Goal: Task Accomplishment & Management: Manage account settings

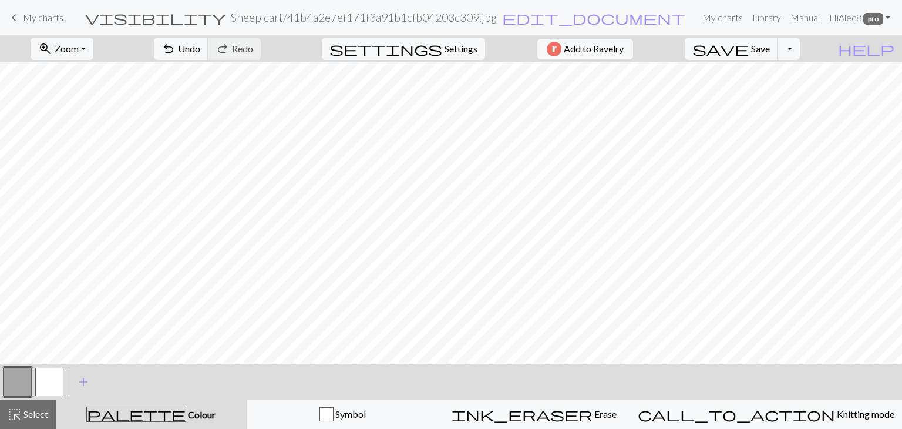
click at [43, 19] on span "My charts" at bounding box center [43, 17] width 41 height 11
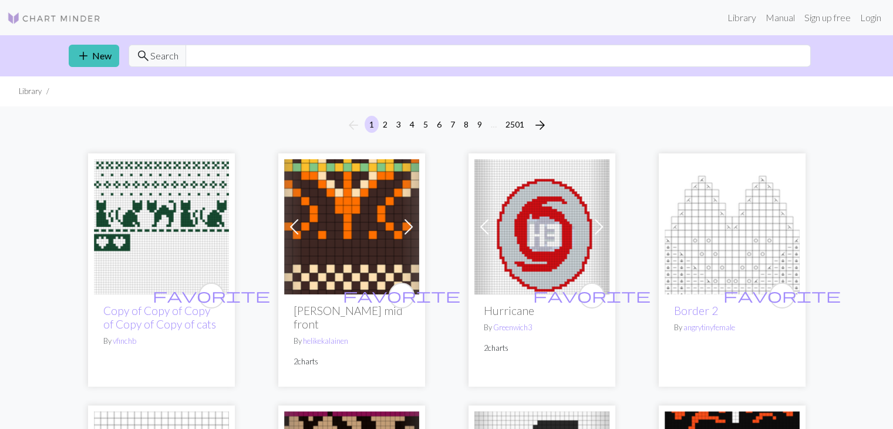
click at [53, 15] on img at bounding box center [54, 18] width 94 height 14
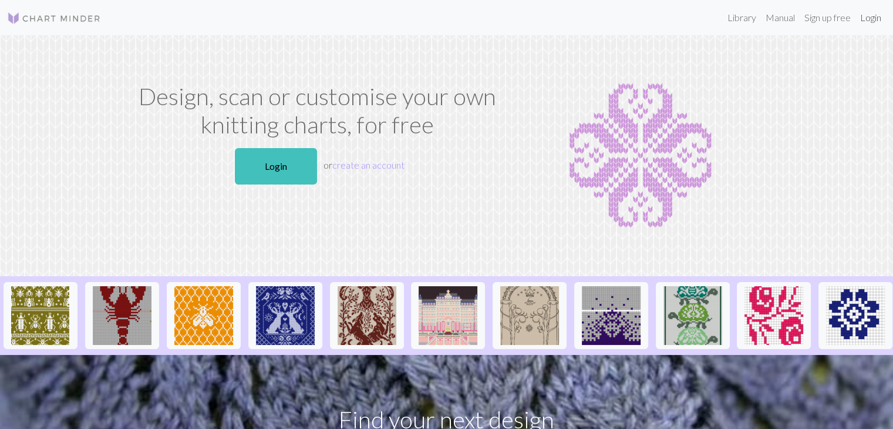
click at [875, 19] on link "Login" at bounding box center [870, 17] width 31 height 23
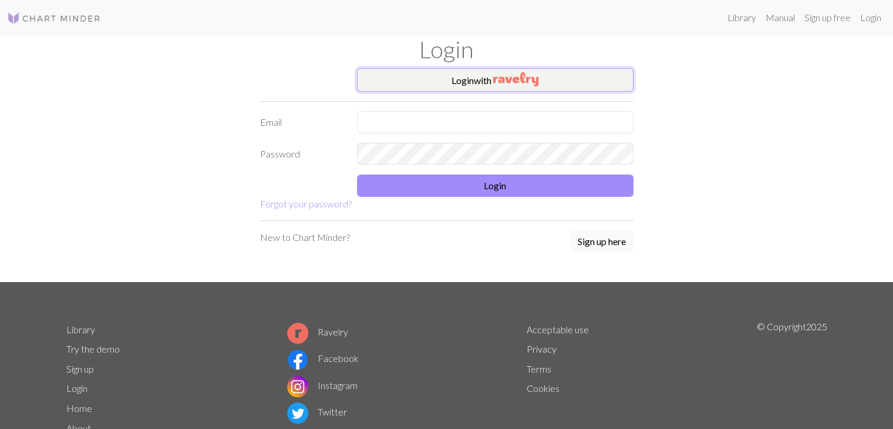
click at [535, 85] on img "button" at bounding box center [515, 79] width 45 height 14
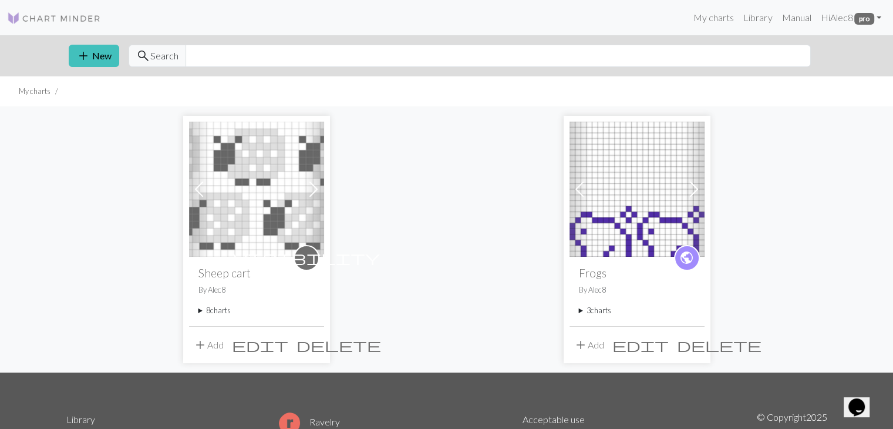
click at [432, 220] on div "Previous Next visibility Sheep cart By Alec8 8 charts Sheep cart delete Bigfoot…" at bounding box center [446, 238] width 775 height 265
click at [287, 344] on span "edit" at bounding box center [260, 344] width 56 height 16
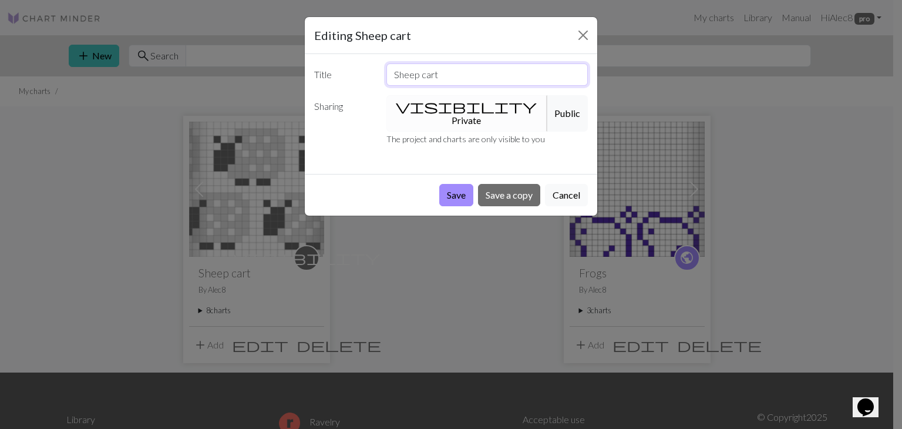
click at [435, 78] on input "Sheep cart" at bounding box center [487, 74] width 202 height 22
drag, startPoint x: 444, startPoint y: 79, endPoint x: 383, endPoint y: 78, distance: 60.5
click at [383, 78] on div "Sheep cart" at bounding box center [487, 74] width 216 height 22
type input "Doodle Charts"
click at [463, 186] on button "Save" at bounding box center [456, 195] width 34 height 22
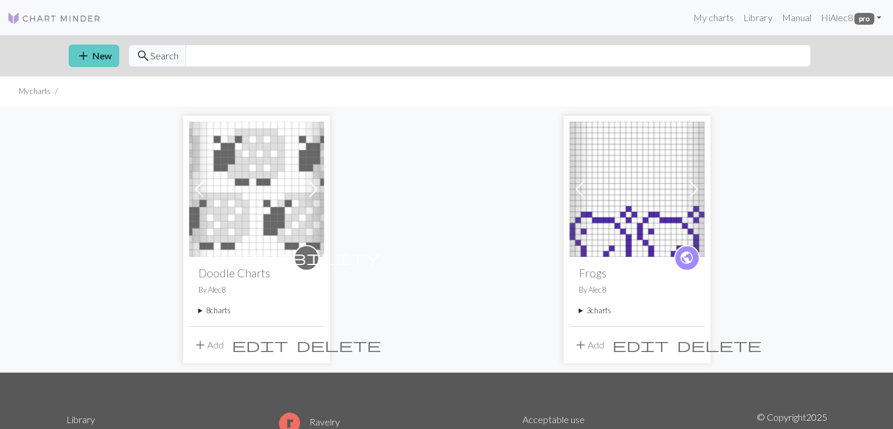
click at [102, 61] on button "add New" at bounding box center [94, 56] width 50 height 22
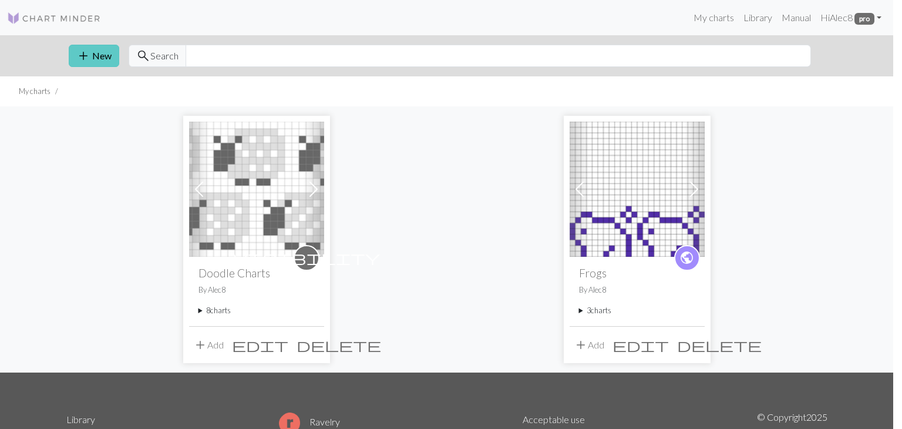
click at [102, 61] on div "Create a new chart Image to Chart Title Width 20 Height 20 Numbering Knit flat …" at bounding box center [451, 214] width 902 height 429
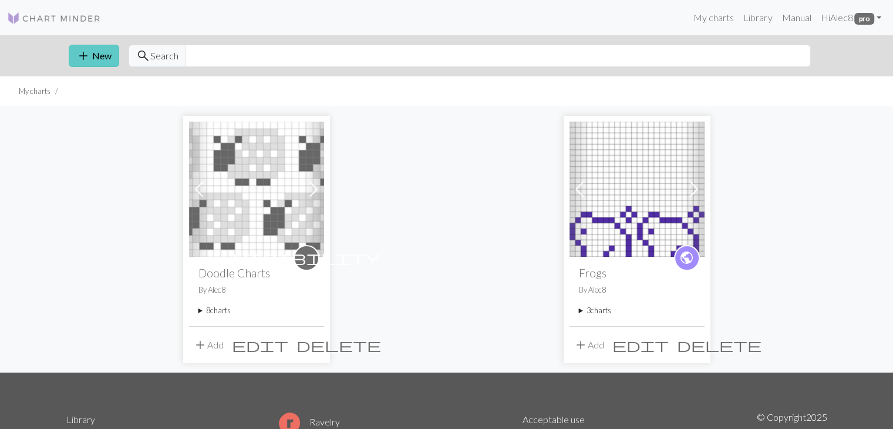
click at [90, 58] on button "add New" at bounding box center [94, 56] width 50 height 22
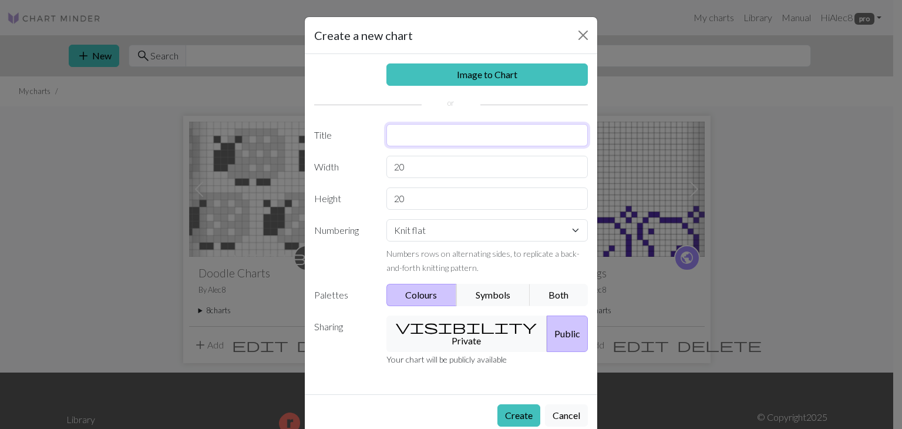
click at [445, 142] on input "text" at bounding box center [487, 135] width 202 height 22
type input "Knitting Texture"
click at [458, 227] on select "Knit flat Knit in the round Lace knitting Cross stitch" at bounding box center [487, 230] width 202 height 22
select select "round"
click at [386, 219] on select "Knit flat Knit in the round Lace knitting Cross stitch" at bounding box center [487, 230] width 202 height 22
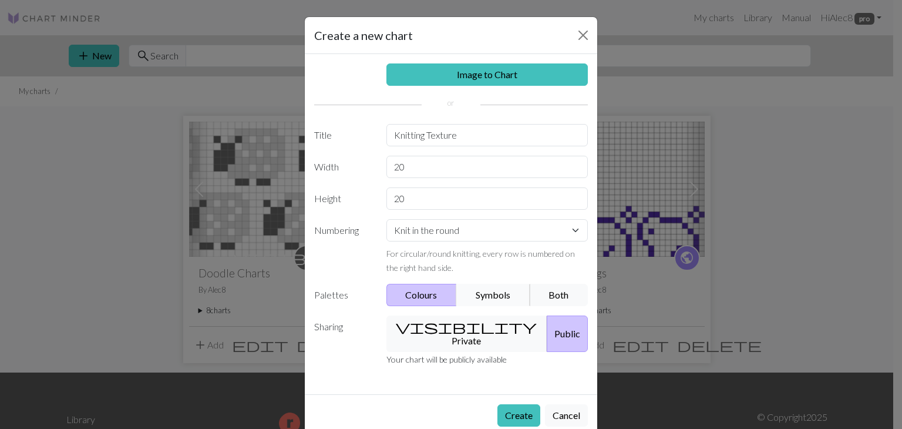
click at [486, 294] on button "Symbols" at bounding box center [493, 295] width 74 height 22
click at [462, 326] on button "visibility Private" at bounding box center [466, 333] width 161 height 36
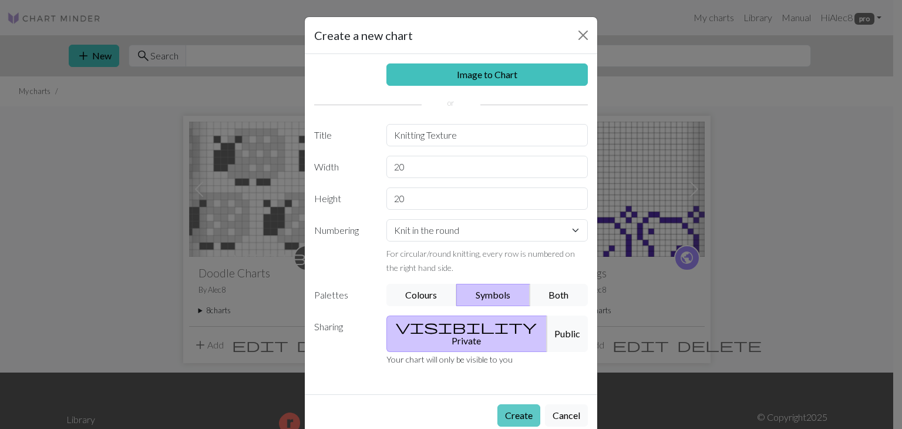
click at [506, 404] on button "Create" at bounding box center [518, 415] width 43 height 22
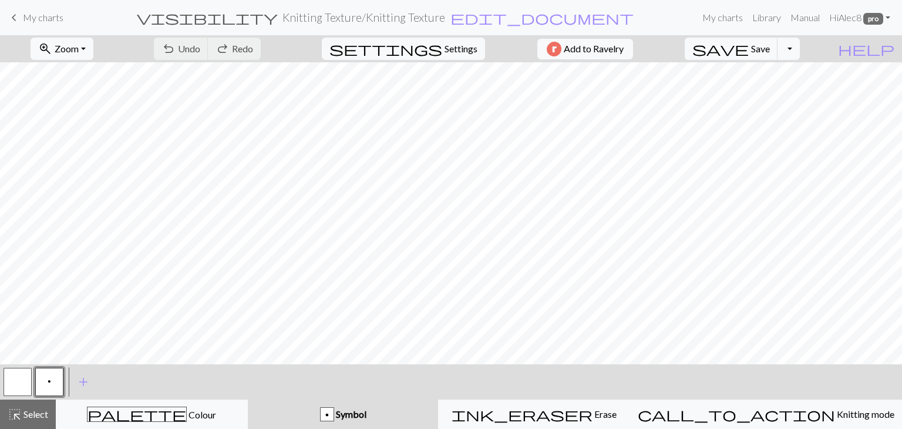
click at [413, 410] on div "p Symbol" at bounding box center [343, 414] width 177 height 14
click at [48, 383] on span "p" at bounding box center [50, 380] width 4 height 9
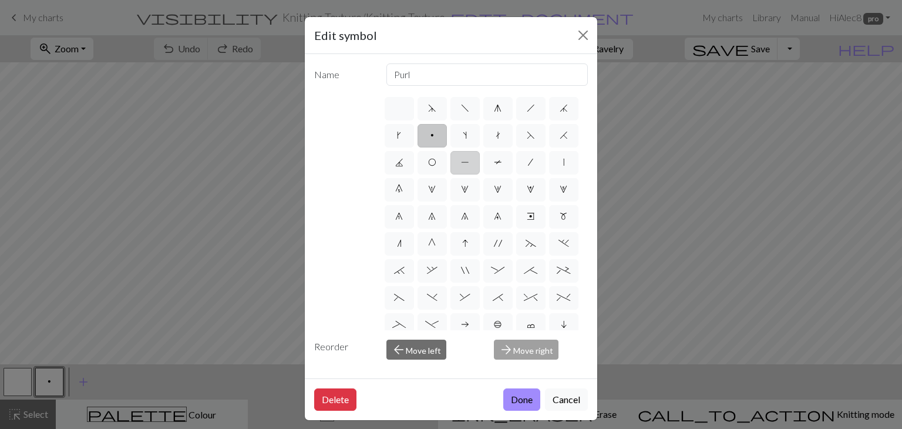
click at [480, 166] on label "P" at bounding box center [464, 162] width 29 height 23
click at [469, 163] on input "P" at bounding box center [465, 159] width 8 height 8
radio input "true"
type input "purl"
click at [510, 399] on button "Done" at bounding box center [521, 399] width 37 height 22
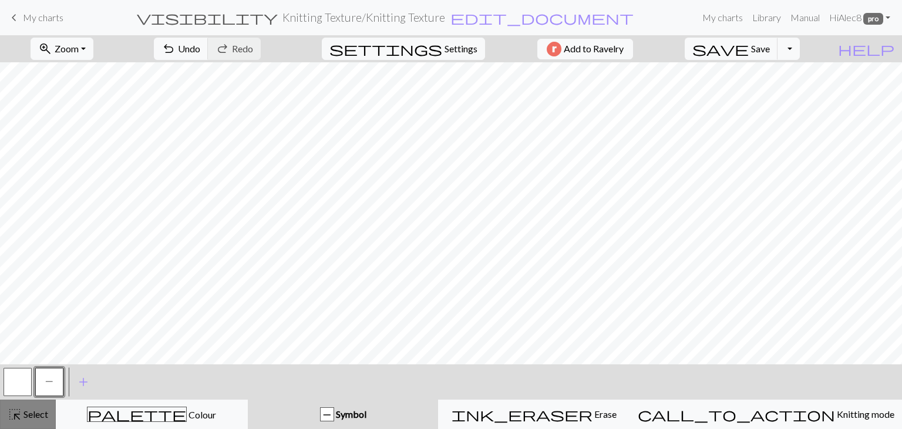
click at [28, 409] on span "Select" at bounding box center [35, 413] width 26 height 11
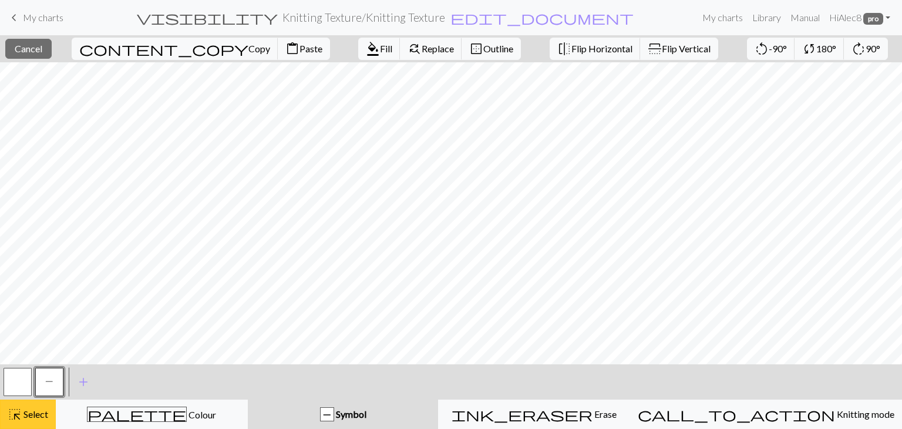
click at [31, 419] on span "Select" at bounding box center [35, 413] width 26 height 11
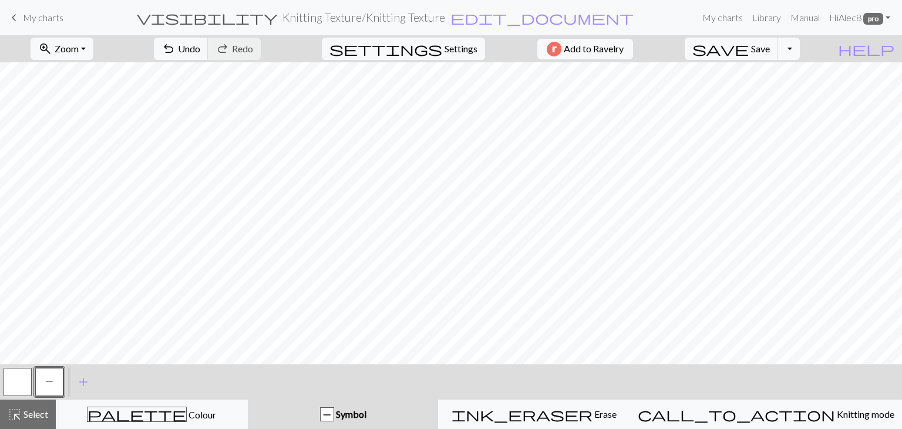
click at [23, 383] on button "button" at bounding box center [18, 382] width 28 height 28
click at [42, 419] on span "Select" at bounding box center [35, 413] width 26 height 11
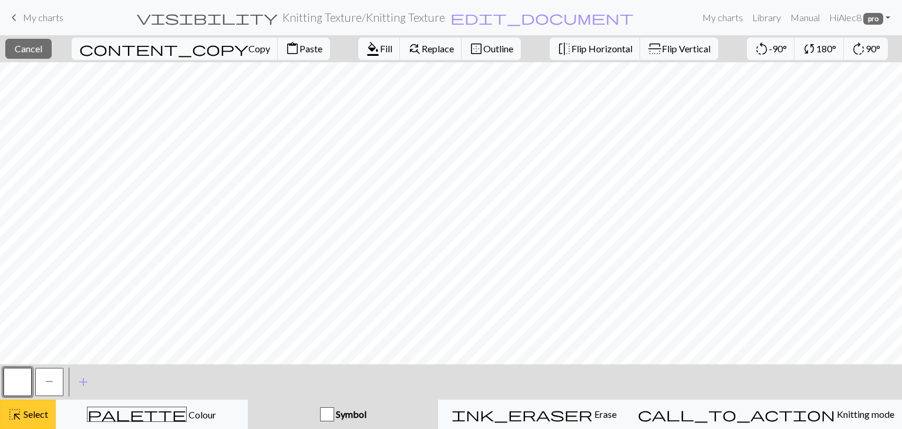
click at [19, 412] on span "highlight_alt" at bounding box center [15, 414] width 14 height 16
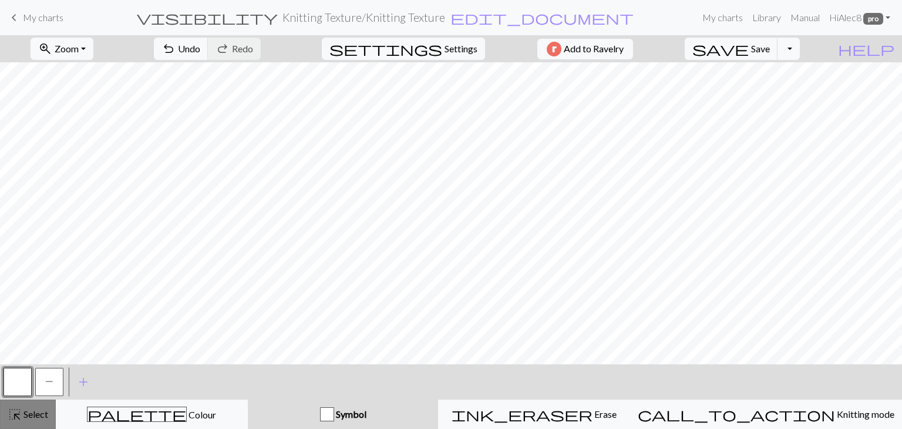
click at [40, 416] on span "Select" at bounding box center [35, 413] width 26 height 11
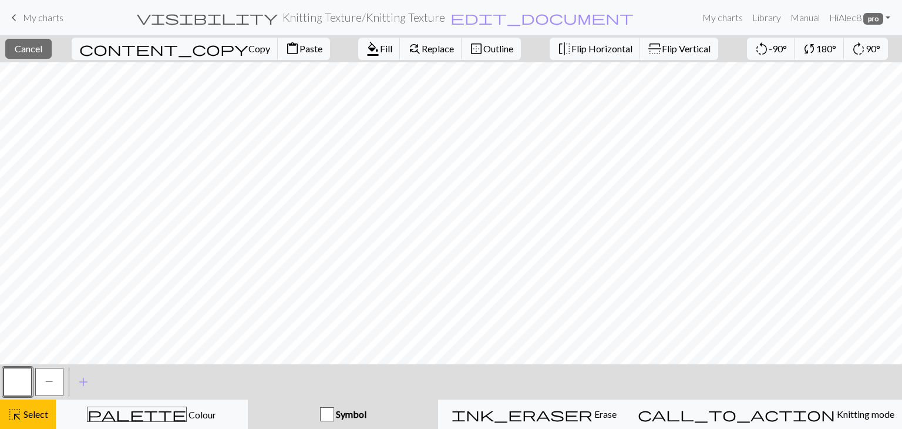
click at [16, 386] on button "button" at bounding box center [18, 382] width 28 height 28
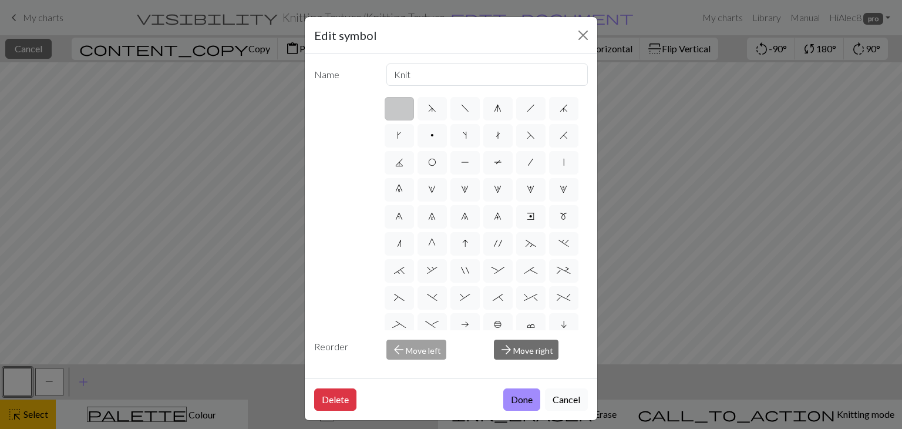
click at [545, 397] on button "Cancel" at bounding box center [566, 399] width 43 height 22
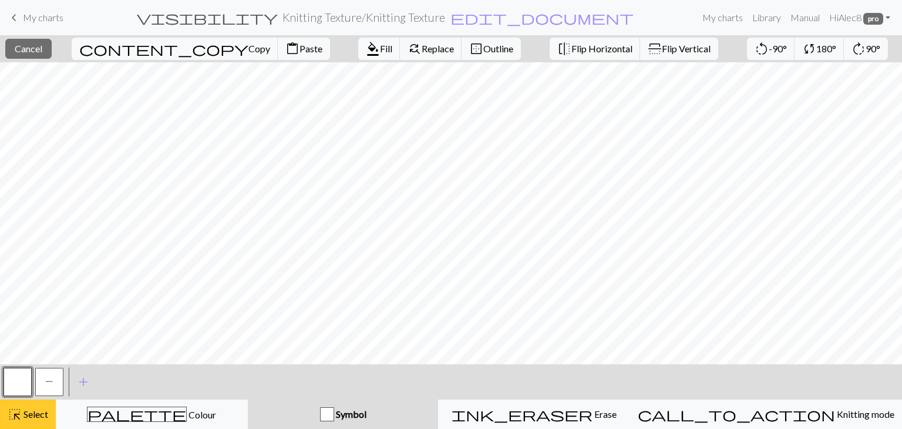
click at [33, 416] on span "Select" at bounding box center [35, 413] width 26 height 11
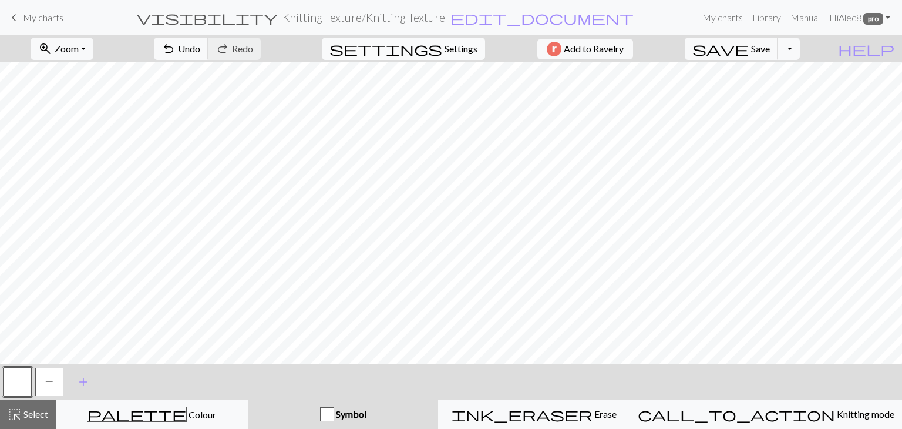
click at [448, 54] on span "Settings" at bounding box center [460, 49] width 33 height 14
select select "aran"
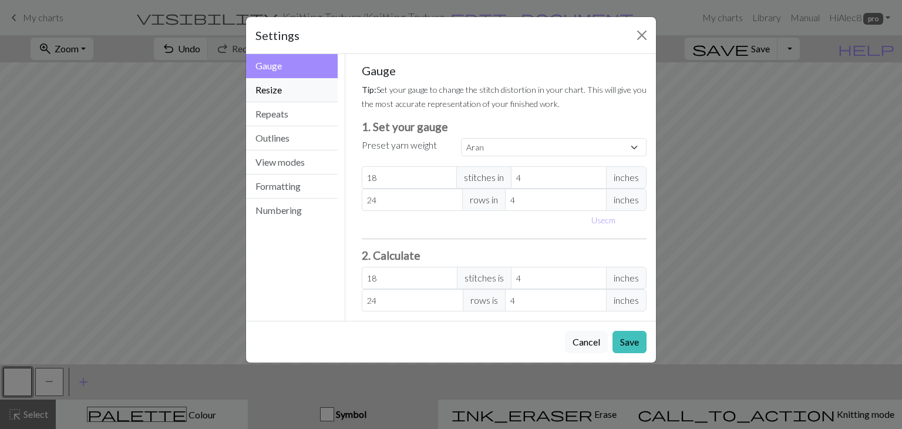
click at [294, 95] on button "Resize" at bounding box center [292, 90] width 92 height 24
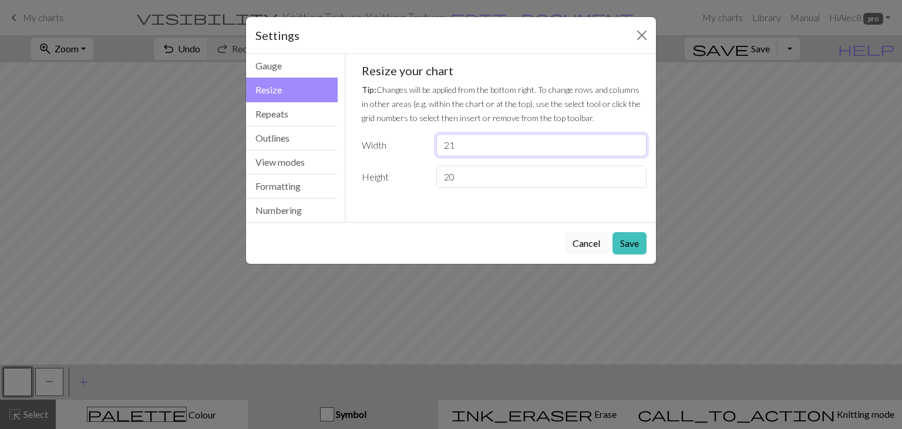
click at [636, 144] on input "21" at bounding box center [541, 145] width 210 height 22
click at [636, 144] on input "22" at bounding box center [541, 145] width 210 height 22
click at [636, 144] on input "23" at bounding box center [541, 145] width 210 height 22
type input "24"
click at [636, 144] on input "24" at bounding box center [541, 145] width 210 height 22
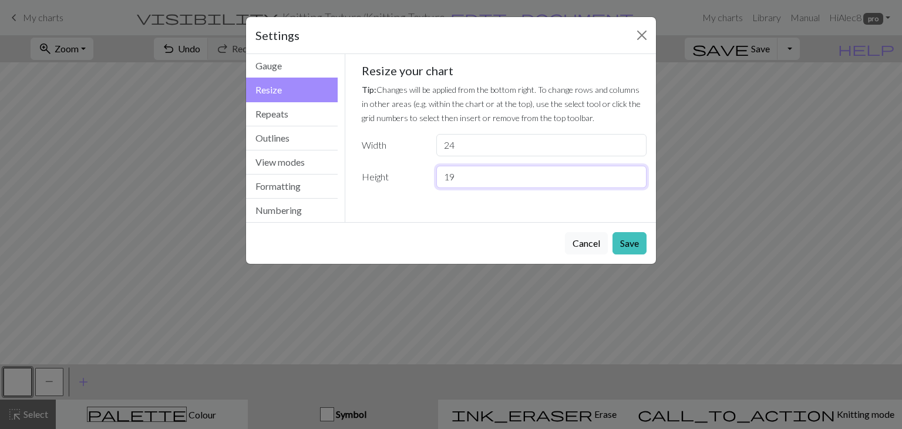
click at [635, 183] on input "19" at bounding box center [541, 177] width 210 height 22
click at [635, 183] on input "18" at bounding box center [541, 177] width 210 height 22
click at [635, 183] on input "17" at bounding box center [541, 177] width 210 height 22
click at [635, 183] on input "16" at bounding box center [541, 177] width 210 height 22
click at [635, 183] on input "15" at bounding box center [541, 177] width 210 height 22
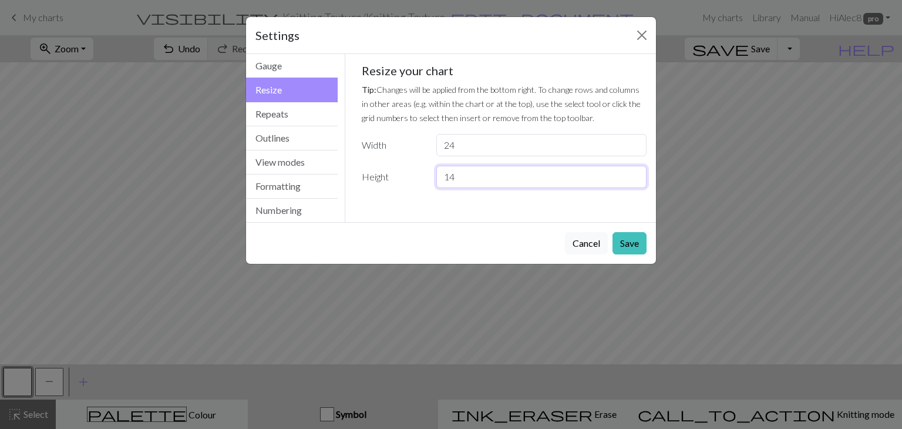
click at [635, 183] on input "14" at bounding box center [541, 177] width 210 height 22
click at [635, 183] on input "13" at bounding box center [541, 177] width 210 height 22
click at [635, 183] on input "12" at bounding box center [541, 177] width 210 height 22
click at [635, 183] on input "11" at bounding box center [541, 177] width 210 height 22
click at [635, 183] on input "10" at bounding box center [541, 177] width 210 height 22
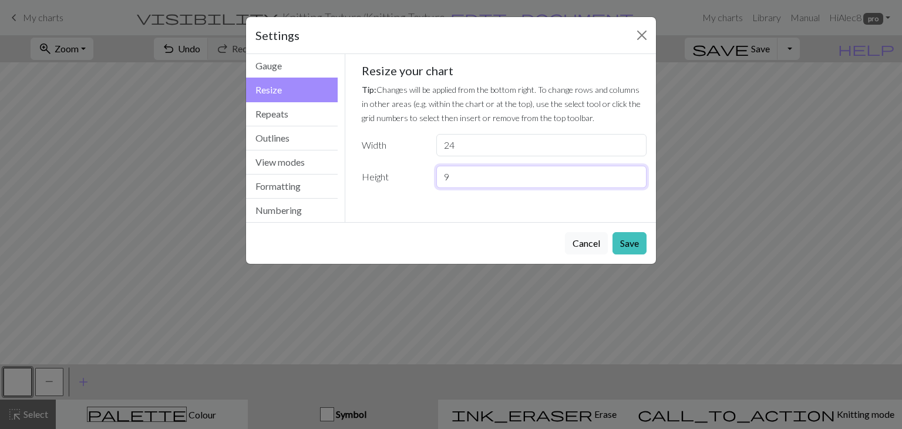
click at [635, 183] on input "9" at bounding box center [541, 177] width 210 height 22
type input "8"
click at [635, 183] on input "8" at bounding box center [541, 177] width 210 height 22
click at [630, 247] on button "Save" at bounding box center [629, 243] width 34 height 22
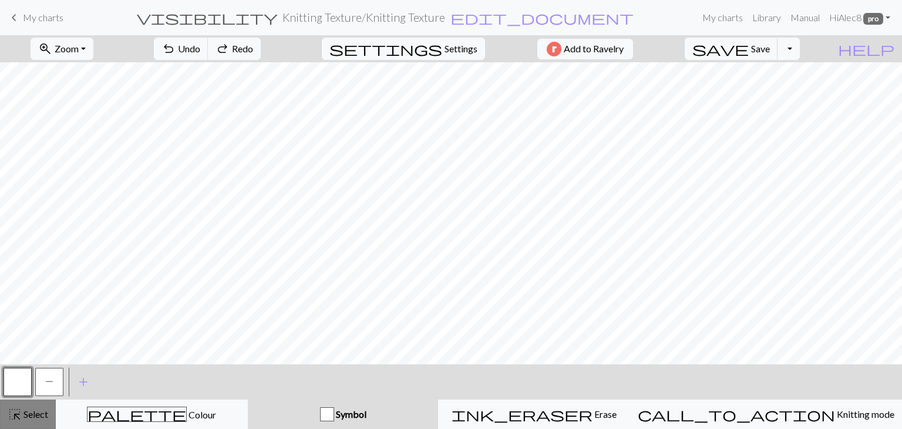
click at [26, 407] on div "highlight_alt Select Select" at bounding box center [28, 414] width 41 height 14
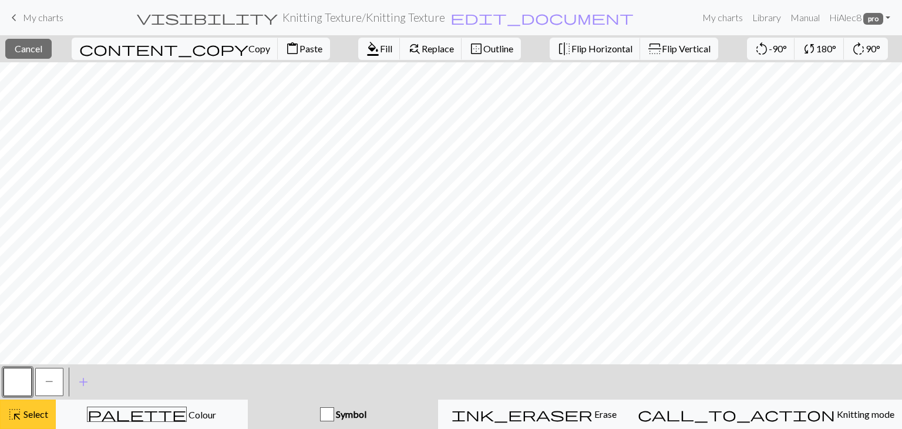
click at [14, 422] on button "highlight_alt Select Select" at bounding box center [28, 413] width 56 height 29
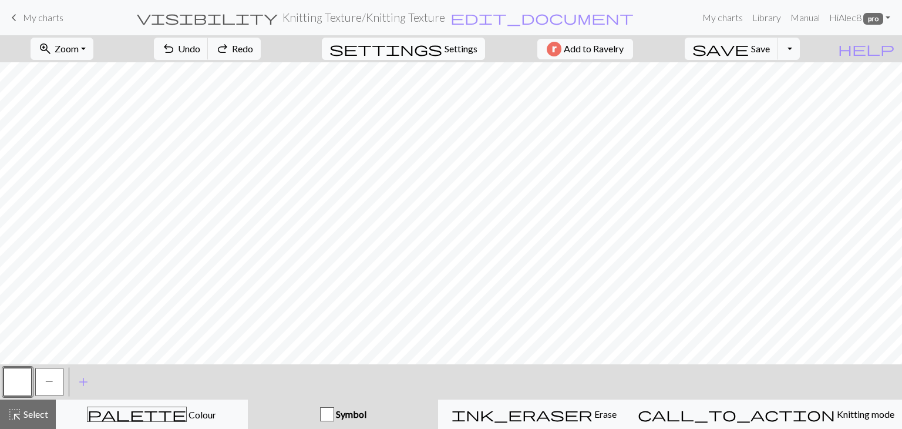
click at [436, 57] on button "settings Settings" at bounding box center [403, 49] width 163 height 22
select select "aran"
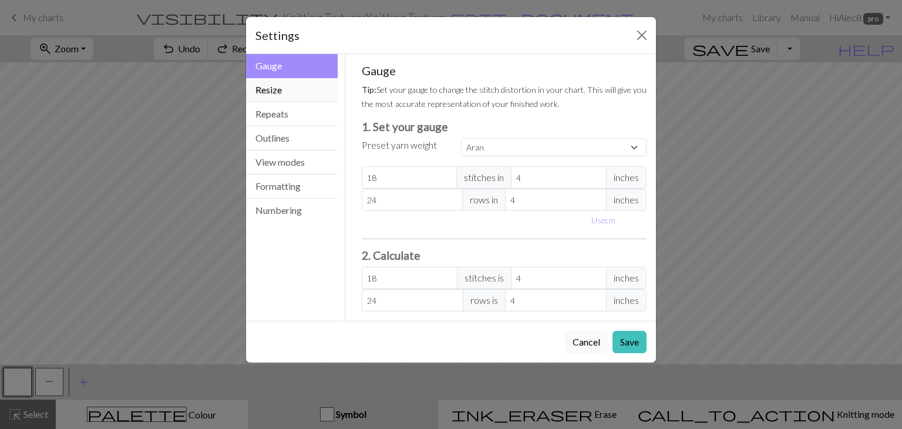
click at [310, 95] on button "Resize" at bounding box center [292, 90] width 92 height 24
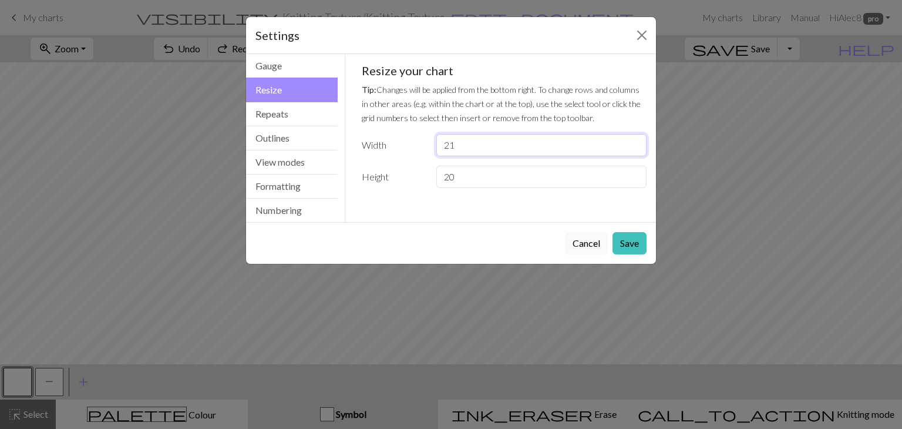
click at [636, 144] on input "21" at bounding box center [541, 145] width 210 height 22
click at [636, 144] on input "22" at bounding box center [541, 145] width 210 height 22
click at [636, 144] on input "23" at bounding box center [541, 145] width 210 height 22
type input "24"
click at [636, 144] on input "24" at bounding box center [541, 145] width 210 height 22
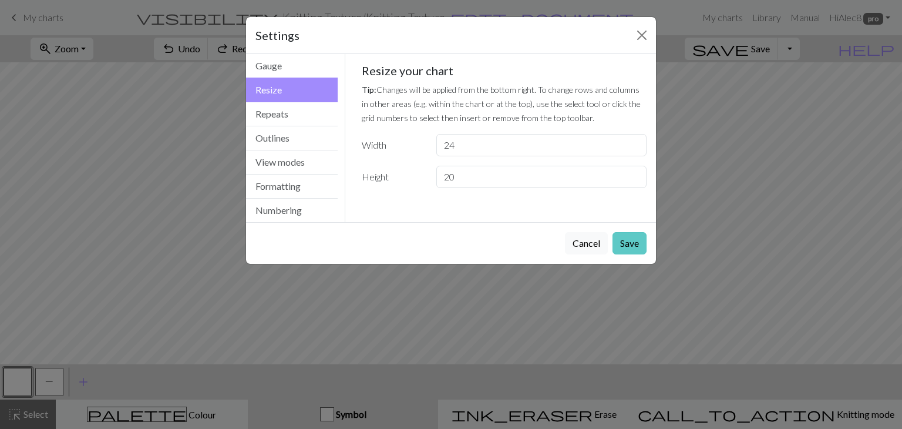
click at [631, 244] on button "Save" at bounding box center [629, 243] width 34 height 22
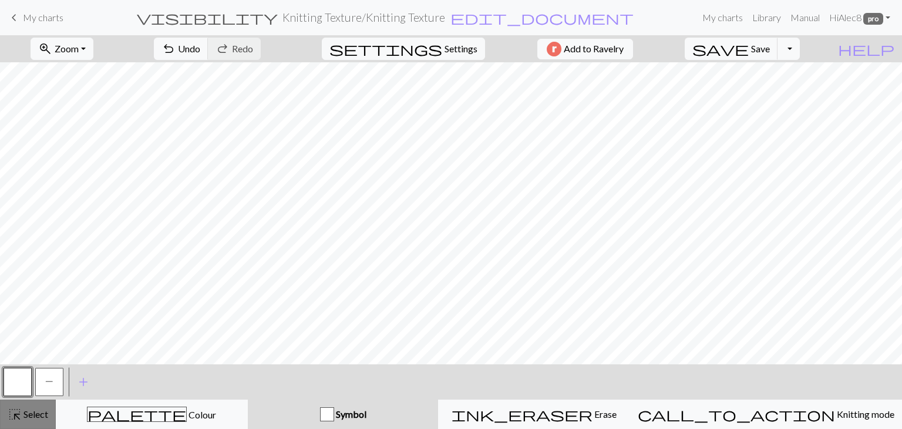
click at [16, 414] on span "highlight_alt" at bounding box center [15, 414] width 14 height 16
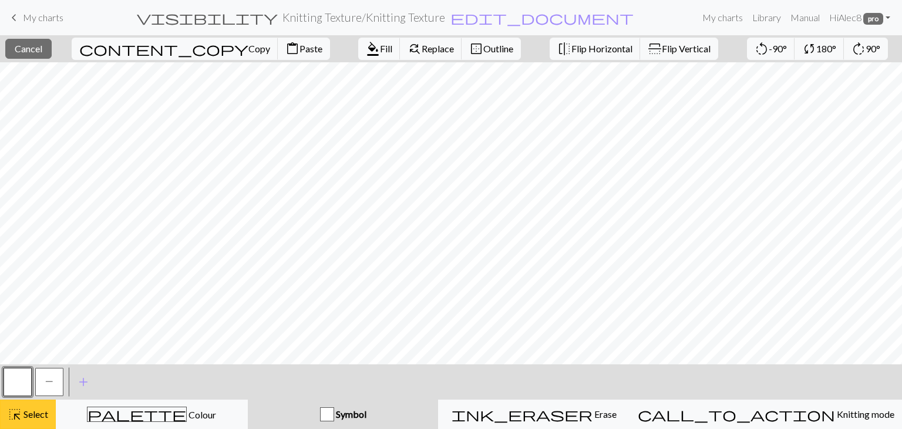
click at [40, 409] on span "Select" at bounding box center [35, 413] width 26 height 11
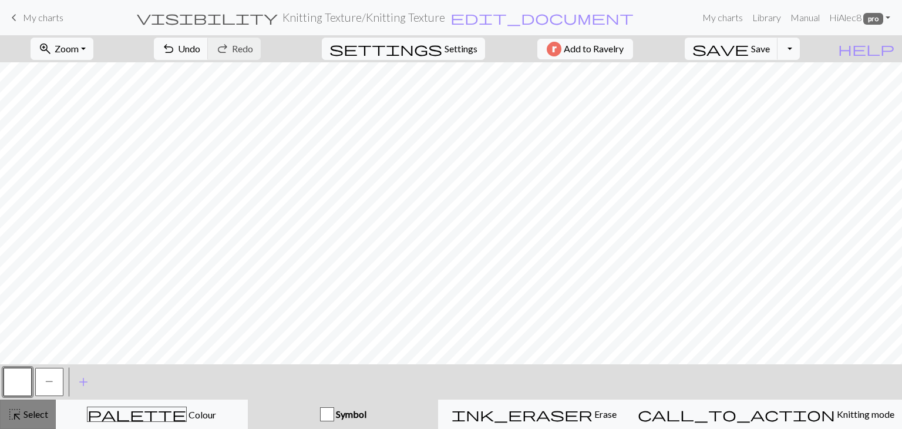
click at [39, 412] on span "Select" at bounding box center [35, 413] width 26 height 11
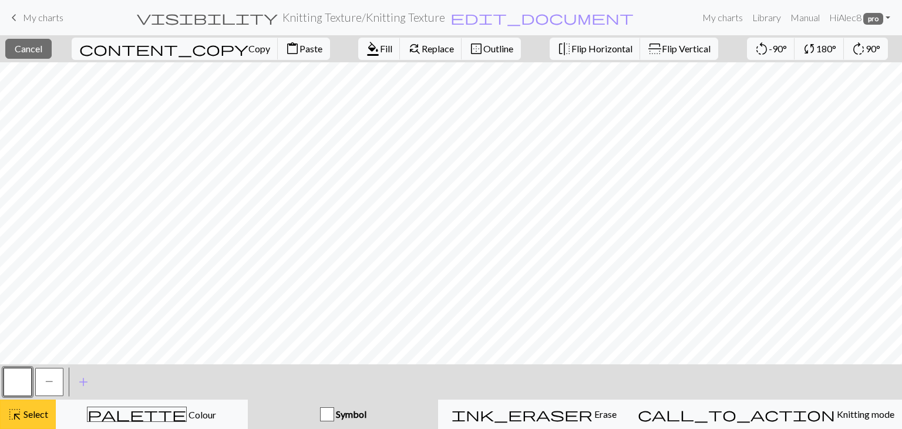
click at [36, 413] on span "Select" at bounding box center [35, 413] width 26 height 11
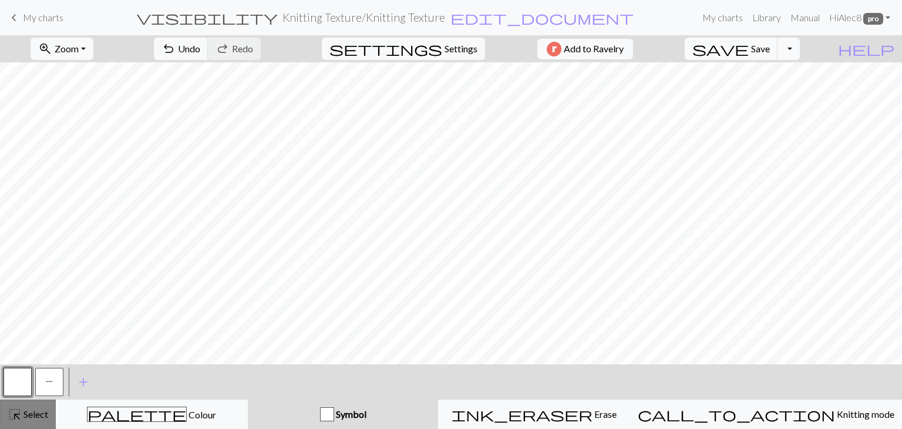
click at [39, 414] on span "Select" at bounding box center [35, 413] width 26 height 11
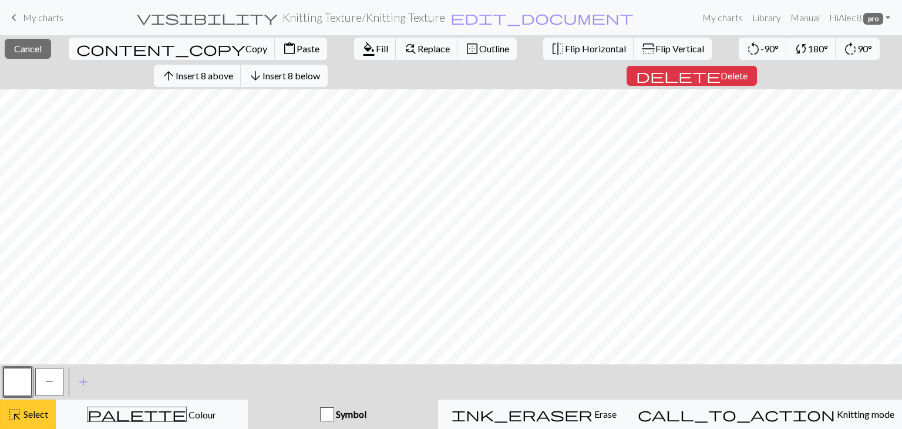
click at [32, 420] on div "highlight_alt Select Select" at bounding box center [28, 414] width 41 height 14
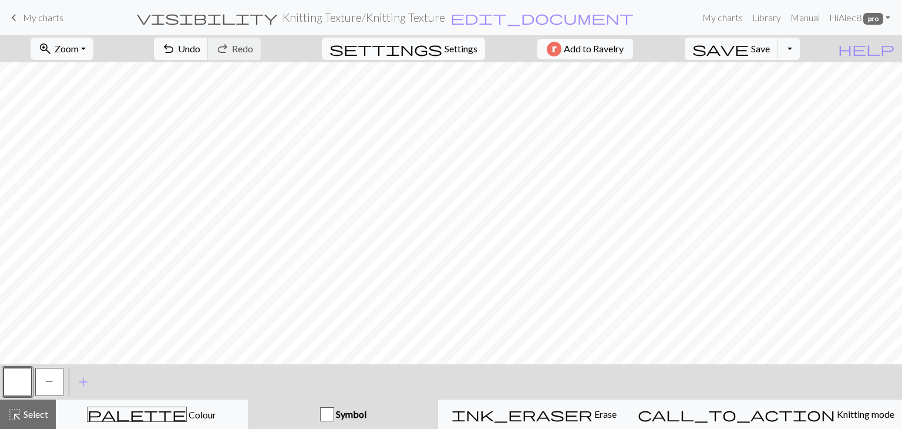
click at [454, 56] on button "settings Settings" at bounding box center [403, 49] width 163 height 22
select select "aran"
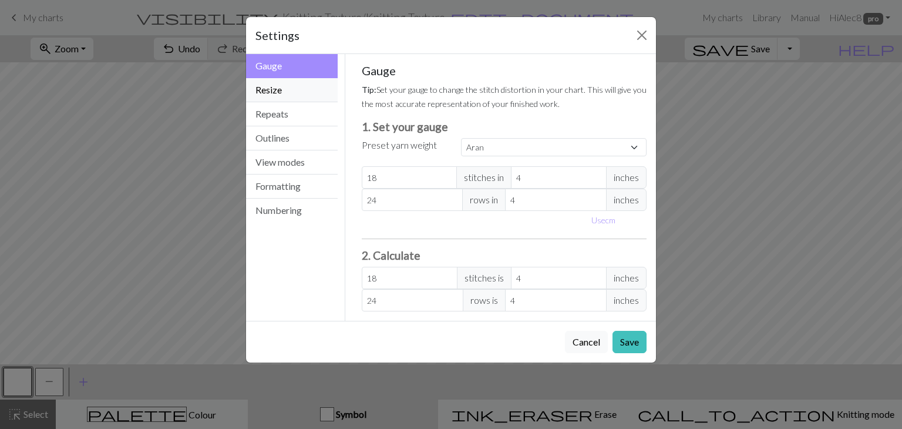
click at [311, 96] on button "Resize" at bounding box center [292, 90] width 92 height 24
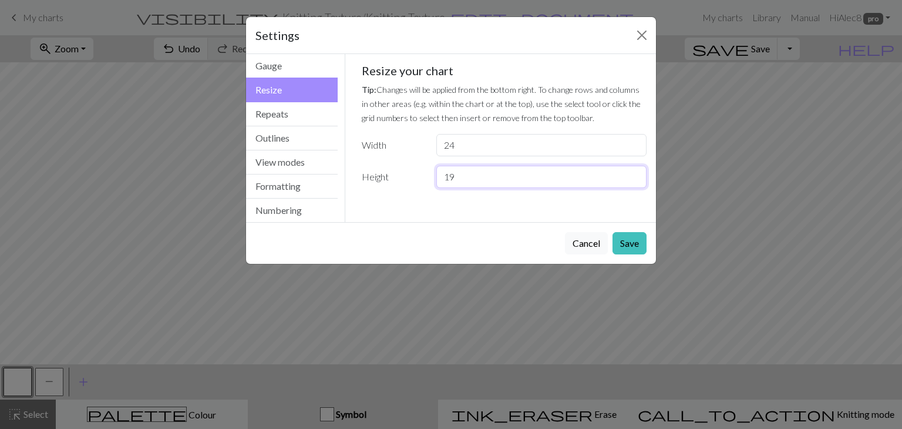
click at [634, 181] on input "19" at bounding box center [541, 177] width 210 height 22
click at [634, 181] on input "18" at bounding box center [541, 177] width 210 height 22
click at [634, 181] on input "17" at bounding box center [541, 177] width 210 height 22
click at [634, 181] on input "16" at bounding box center [541, 177] width 210 height 22
click at [634, 181] on input "15" at bounding box center [541, 177] width 210 height 22
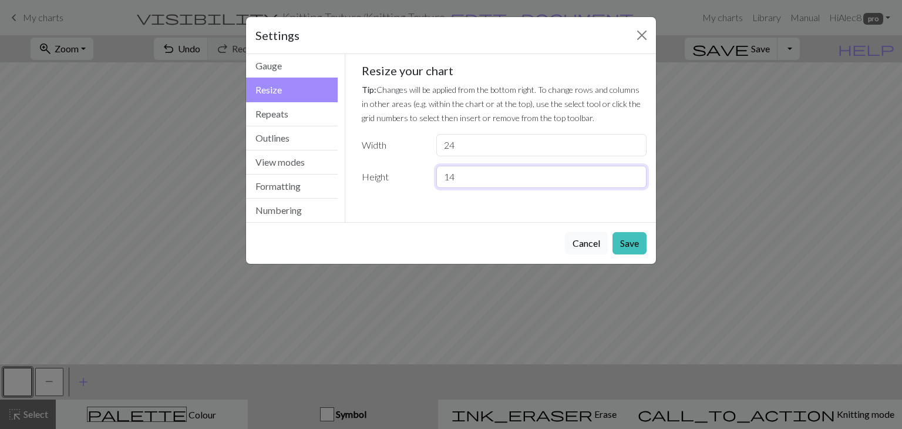
click at [634, 181] on input "14" at bounding box center [541, 177] width 210 height 22
click at [634, 181] on input "13" at bounding box center [541, 177] width 210 height 22
click at [634, 181] on input "12" at bounding box center [541, 177] width 210 height 22
type input "11"
click at [634, 181] on input "11" at bounding box center [541, 177] width 210 height 22
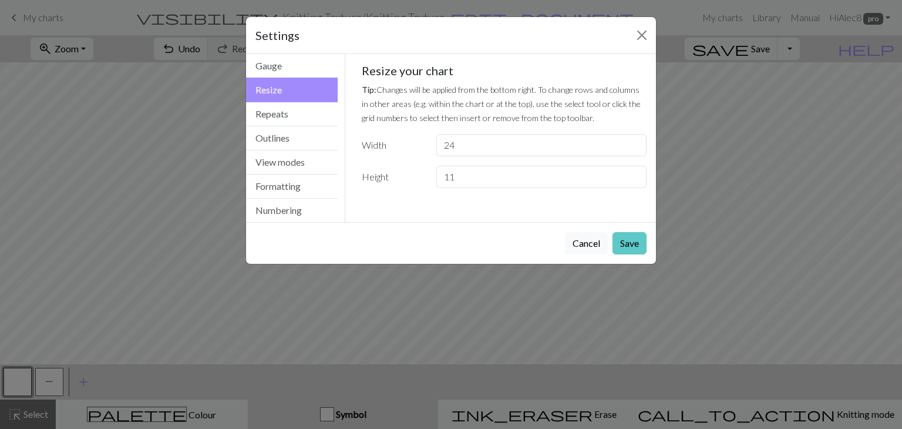
click at [636, 249] on button "Save" at bounding box center [629, 243] width 34 height 22
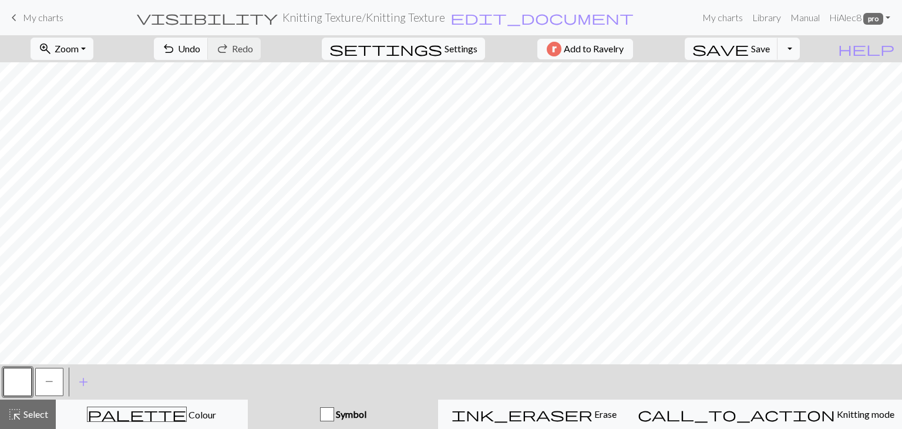
click at [52, 385] on span "P" at bounding box center [49, 380] width 8 height 9
click at [49, 384] on span "P" at bounding box center [49, 380] width 8 height 9
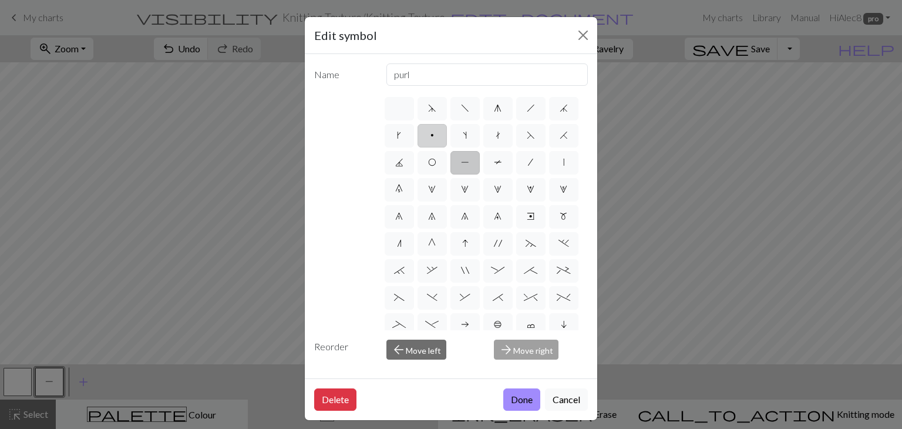
click at [447, 140] on label "p" at bounding box center [431, 135] width 29 height 23
click at [438, 136] on input "p" at bounding box center [434, 132] width 8 height 8
radio input "true"
click at [512, 397] on button "Done" at bounding box center [521, 399] width 37 height 22
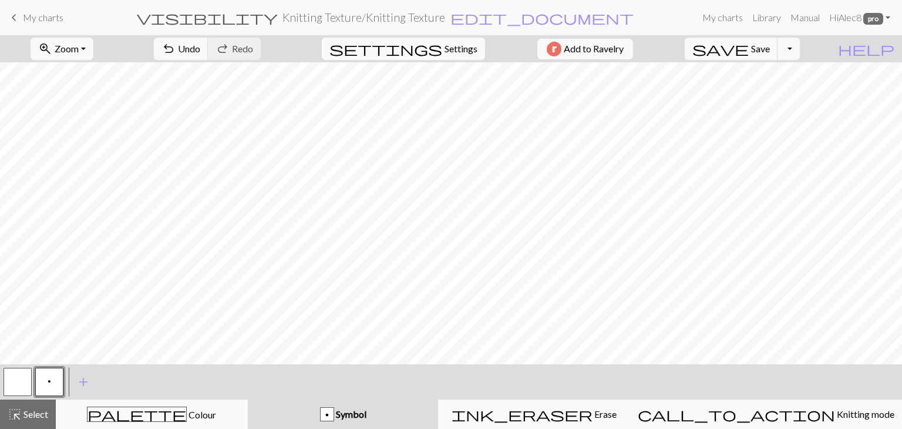
click at [450, 43] on span "Settings" at bounding box center [460, 49] width 33 height 14
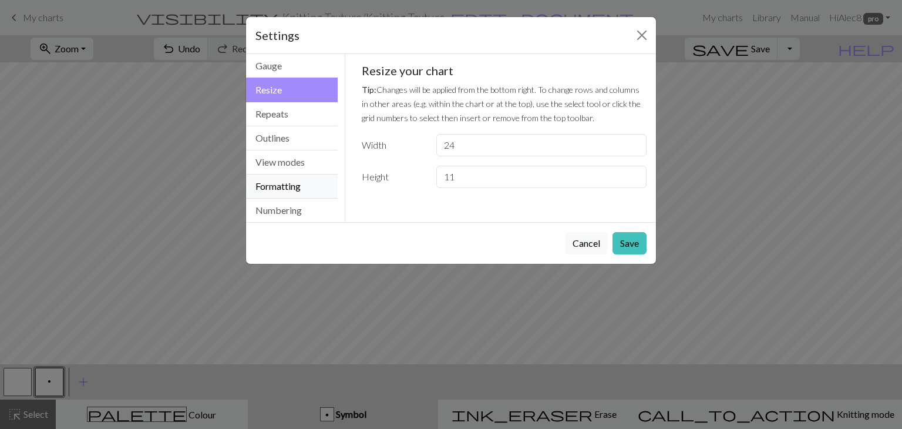
click at [296, 190] on button "Formatting" at bounding box center [292, 186] width 92 height 24
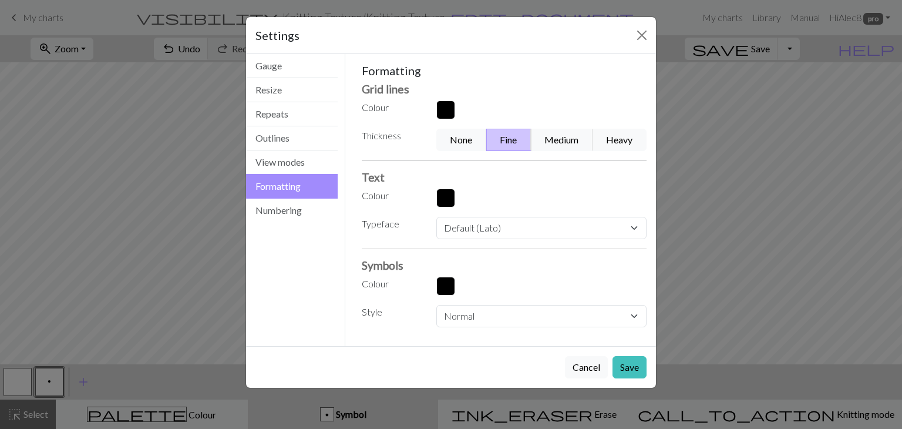
click at [442, 118] on button "button" at bounding box center [445, 109] width 19 height 19
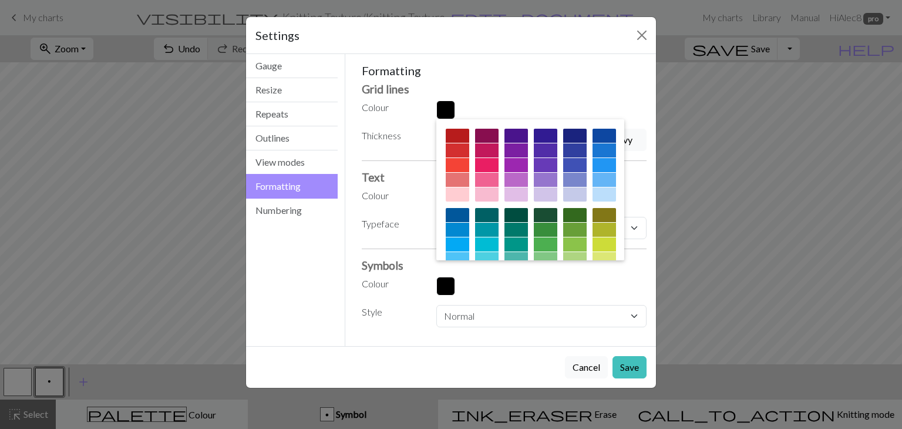
scroll to position [189, 0]
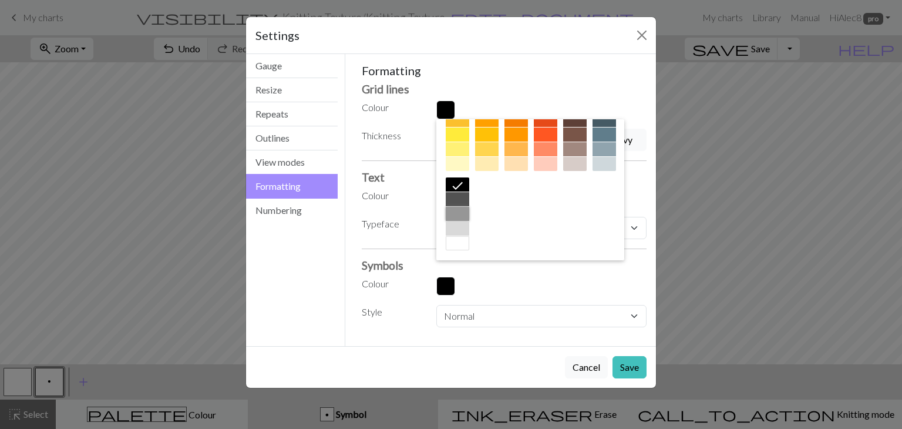
click at [469, 214] on div at bounding box center [457, 214] width 23 height 14
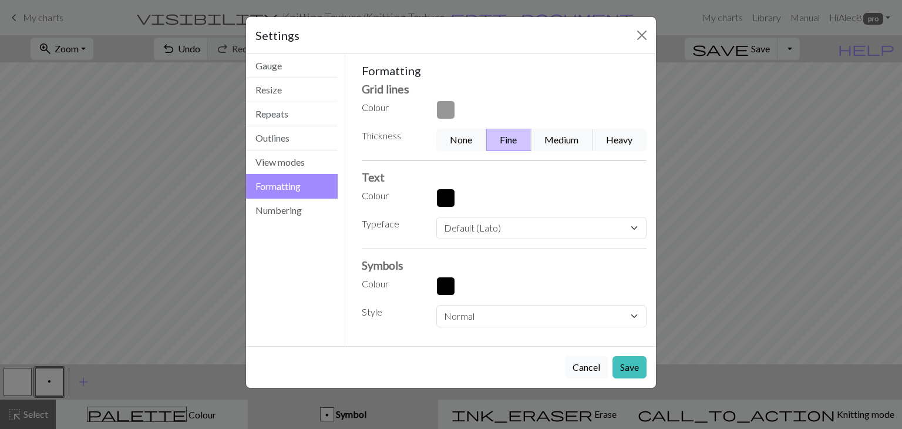
click at [451, 191] on button "button" at bounding box center [445, 197] width 19 height 19
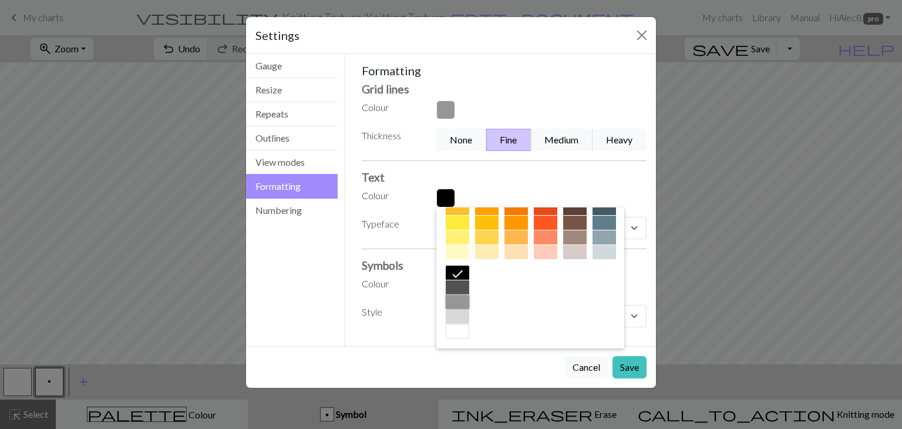
click at [469, 304] on div at bounding box center [457, 302] width 23 height 14
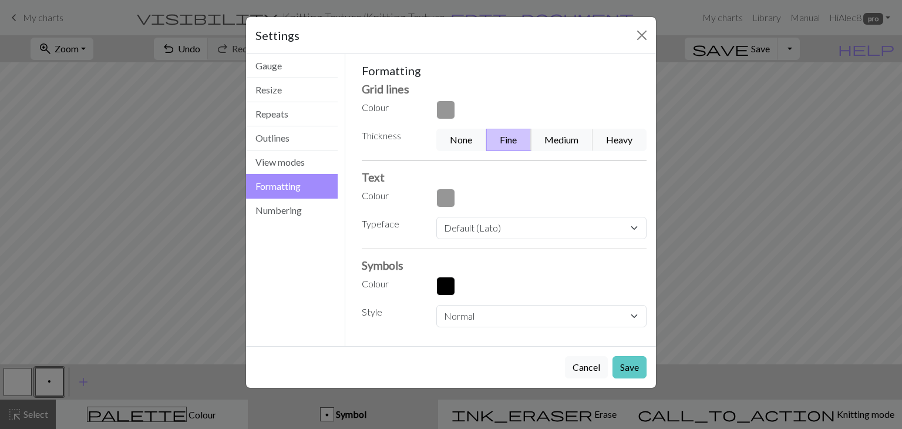
click at [619, 369] on button "Save" at bounding box center [629, 367] width 34 height 22
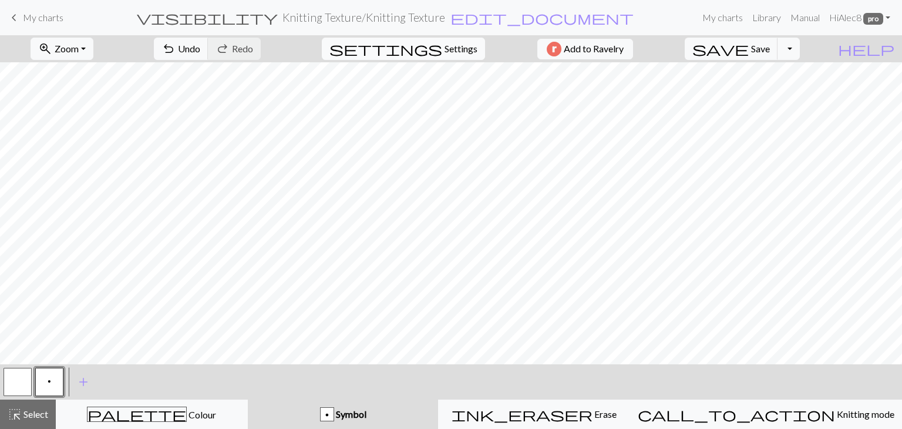
click at [465, 52] on span "Settings" at bounding box center [460, 49] width 33 height 14
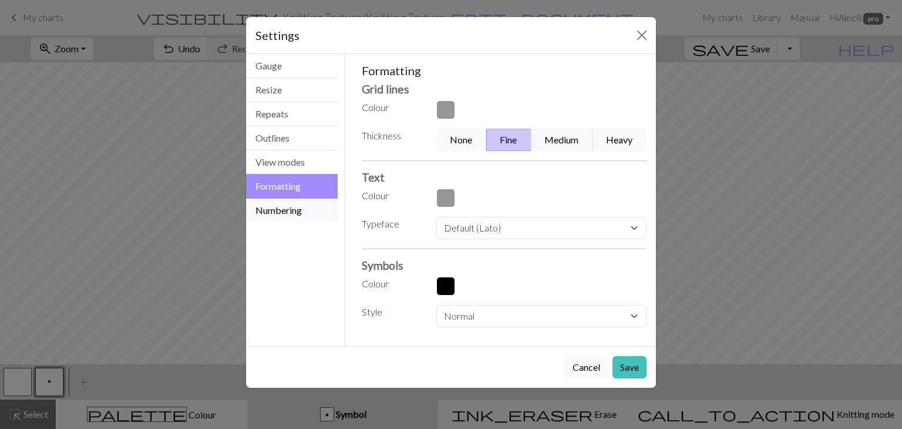
click at [291, 207] on button "Numbering" at bounding box center [292, 209] width 92 height 23
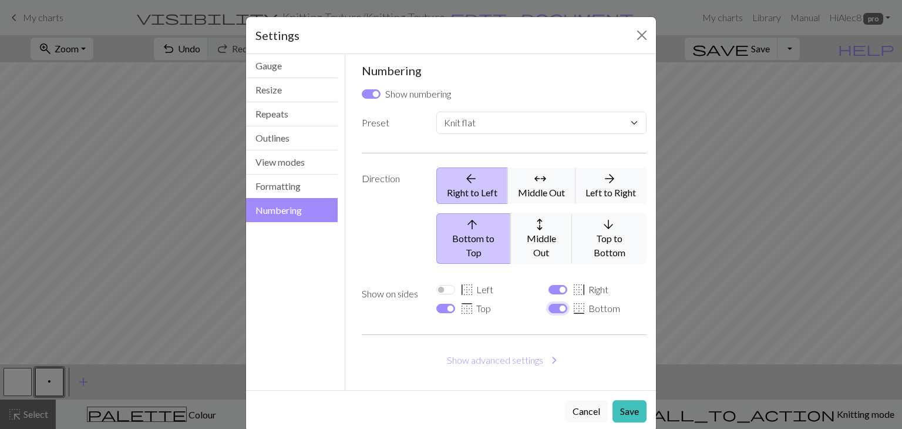
click at [553, 304] on input "border_bottom Bottom" at bounding box center [557, 308] width 19 height 9
checkbox input "false"
select select
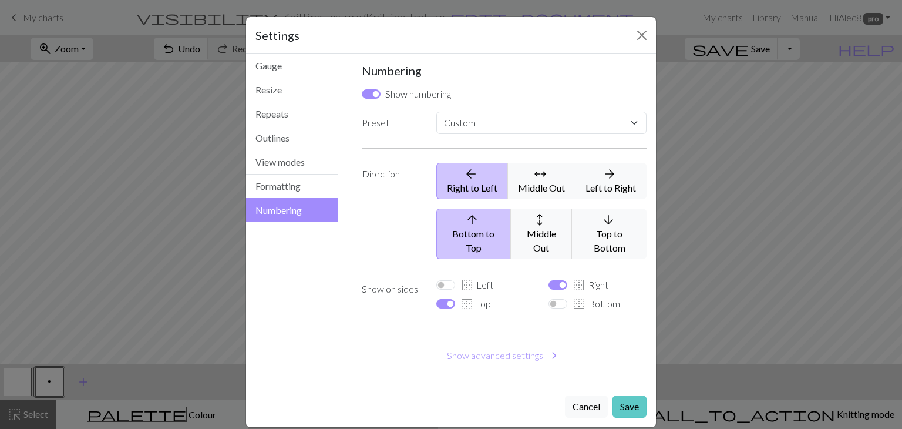
click at [621, 395] on button "Save" at bounding box center [629, 406] width 34 height 22
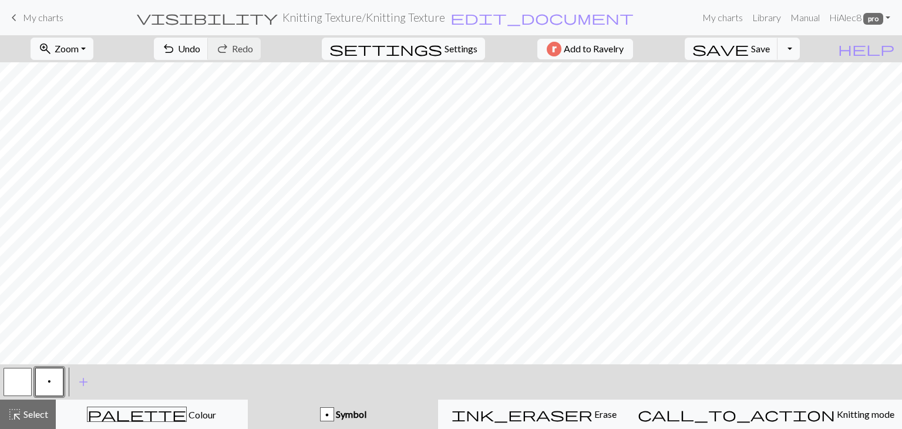
click at [445, 18] on h2 "Knitting Texture / Knitting Texture" at bounding box center [363, 18] width 163 height 14
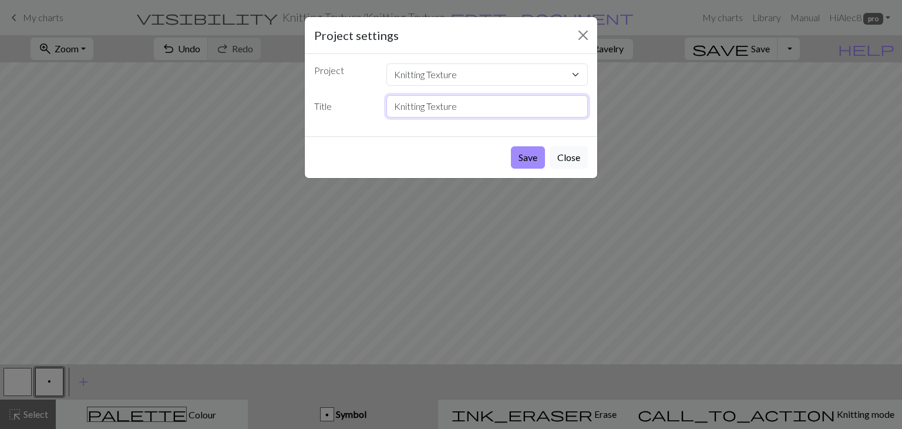
drag, startPoint x: 477, startPoint y: 105, endPoint x: 371, endPoint y: 93, distance: 106.4
click at [371, 93] on div "Project Knitting Texture Doodle Charts Frogs Title Knitting Texture" at bounding box center [451, 95] width 292 height 82
type input "Sand Stitch"
click at [523, 158] on button "Save" at bounding box center [528, 157] width 34 height 22
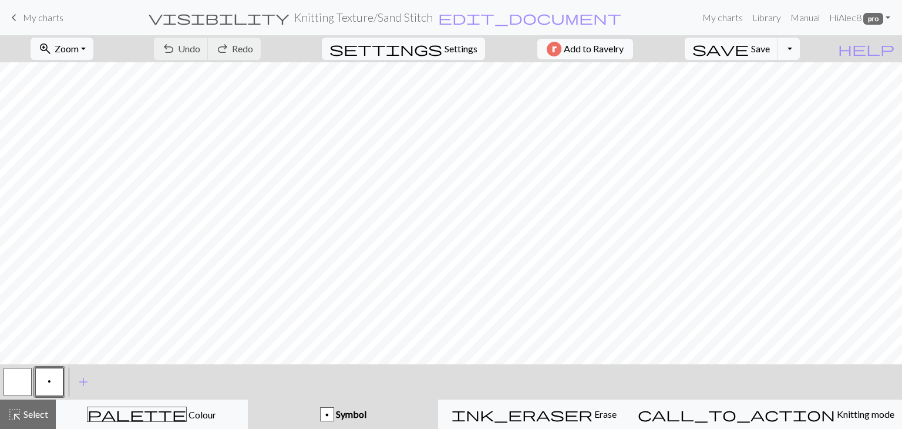
click at [45, 20] on span "My charts" at bounding box center [43, 17] width 41 height 11
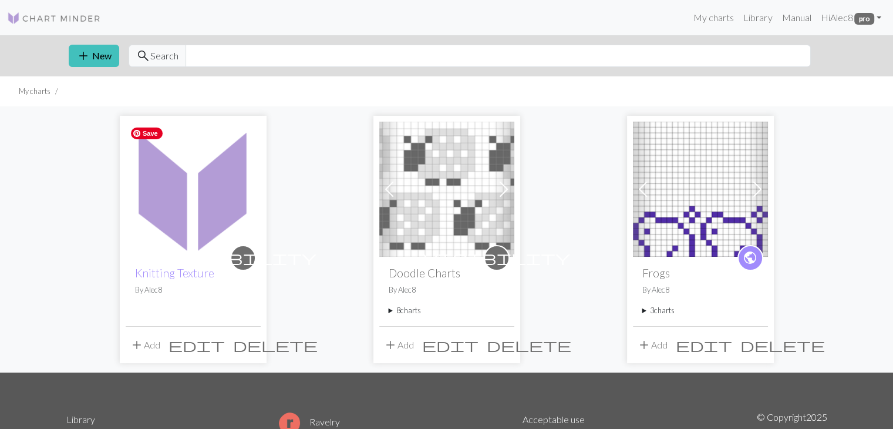
click at [190, 201] on img at bounding box center [193, 189] width 135 height 135
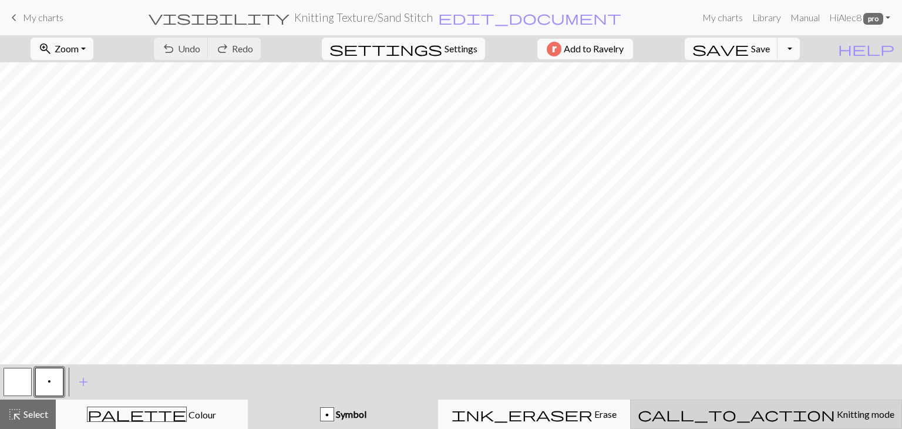
click at [835, 412] on span "Knitting mode" at bounding box center [864, 413] width 59 height 11
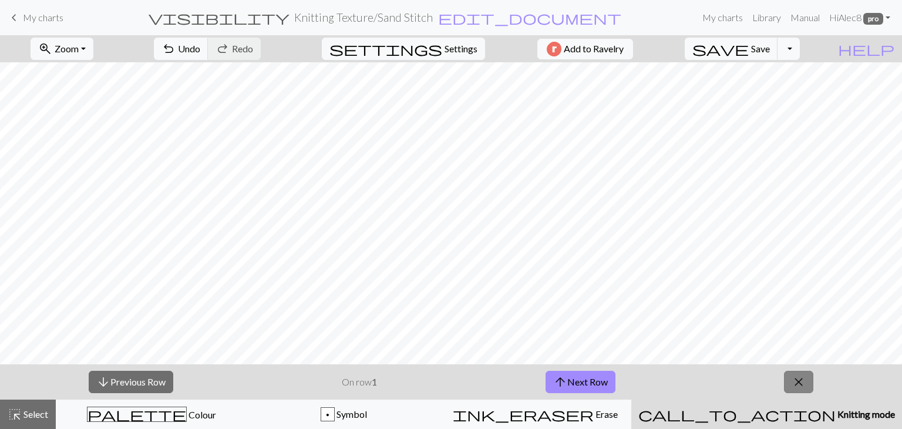
click at [803, 383] on span "close" at bounding box center [798, 381] width 14 height 16
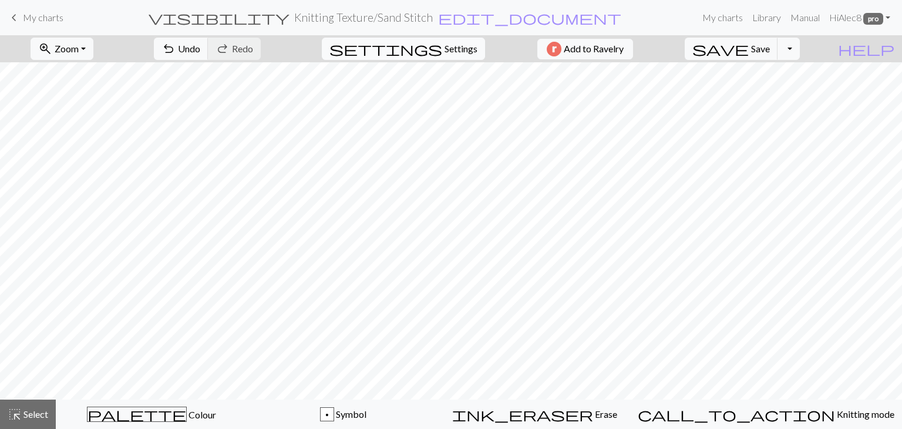
click at [436, 58] on button "settings Settings" at bounding box center [403, 49] width 163 height 22
select select "aran"
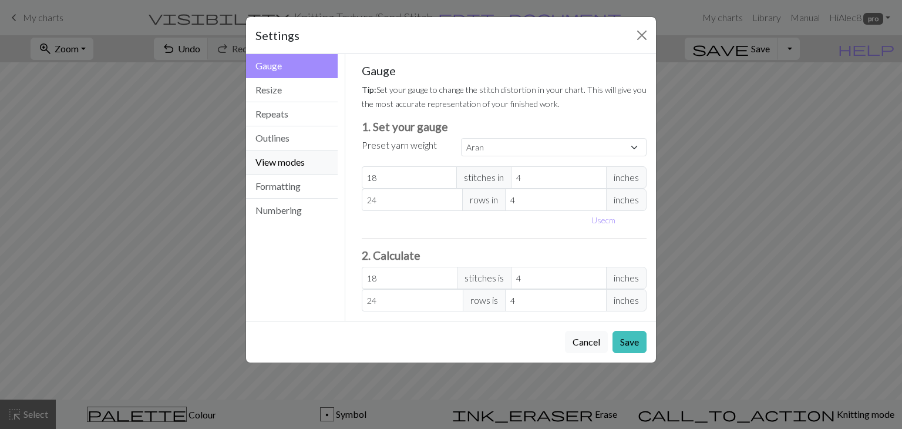
click at [317, 167] on button "View modes" at bounding box center [292, 162] width 92 height 24
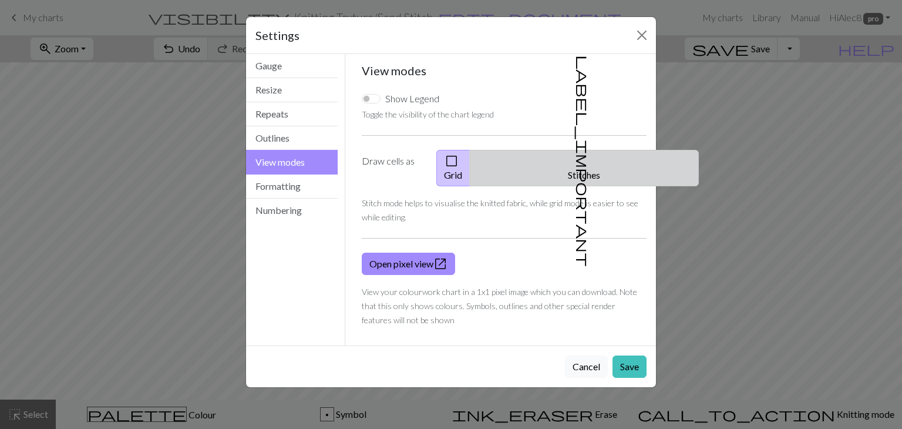
click at [608, 167] on button "label_important Stitches" at bounding box center [584, 168] width 229 height 36
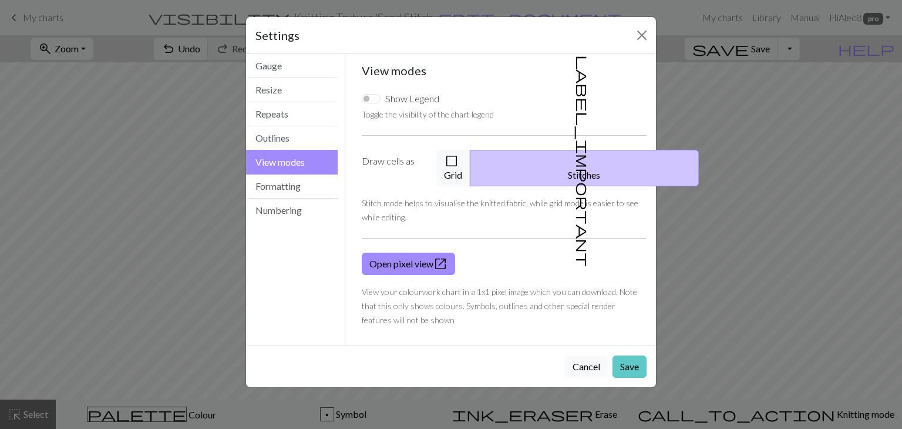
click at [634, 358] on button "Save" at bounding box center [629, 366] width 34 height 22
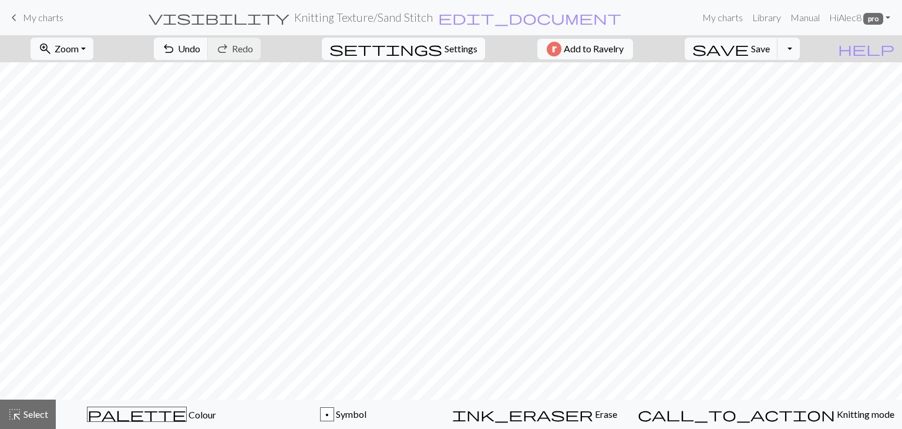
click at [460, 41] on button "settings Settings" at bounding box center [403, 49] width 163 height 22
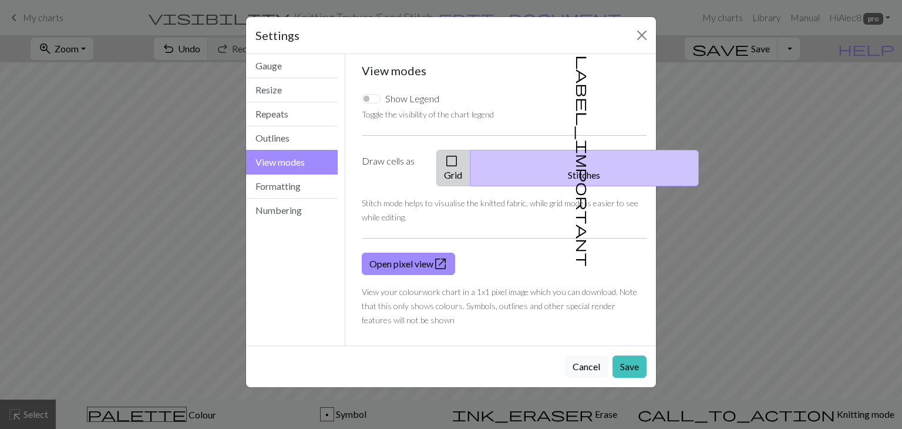
click at [470, 163] on button "check_box_outline_blank Grid" at bounding box center [453, 168] width 34 height 36
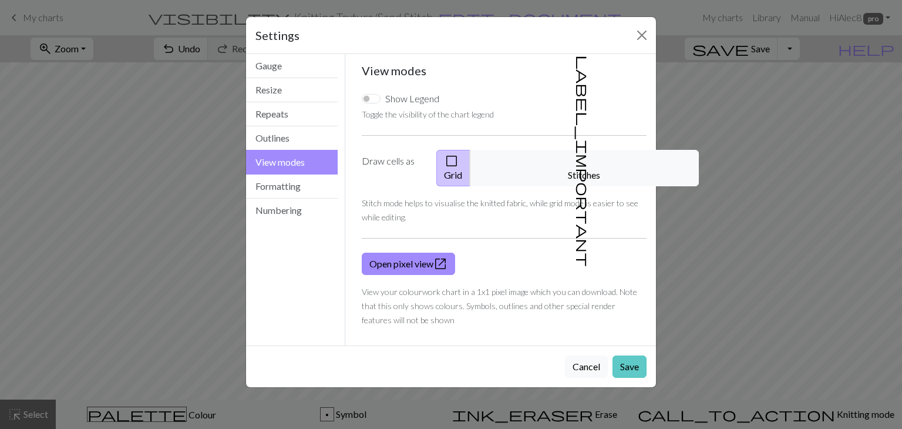
click at [625, 356] on button "Save" at bounding box center [629, 366] width 34 height 22
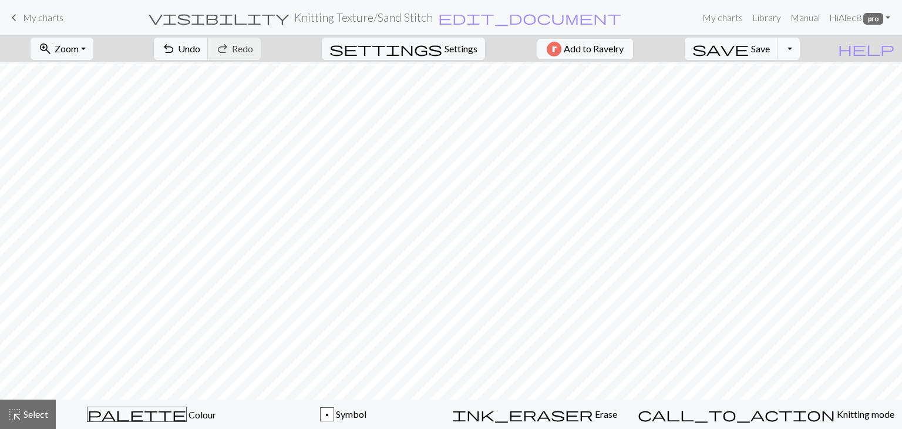
click at [800, 56] on button "Toggle Dropdown" at bounding box center [788, 49] width 22 height 22
click at [789, 77] on button "file_copy Save a copy" at bounding box center [703, 74] width 194 height 19
click at [800, 47] on button "Toggle Dropdown" at bounding box center [788, 49] width 22 height 22
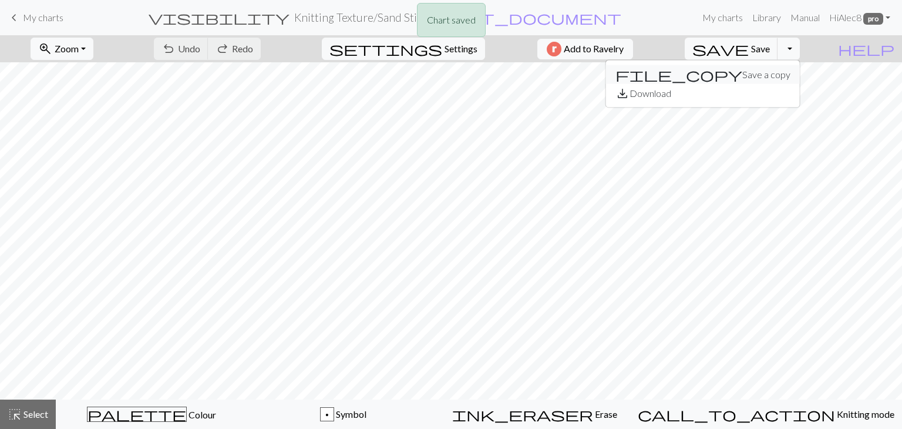
click at [789, 76] on button "file_copy Save a copy" at bounding box center [703, 74] width 194 height 19
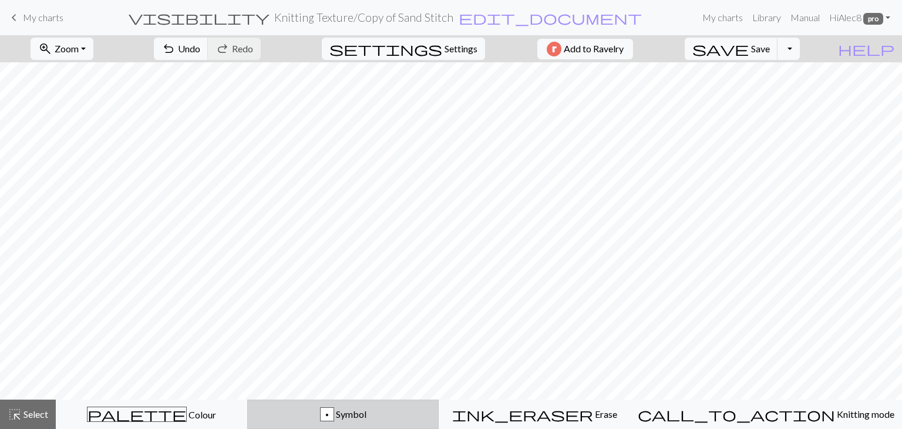
click at [366, 409] on span "Symbol" at bounding box center [350, 413] width 32 height 11
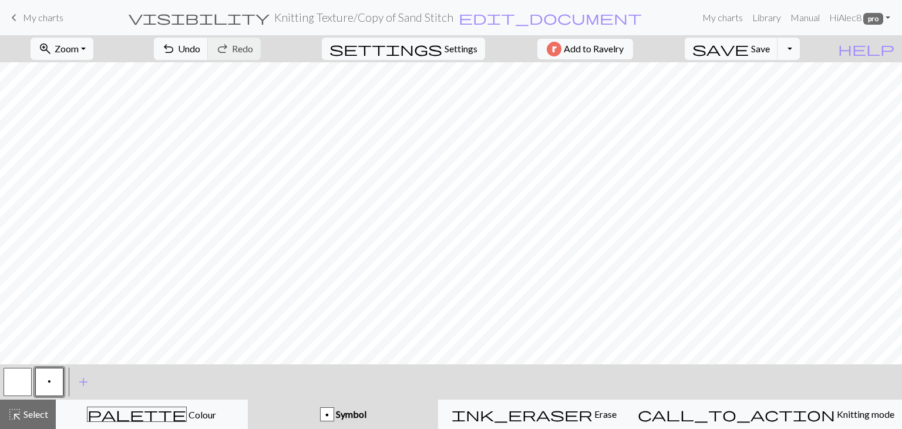
click at [22, 383] on button "button" at bounding box center [18, 382] width 28 height 28
click at [46, 383] on button "p" at bounding box center [49, 382] width 28 height 28
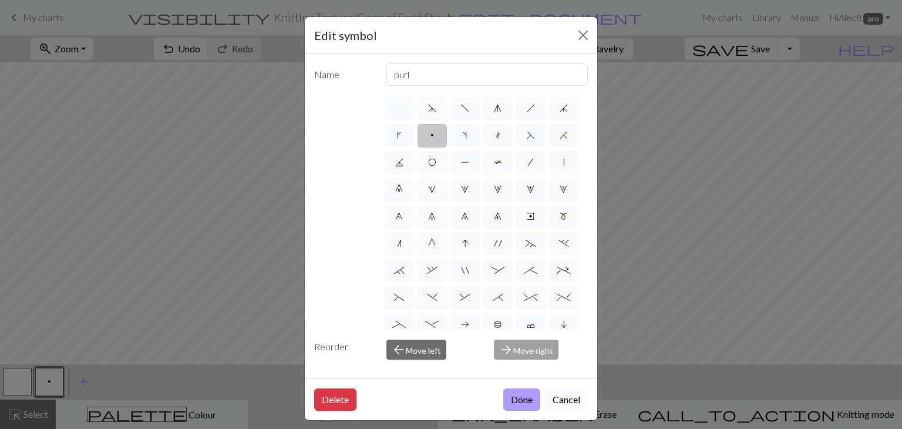
click at [523, 403] on button "Done" at bounding box center [521, 399] width 37 height 22
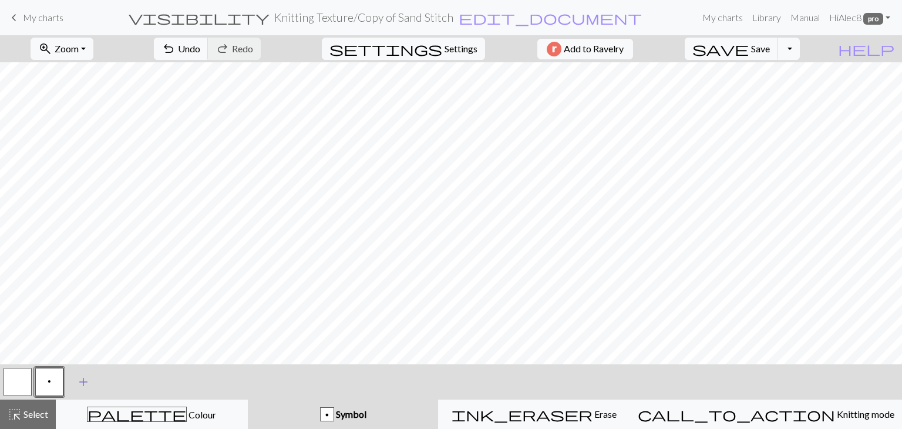
click at [85, 381] on span "add" at bounding box center [83, 381] width 14 height 16
click at [94, 382] on button "button" at bounding box center [81, 382] width 28 height 28
click at [82, 382] on button "button" at bounding box center [81, 382] width 28 height 28
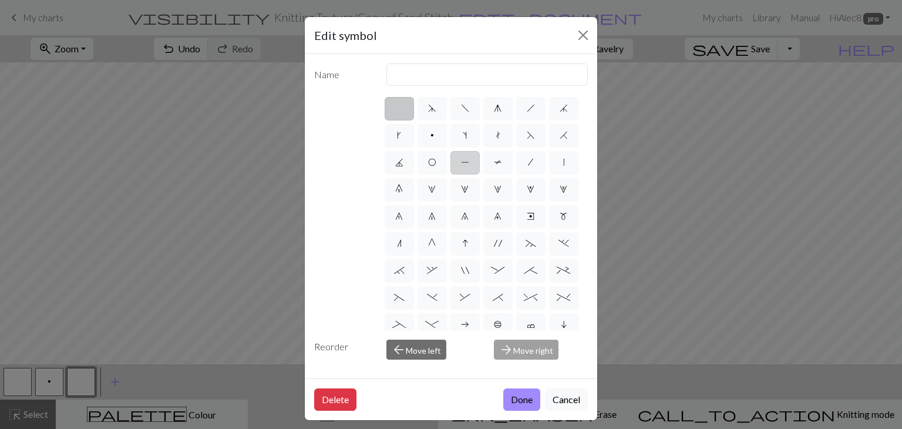
click at [480, 166] on label "P" at bounding box center [464, 162] width 29 height 23
click at [469, 163] on input "P" at bounding box center [465, 159] width 8 height 8
radio input "true"
type input "purl"
click at [434, 133] on span "p" at bounding box center [432, 134] width 4 height 9
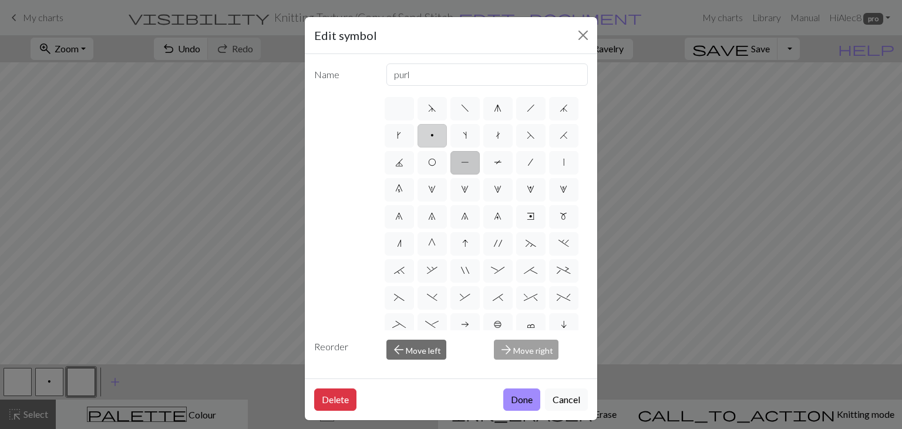
click at [438, 133] on input "p" at bounding box center [434, 132] width 8 height 8
radio input "true"
click at [494, 111] on span "g" at bounding box center [498, 107] width 8 height 9
click at [494, 109] on input "g" at bounding box center [498, 105] width 8 height 8
radio input "true"
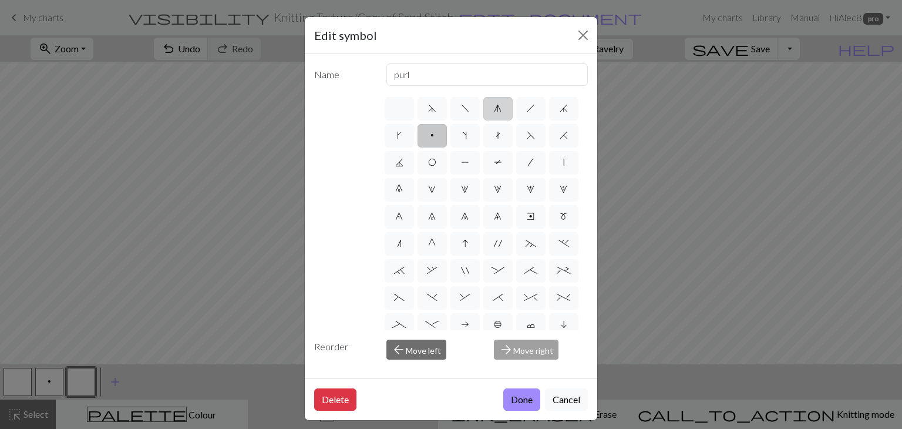
type input "sk2p"
click at [447, 139] on label "p" at bounding box center [431, 135] width 29 height 23
click at [438, 136] on input "p" at bounding box center [434, 132] width 8 height 8
radio input "true"
type input "purl"
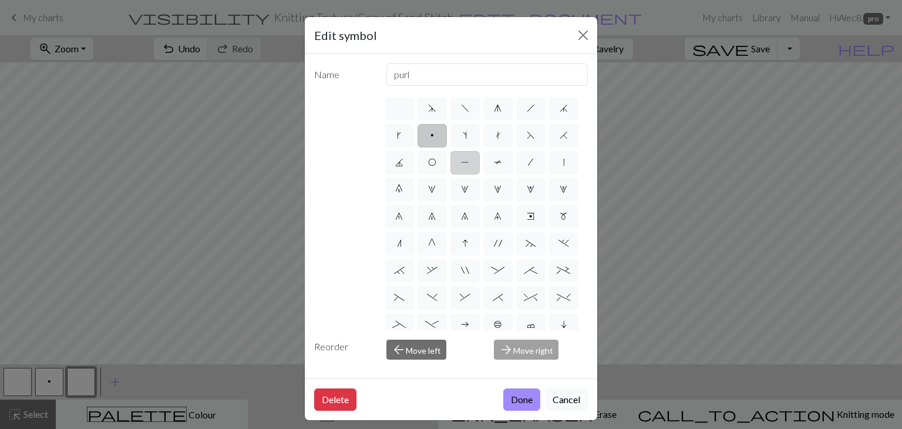
click at [469, 164] on span "P" at bounding box center [465, 161] width 8 height 9
click at [469, 163] on input "P" at bounding box center [465, 159] width 8 height 8
radio input "true"
click at [549, 174] on label "|" at bounding box center [563, 162] width 29 height 23
click at [563, 163] on input "|" at bounding box center [567, 159] width 8 height 8
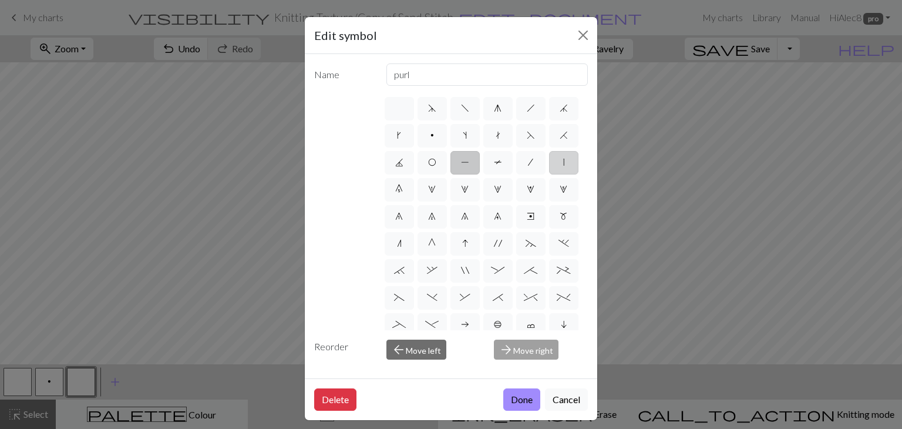
radio input "true"
type input "slip stitch"
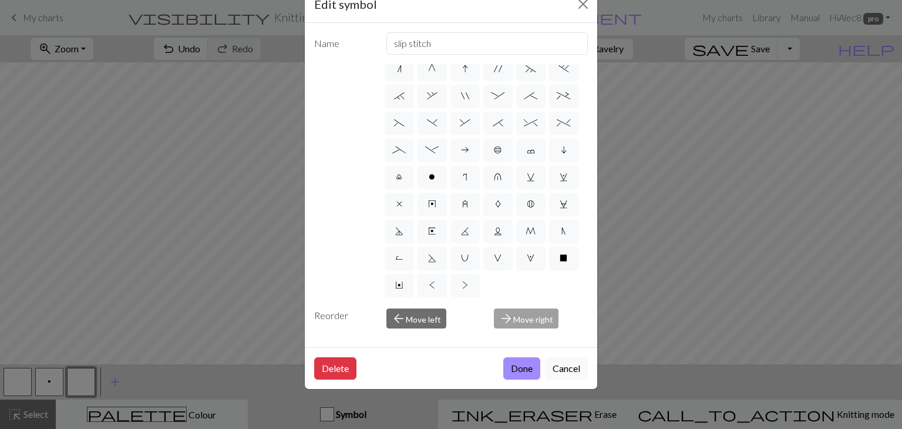
scroll to position [44, 0]
click at [462, 280] on span ">" at bounding box center [465, 284] width 6 height 9
click at [462, 421] on input ">" at bounding box center [466, 425] width 8 height 8
radio input "true"
type input "twisted purl"
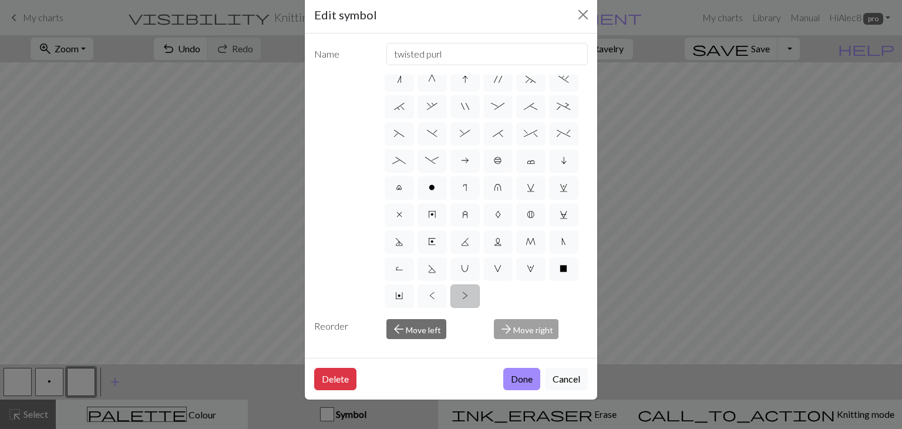
scroll to position [21, 0]
click at [403, 290] on span "Y" at bounding box center [399, 294] width 8 height 9
click at [403, 428] on input "Y" at bounding box center [399, 435] width 8 height 8
radio input "true"
type input "place bead"
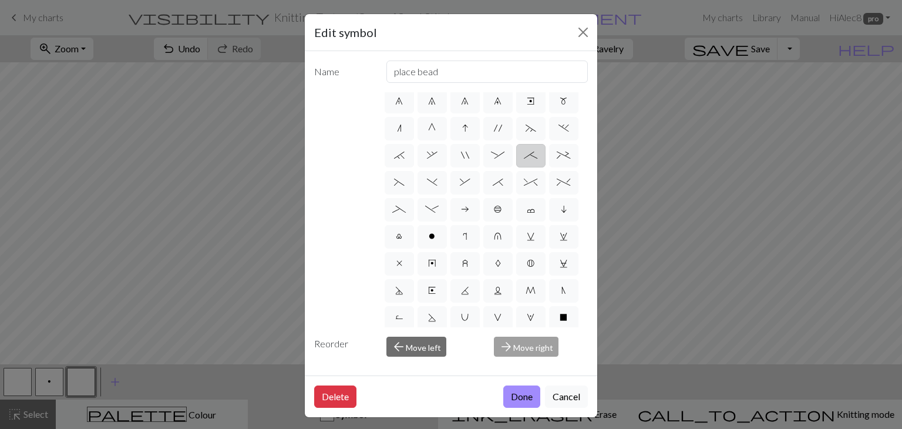
scroll to position [115, 0]
click at [429, 238] on span "o" at bounding box center [432, 232] width 6 height 9
click at [429, 341] on input "o" at bounding box center [433, 345] width 8 height 8
radio input "true"
type input "purl"
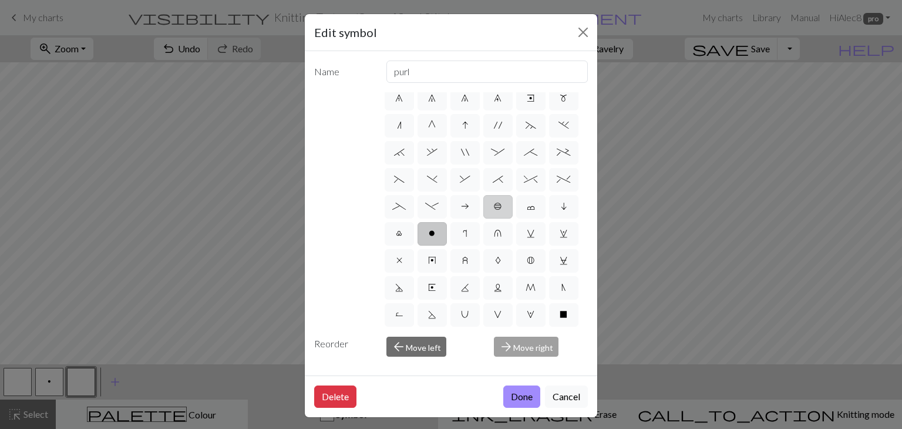
click at [483, 218] on label "b" at bounding box center [497, 206] width 29 height 23
click at [494, 314] on input "b" at bounding box center [498, 318] width 8 height 8
radio input "true"
type input "Peppercorn"
click at [527, 211] on span "c" at bounding box center [531, 205] width 8 height 9
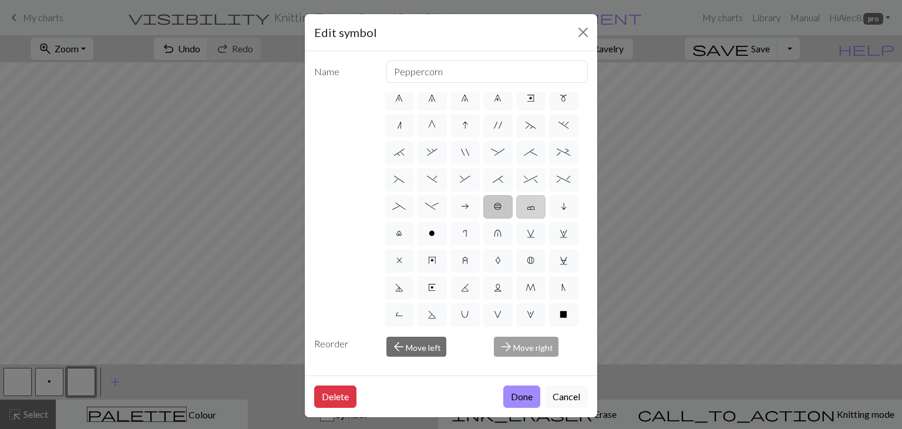
click at [527, 314] on input "c" at bounding box center [531, 318] width 8 height 8
radio input "true"
type input "Bind off"
click at [402, 238] on span "l" at bounding box center [399, 232] width 6 height 9
click at [403, 341] on input "l" at bounding box center [400, 345] width 8 height 8
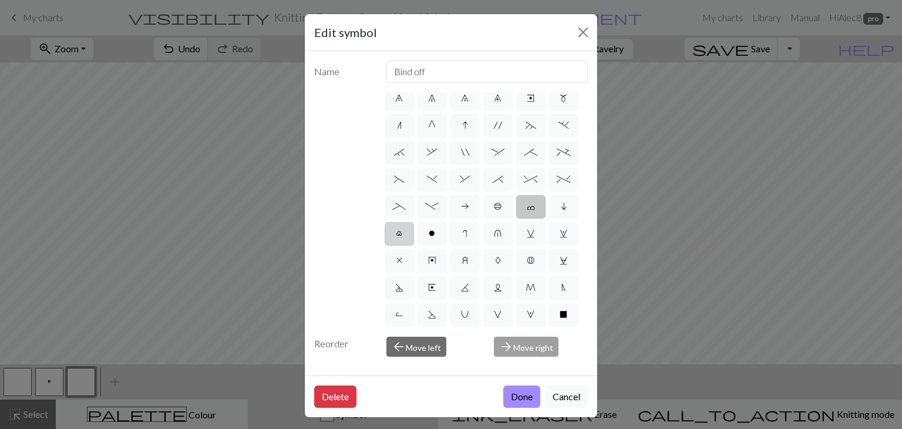
radio input "true"
type input "Twisted stitch"
click at [494, 238] on span "u" at bounding box center [498, 232] width 8 height 9
click at [494, 341] on input "u" at bounding box center [498, 345] width 8 height 8
radio input "true"
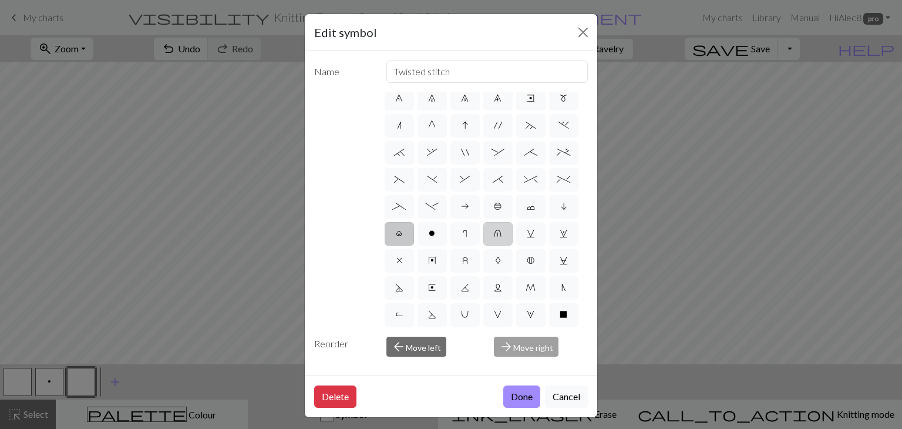
type input "k1 in row below"
click at [450, 245] on label "r" at bounding box center [464, 233] width 29 height 23
click at [463, 341] on input "r" at bounding box center [467, 345] width 8 height 8
radio input "true"
type input "knit by wrapping yarn over"
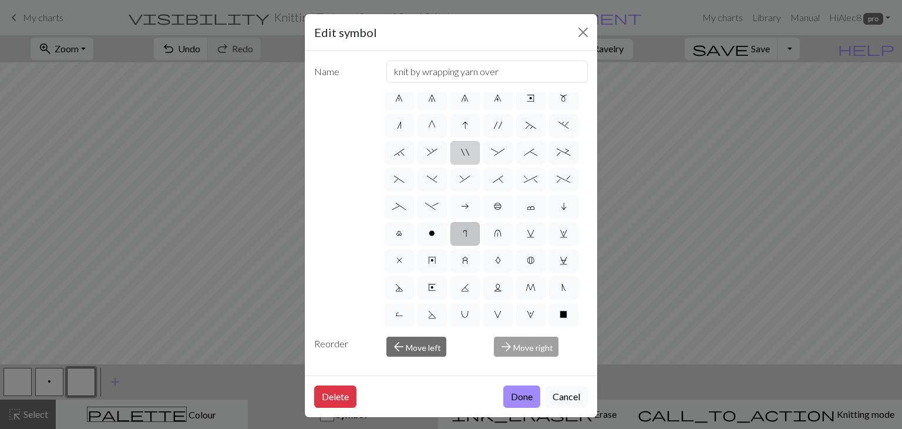
click at [480, 164] on label """ at bounding box center [464, 152] width 29 height 23
click at [469, 260] on input """ at bounding box center [465, 264] width 8 height 8
radio input "true"
type input "cable extra"
click at [463, 130] on span "I" at bounding box center [465, 124] width 6 height 9
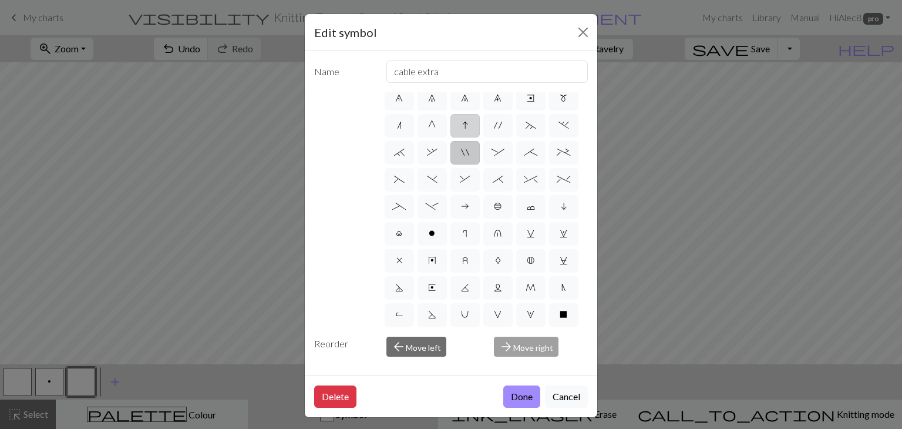
click at [463, 233] on input "I" at bounding box center [466, 237] width 8 height 8
radio input "true"
type input "sk2p"
click at [422, 137] on label "G" at bounding box center [431, 125] width 29 height 23
click at [428, 233] on input "G" at bounding box center [432, 237] width 8 height 8
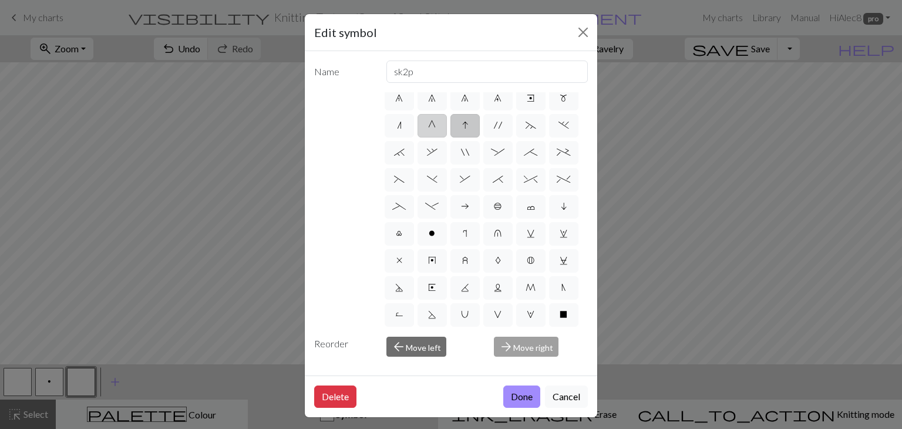
radio input "true"
type input "psso"
click at [396, 137] on label "n" at bounding box center [399, 125] width 29 height 23
click at [397, 233] on input "n" at bounding box center [401, 237] width 8 height 8
radio input "true"
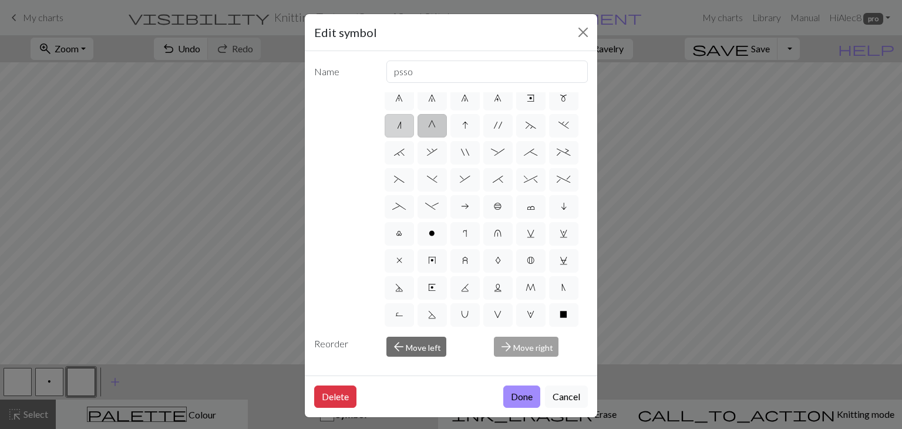
type input "k2tog"
click at [560, 103] on span "m" at bounding box center [564, 97] width 8 height 9
click at [560, 206] on input "m" at bounding box center [564, 210] width 8 height 8
radio input "true"
type input "m1"
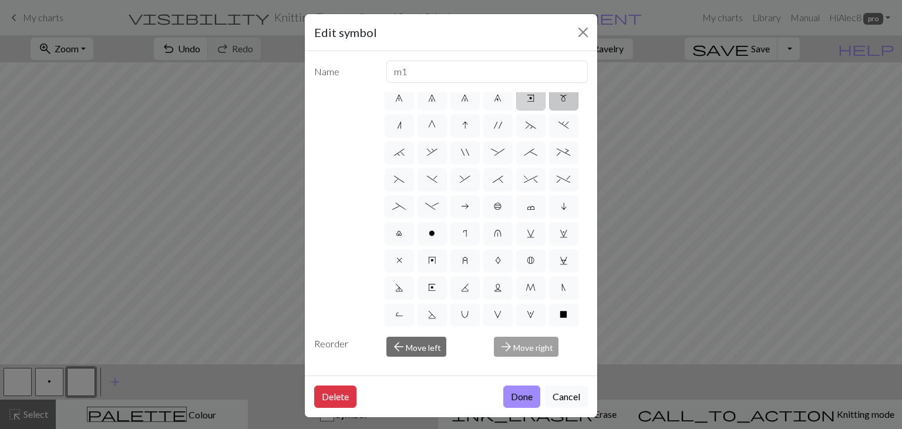
click at [527, 103] on span "e" at bounding box center [531, 97] width 8 height 9
click at [527, 206] on input "e" at bounding box center [531, 210] width 8 height 8
radio input "true"
type input "Right end"
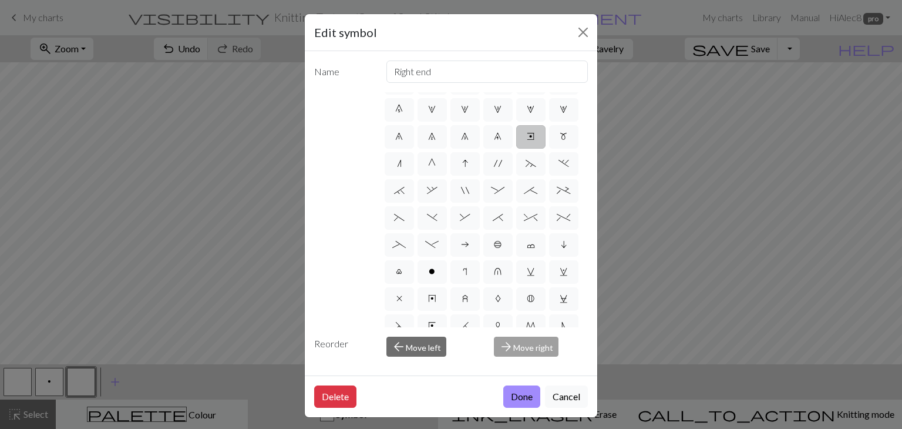
scroll to position [76, 0]
click at [494, 142] on span "9" at bounding box center [498, 136] width 8 height 9
click at [494, 206] on input "9" at bounding box center [498, 210] width 8 height 8
radio input "true"
type input "decrease 4"
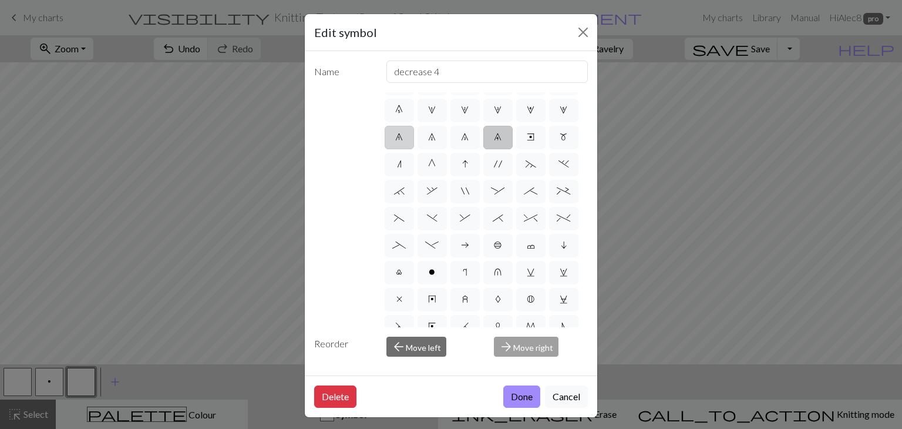
click at [414, 142] on label "6" at bounding box center [399, 137] width 29 height 23
click at [403, 206] on input "6" at bounding box center [399, 210] width 8 height 8
radio input "true"
type input "decrease 1"
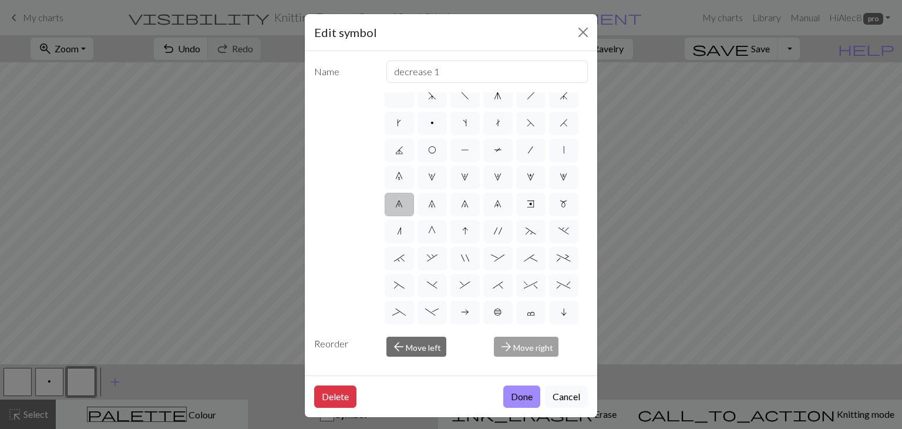
scroll to position [9, 0]
click at [528, 154] on span "/" at bounding box center [530, 149] width 5 height 9
click at [528, 160] on input "/" at bounding box center [532, 156] width 8 height 8
radio input "true"
type input "right leaning decrease"
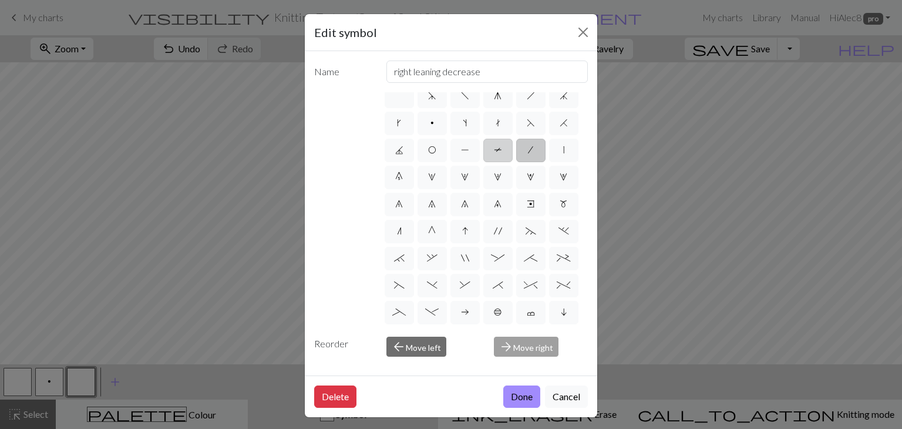
click at [494, 154] on span "T" at bounding box center [498, 149] width 8 height 9
click at [494, 160] on input "T" at bounding box center [498, 156] width 8 height 8
radio input "true"
type input "ptbl"
click at [414, 156] on label "J" at bounding box center [399, 150] width 29 height 23
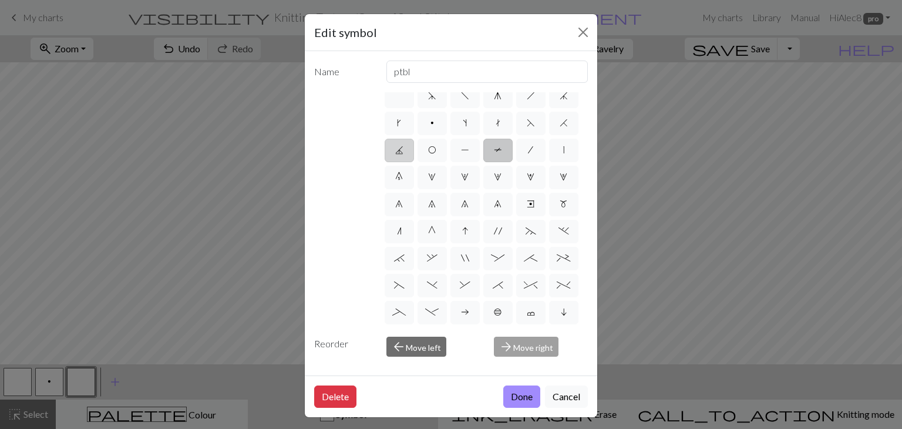
click at [403, 156] on input "J" at bounding box center [399, 156] width 8 height 8
radio input "true"
type input "p3tog"
click at [560, 127] on span "H" at bounding box center [564, 122] width 8 height 9
click at [560, 133] on input "H" at bounding box center [564, 129] width 8 height 8
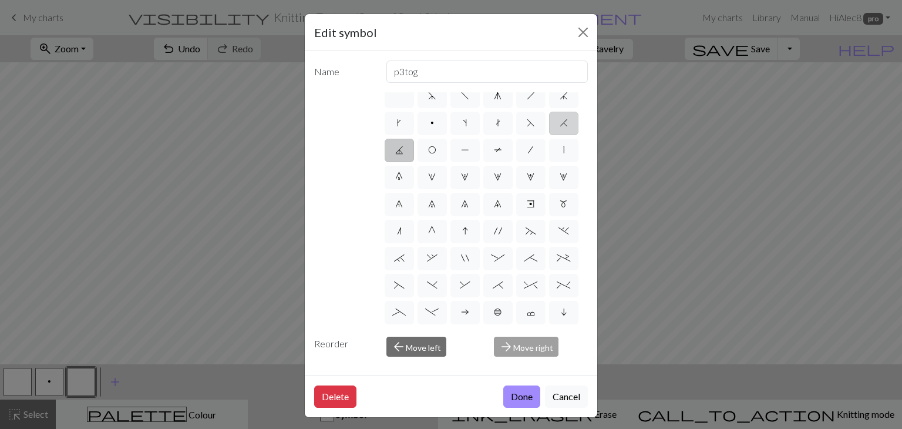
radio input "true"
type input "k2tog"
click at [516, 135] on label "F" at bounding box center [530, 123] width 29 height 23
click at [527, 133] on input "F" at bounding box center [531, 129] width 8 height 8
radio input "true"
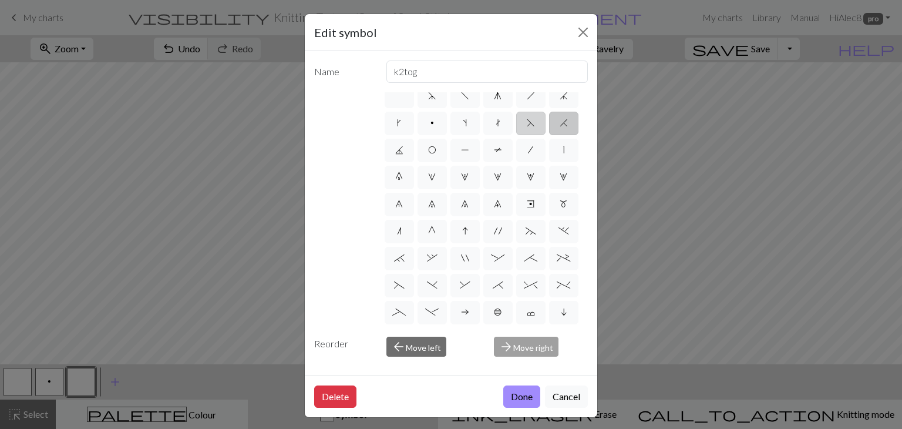
type input "ssk"
click at [513, 122] on label "t" at bounding box center [497, 123] width 29 height 23
click at [503, 125] on input "t" at bounding box center [500, 129] width 8 height 8
radio input "true"
type input "ktbl"
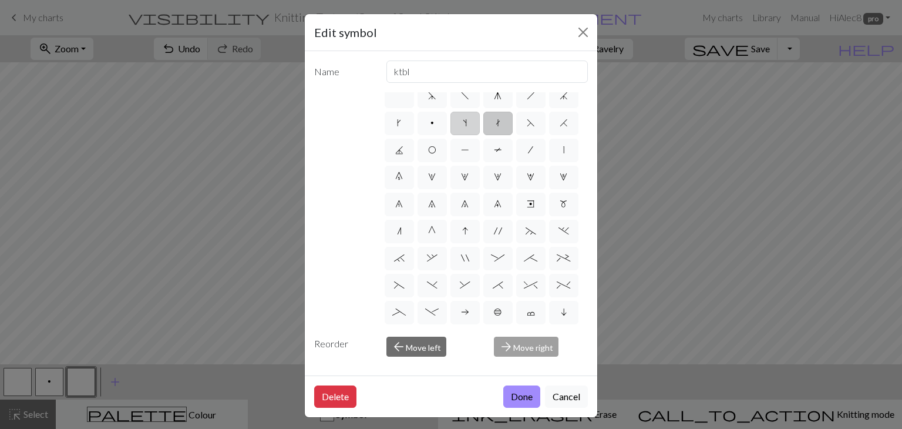
click at [480, 127] on label "s" at bounding box center [464, 123] width 29 height 23
click at [470, 127] on input "s" at bounding box center [467, 129] width 8 height 8
radio input "true"
type input "increase one left leaning"
click at [434, 125] on span "p" at bounding box center [432, 122] width 4 height 9
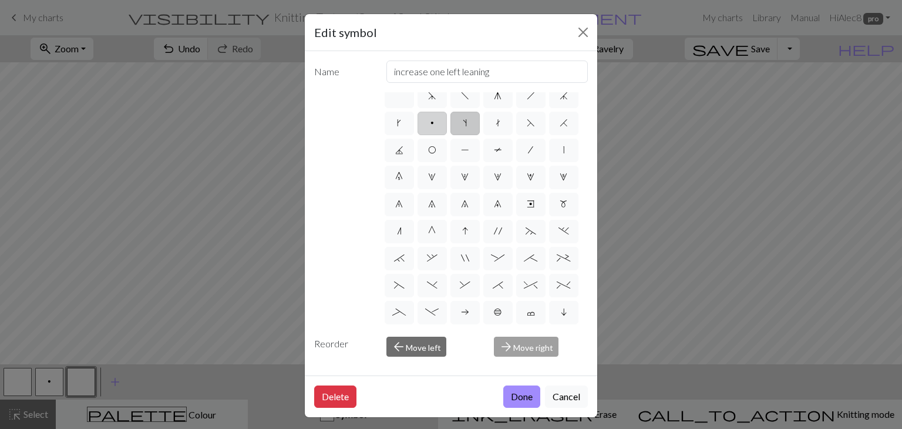
click at [438, 125] on input "p" at bounding box center [434, 129] width 8 height 8
radio input "true"
type input "purl"
click at [401, 125] on span "k" at bounding box center [399, 122] width 4 height 9
click at [405, 125] on input "k" at bounding box center [401, 129] width 8 height 8
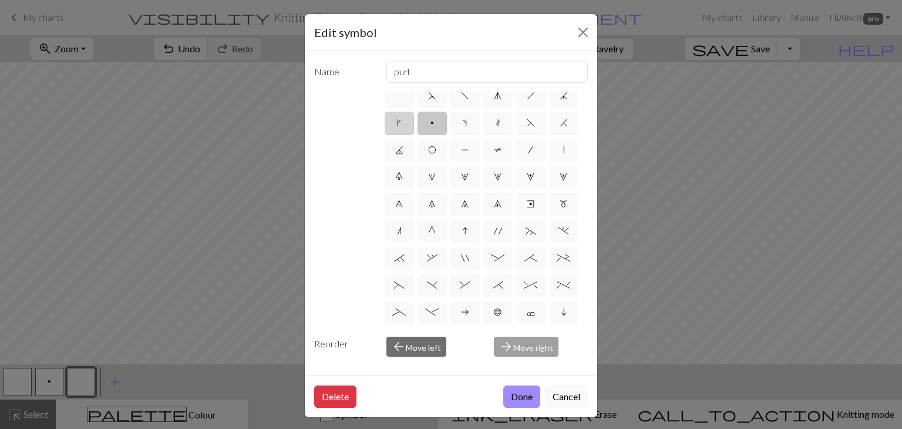
radio input "true"
type input "right leaning increase"
click at [560, 100] on span "j" at bounding box center [564, 95] width 8 height 9
click at [560, 106] on input "j" at bounding box center [564, 102] width 8 height 8
radio input "true"
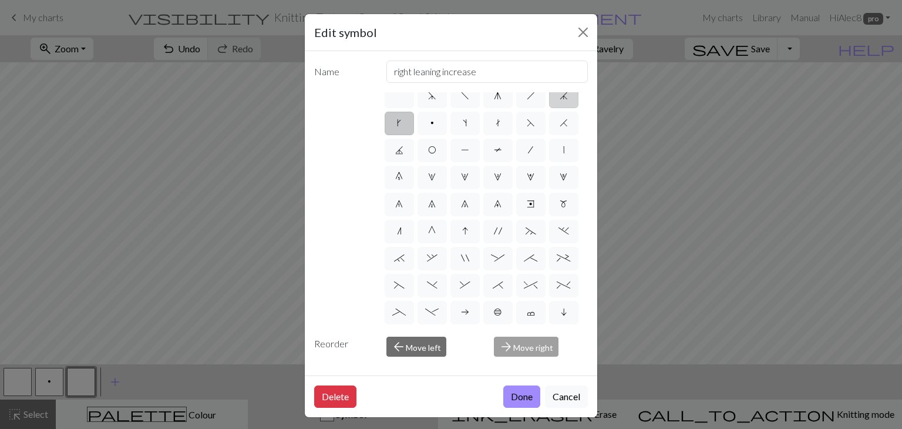
type input "k3tog"
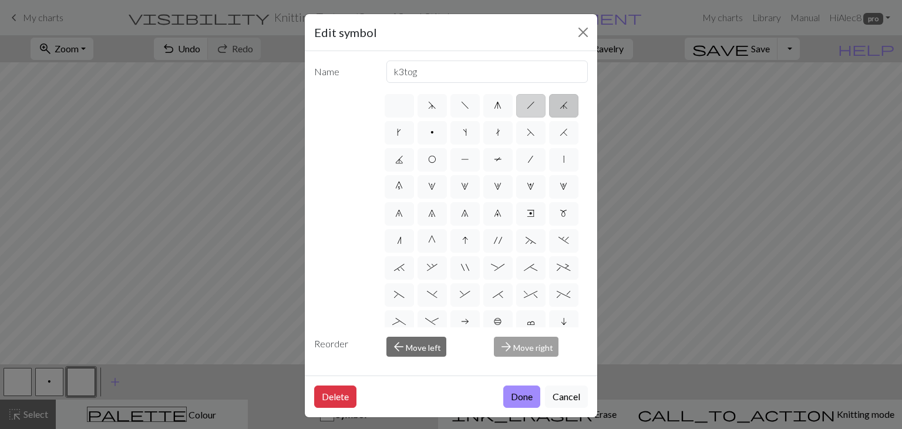
click at [528, 112] on label "h" at bounding box center [530, 105] width 29 height 23
click at [528, 106] on input "h" at bounding box center [531, 102] width 8 height 8
radio input "true"
type input "right leaning decrease"
click at [494, 106] on span "g" at bounding box center [498, 104] width 8 height 9
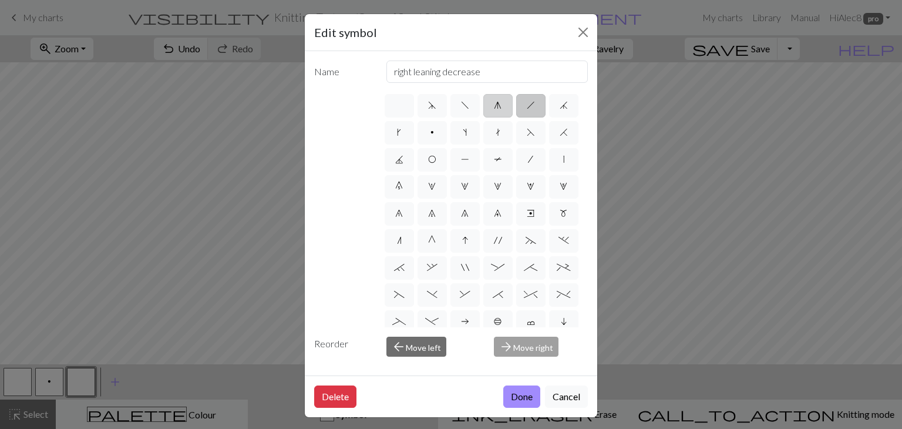
click at [494, 106] on input "g" at bounding box center [498, 102] width 8 height 8
radio input "true"
type input "sk2p"
click at [463, 104] on span "f" at bounding box center [465, 104] width 8 height 9
click at [463, 104] on input "f" at bounding box center [465, 102] width 8 height 8
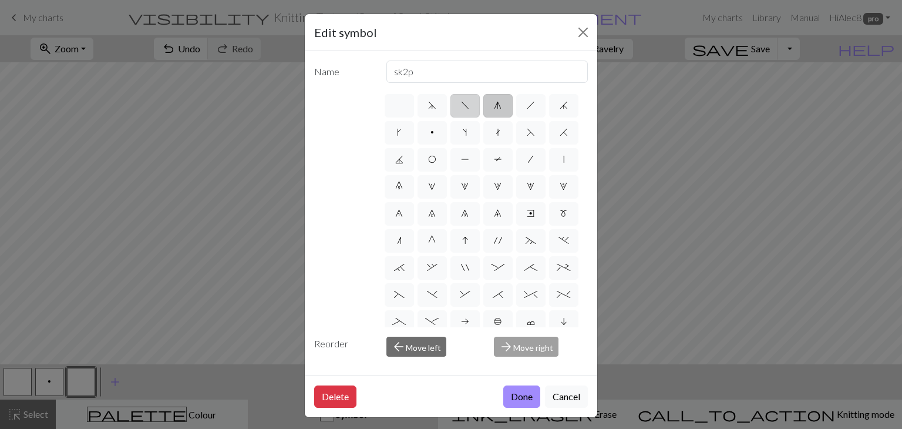
radio input "true"
type input "left leaning decrease"
click at [422, 107] on label "d" at bounding box center [431, 105] width 29 height 23
click at [428, 106] on input "d" at bounding box center [432, 102] width 8 height 8
radio input "true"
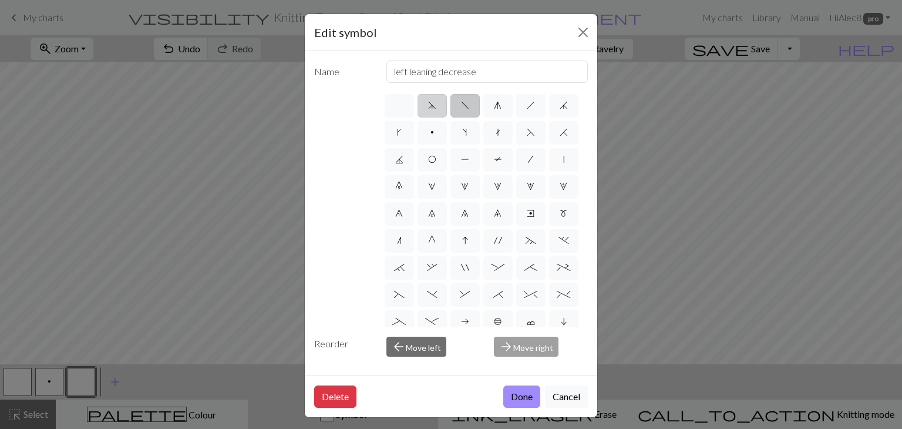
type input "sk2p"
click at [392, 106] on label at bounding box center [399, 105] width 29 height 23
click at [399, 106] on input "radio" at bounding box center [403, 102] width 8 height 8
radio input "true"
type input "Knit"
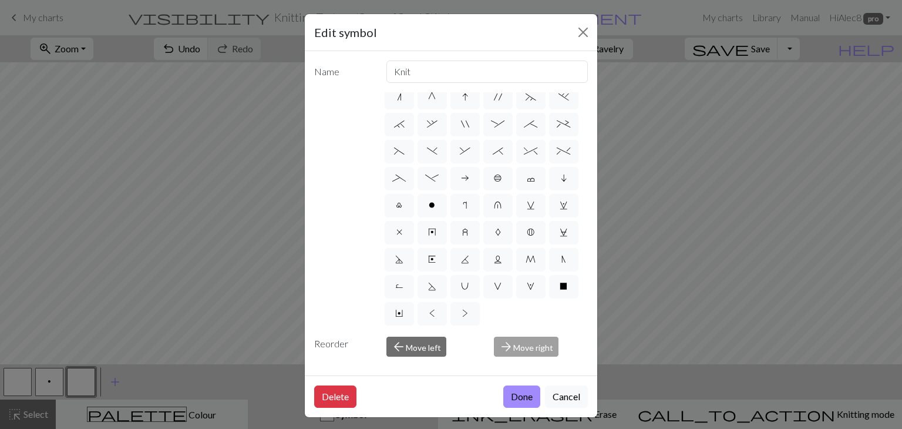
scroll to position [225, 0]
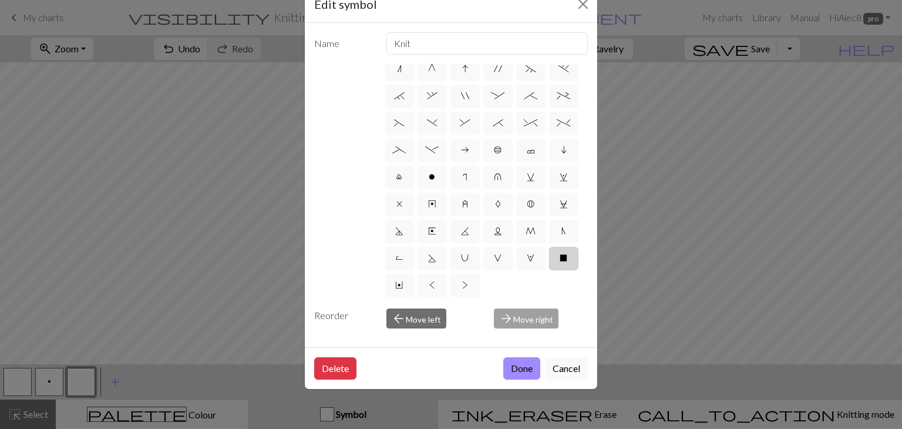
click at [560, 253] on span "X" at bounding box center [564, 257] width 8 height 9
click at [560, 394] on input "X" at bounding box center [564, 398] width 8 height 8
radio input "true"
type input "no stitch"
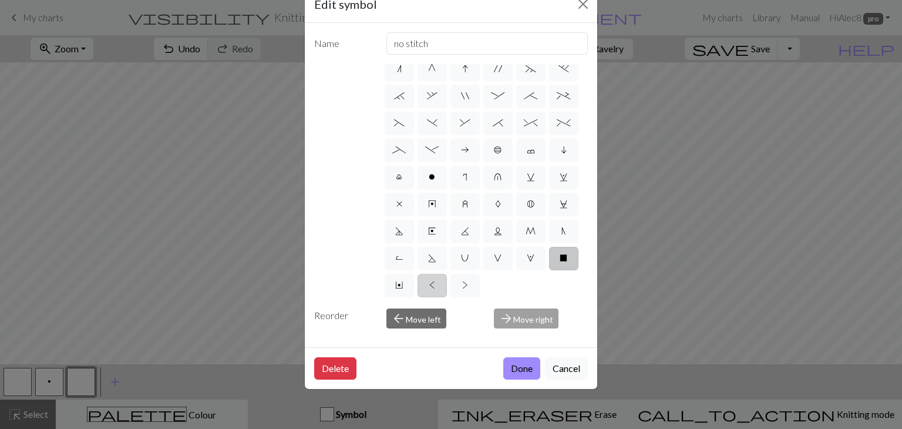
click at [447, 274] on label "<" at bounding box center [431, 285] width 29 height 23
click at [437, 421] on input "<" at bounding box center [433, 425] width 8 height 8
radio input "true"
type input "twisted knit"
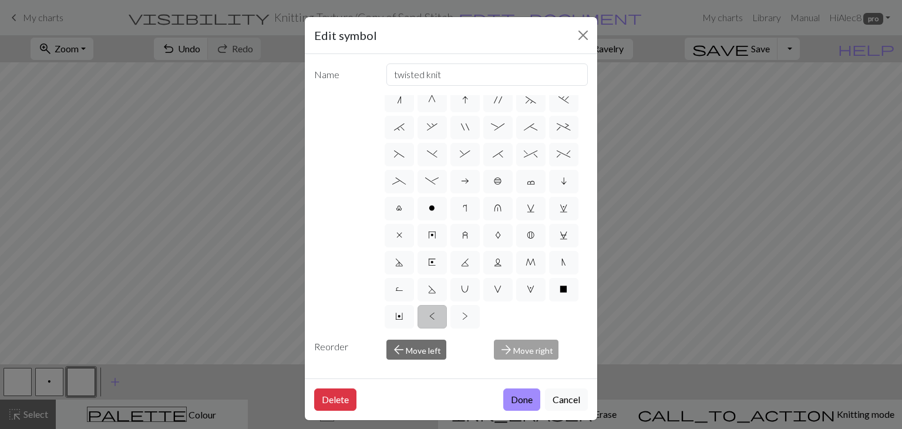
scroll to position [225, 0]
click at [469, 284] on span "U" at bounding box center [465, 288] width 8 height 9
click at [469, 425] on input "U" at bounding box center [465, 429] width 8 height 8
radio input "true"
type input "eyelet"
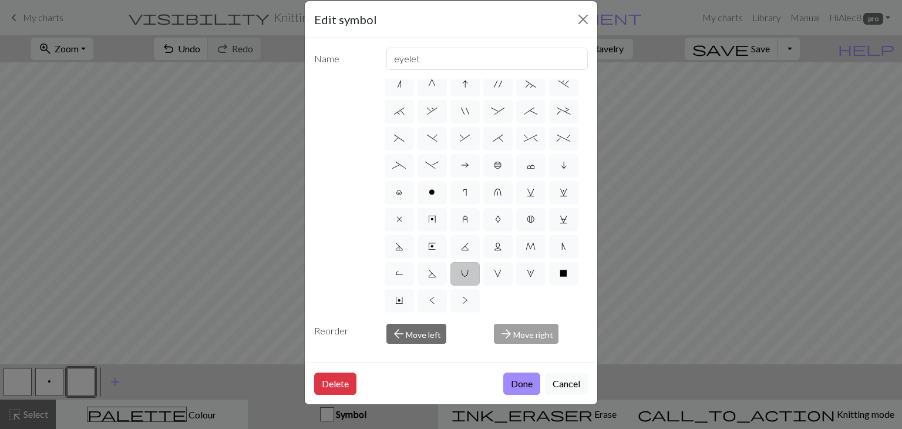
scroll to position [16, 0]
click at [516, 274] on label "W" at bounding box center [530, 272] width 29 height 23
click at [527, 409] on input "W" at bounding box center [531, 413] width 8 height 8
radio input "true"
type input "k1, yo, k1"
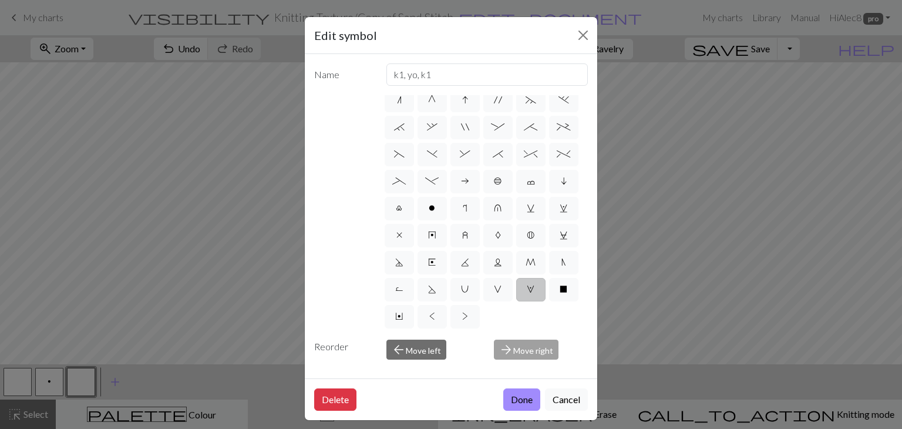
scroll to position [225, 0]
click at [483, 294] on label "V" at bounding box center [497, 289] width 29 height 23
click at [494, 425] on input "V" at bounding box center [498, 429] width 8 height 8
radio input "true"
type input "sl1 purlwise"
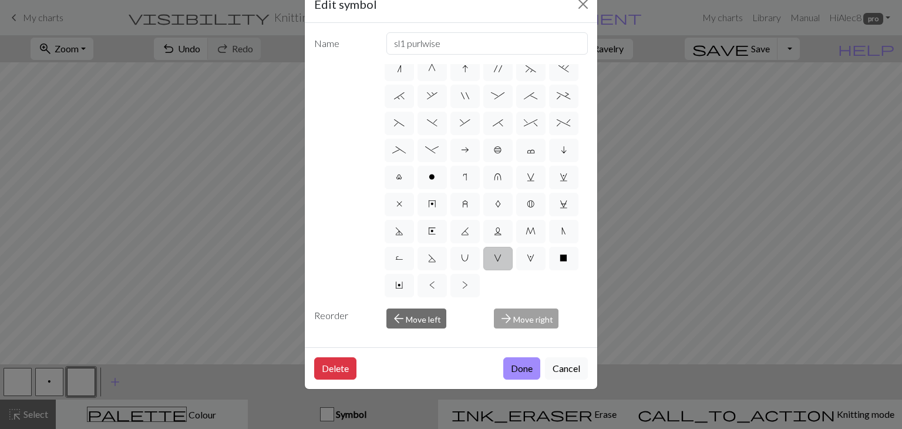
scroll to position [183, 0]
click at [527, 172] on span "v" at bounding box center [531, 176] width 8 height 9
click at [527, 313] on input "v" at bounding box center [531, 317] width 8 height 8
radio input "true"
type input "sl1 knitwise"
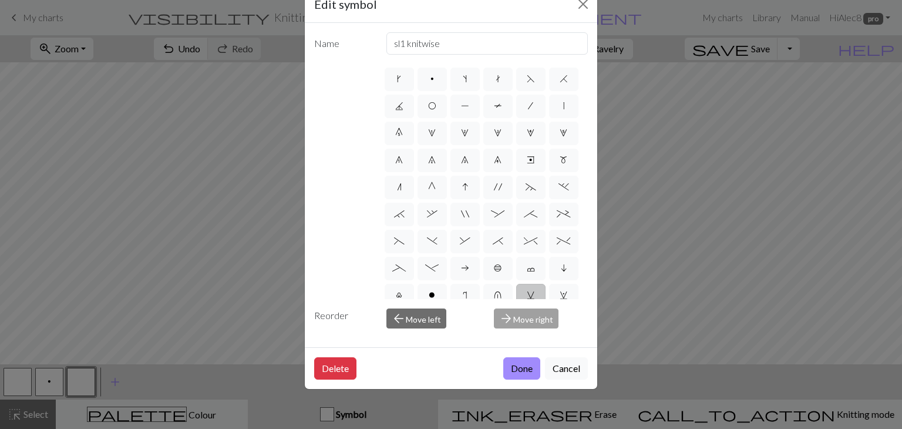
scroll to position [0, 0]
click at [549, 204] on label "w" at bounding box center [563, 215] width 29 height 23
click at [560, 313] on input "w" at bounding box center [564, 317] width 8 height 8
radio input "true"
type input "p1, yo, p1"
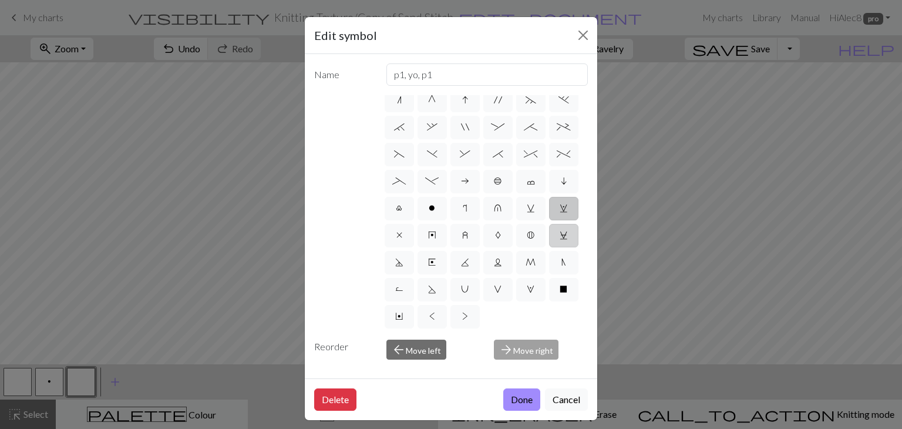
click at [560, 237] on span "C" at bounding box center [564, 234] width 8 height 9
click at [560, 371] on input "C" at bounding box center [564, 375] width 8 height 8
radio input "true"
type input "slp wyif"
click at [525, 398] on button "Done" at bounding box center [521, 399] width 37 height 22
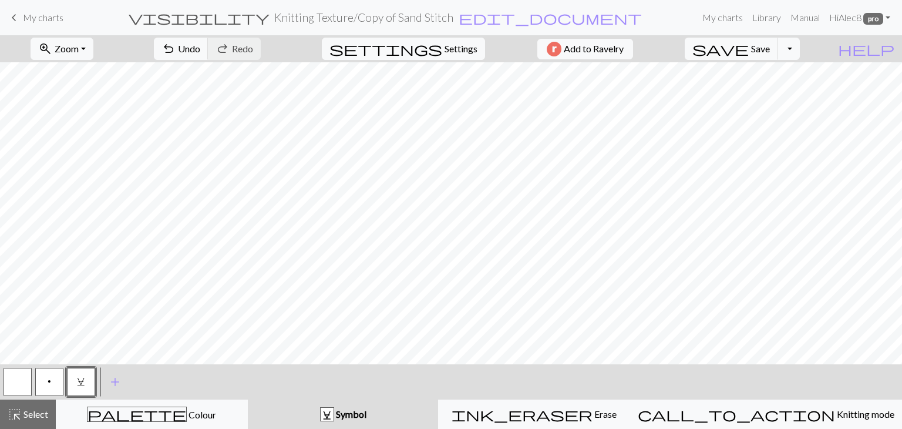
click at [55, 388] on button "p" at bounding box center [49, 382] width 28 height 28
click at [88, 385] on button "C" at bounding box center [81, 382] width 28 height 28
click at [41, 409] on span "Select" at bounding box center [35, 413] width 26 height 11
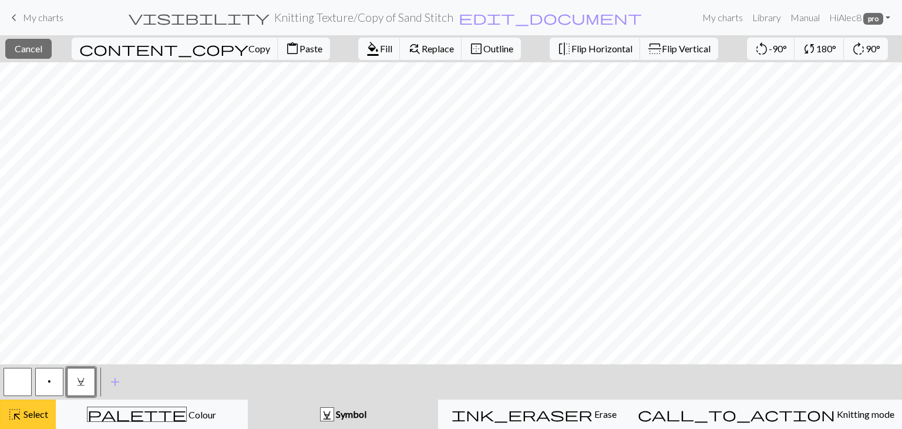
click at [37, 409] on span "Select" at bounding box center [35, 413] width 26 height 11
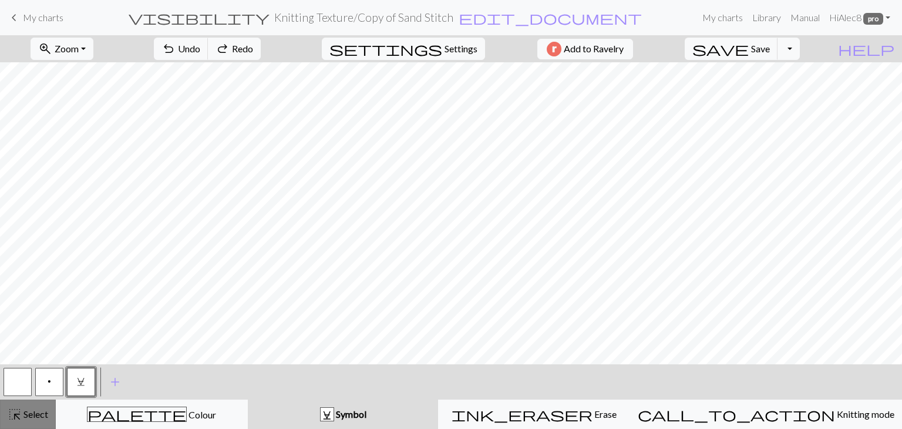
click at [29, 416] on span "Select" at bounding box center [35, 413] width 26 height 11
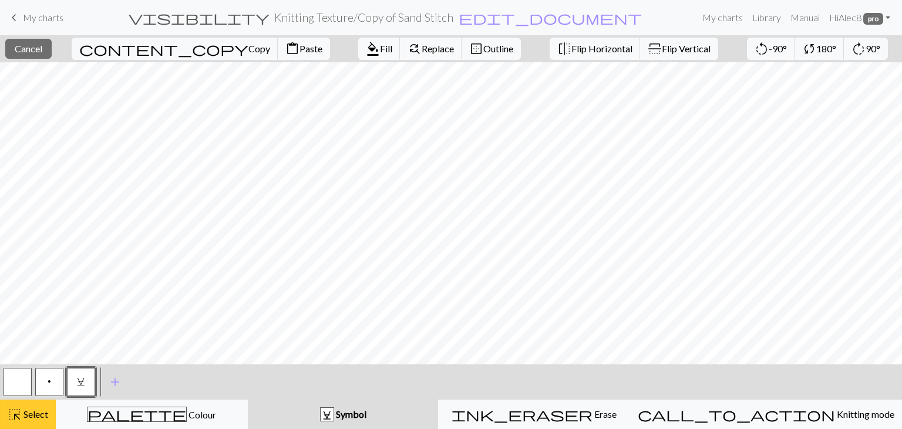
click at [39, 414] on span "Select" at bounding box center [35, 413] width 26 height 11
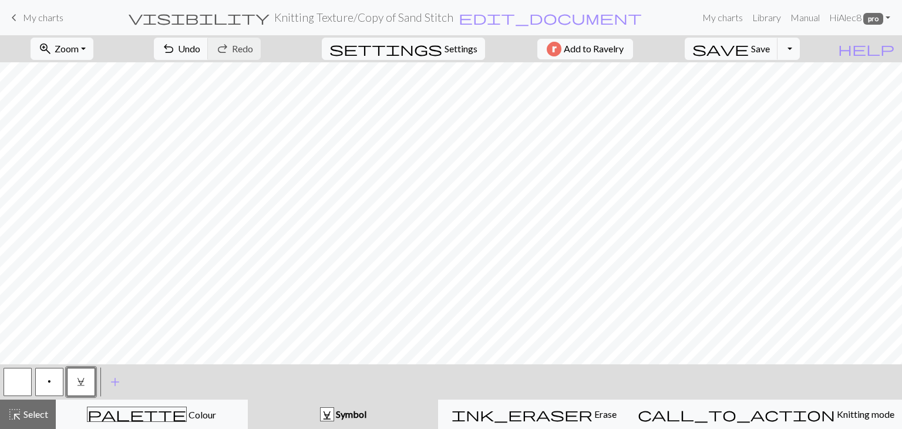
click at [54, 379] on button "p" at bounding box center [49, 382] width 28 height 28
click at [45, 412] on span "Select" at bounding box center [35, 413] width 26 height 11
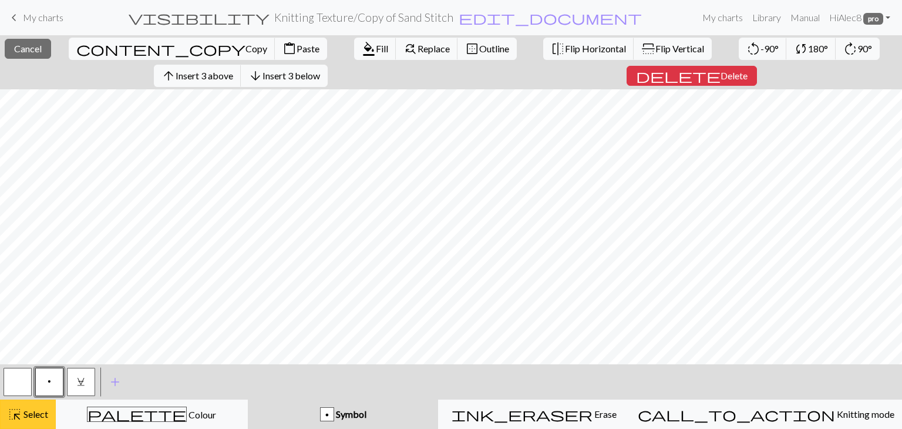
click at [43, 411] on span "Select" at bounding box center [35, 413] width 26 height 11
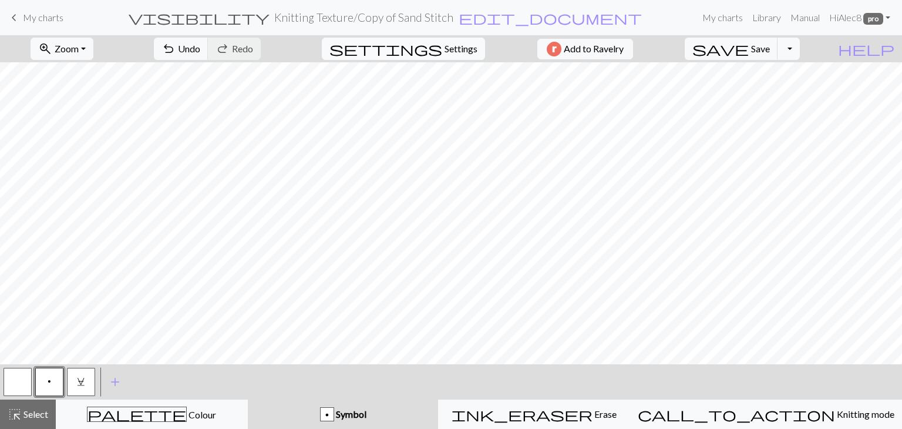
click at [462, 50] on span "Settings" at bounding box center [460, 49] width 33 height 14
select select "aran"
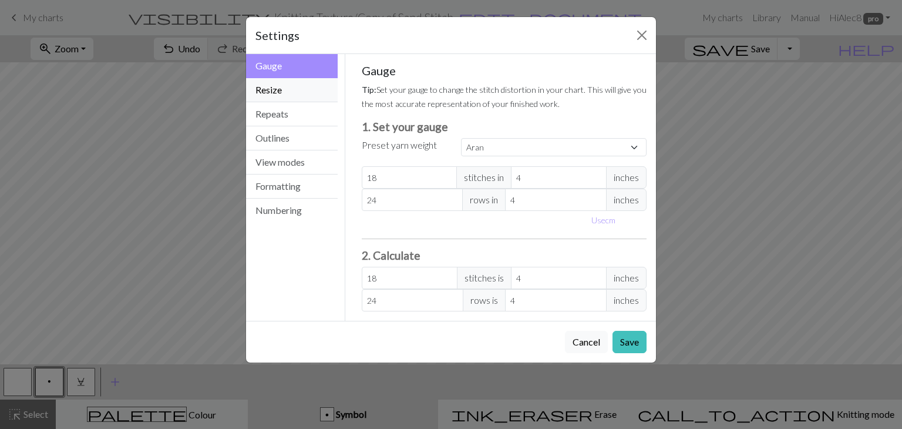
click at [308, 92] on button "Resize" at bounding box center [292, 90] width 92 height 24
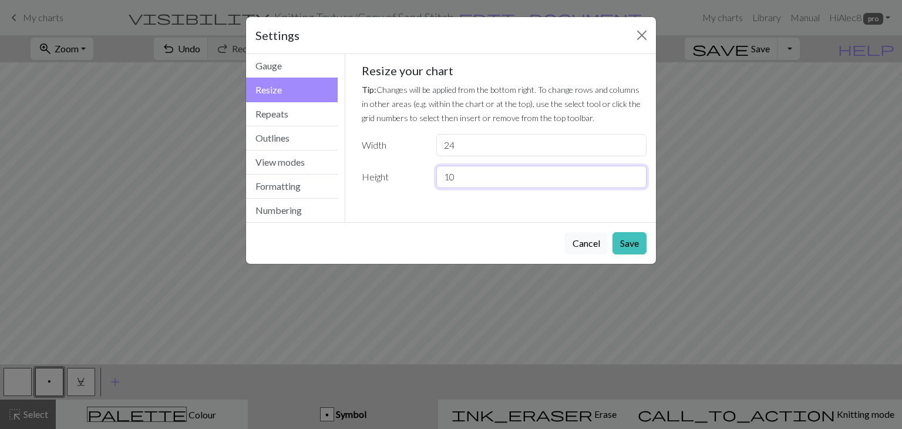
click at [634, 180] on input "10" at bounding box center [541, 177] width 210 height 22
click at [634, 180] on input "9" at bounding box center [541, 177] width 210 height 22
click at [634, 180] on input "8" at bounding box center [541, 177] width 210 height 22
click at [634, 180] on input "7" at bounding box center [541, 177] width 210 height 22
click at [634, 180] on input "6" at bounding box center [541, 177] width 210 height 22
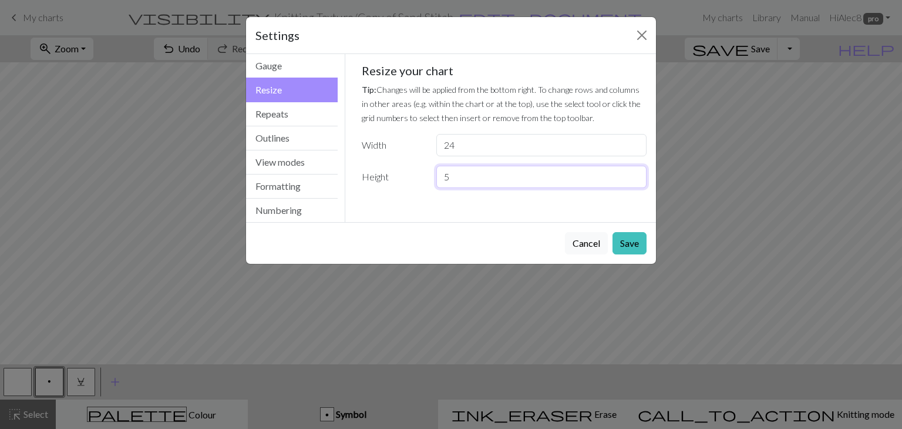
click at [634, 180] on input "5" at bounding box center [541, 177] width 210 height 22
type input "4"
click at [634, 180] on input "4" at bounding box center [541, 177] width 210 height 22
click at [632, 242] on button "Save" at bounding box center [629, 243] width 34 height 22
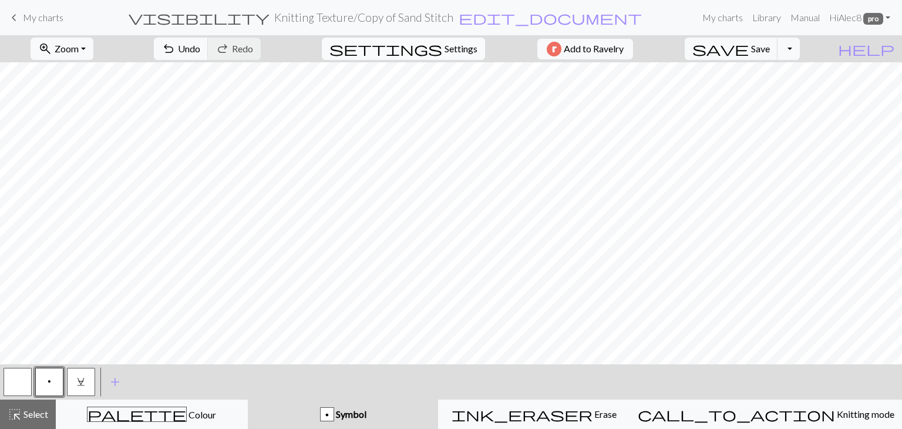
click at [465, 57] on button "settings Settings" at bounding box center [403, 49] width 163 height 22
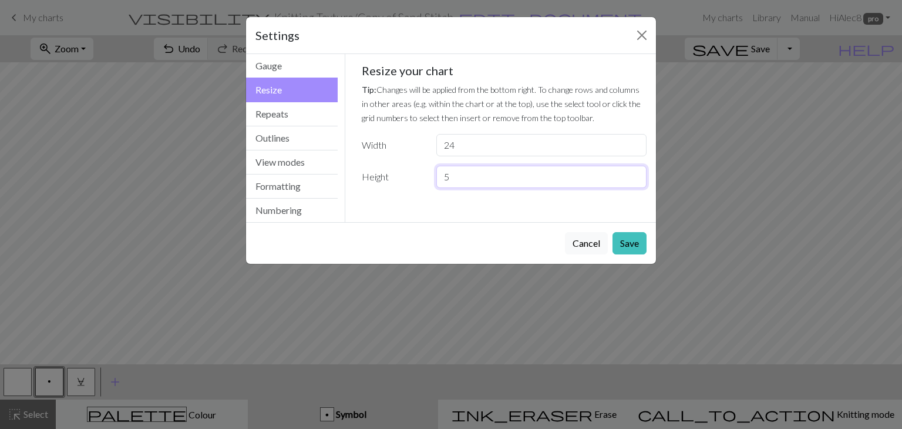
type input "5"
click at [635, 172] on input "5" at bounding box center [541, 177] width 210 height 22
click at [636, 247] on button "Save" at bounding box center [629, 243] width 34 height 22
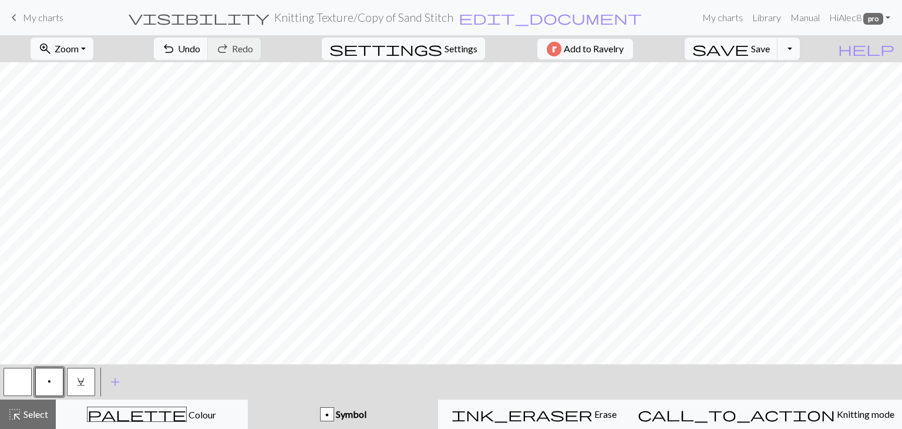
click at [444, 22] on h2 "Knitting Texture / Copy of Sand Stitch" at bounding box center [363, 18] width 179 height 14
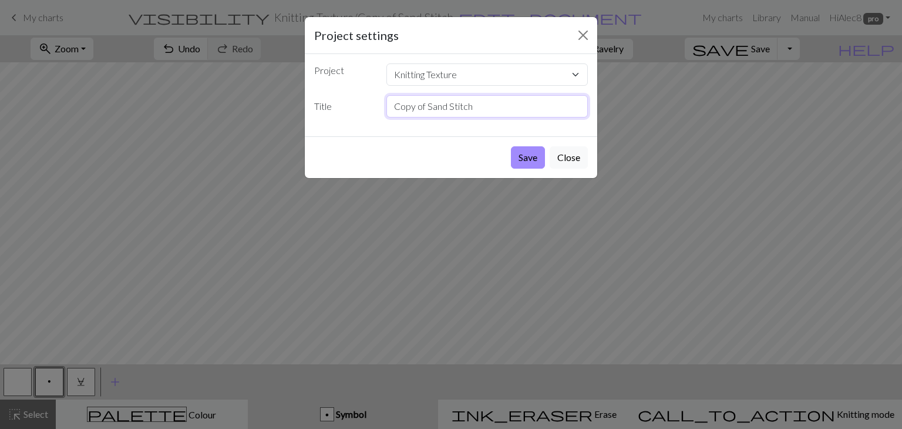
drag, startPoint x: 478, startPoint y: 109, endPoint x: 369, endPoint y: 98, distance: 109.7
click at [369, 98] on div "Title Copy of Sand Stitch" at bounding box center [451, 106] width 288 height 22
type input "Scales"
click at [517, 160] on button "Save" at bounding box center [528, 157] width 34 height 22
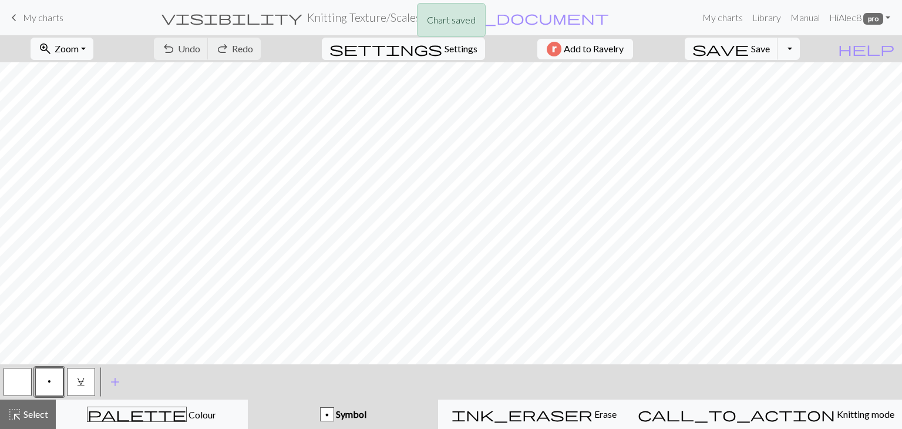
click at [816, 45] on div "Chart saved" at bounding box center [451, 23] width 902 height 46
click at [800, 53] on button "Toggle Dropdown" at bounding box center [788, 49] width 22 height 22
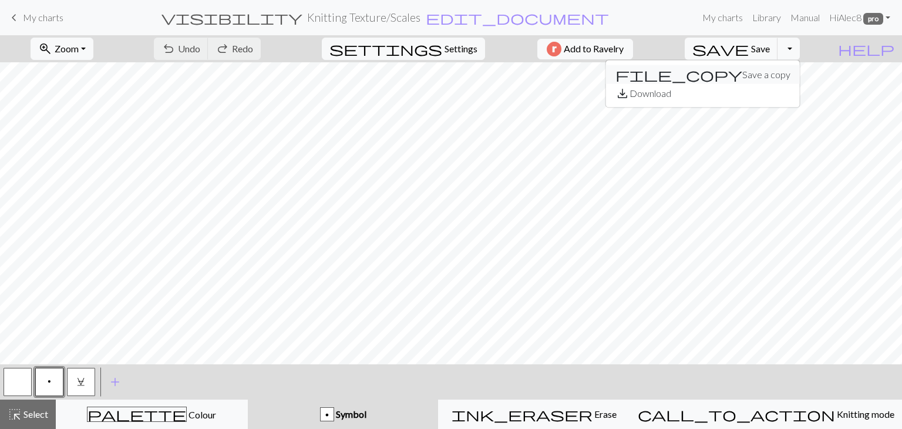
click at [791, 72] on button "file_copy Save a copy" at bounding box center [703, 74] width 194 height 19
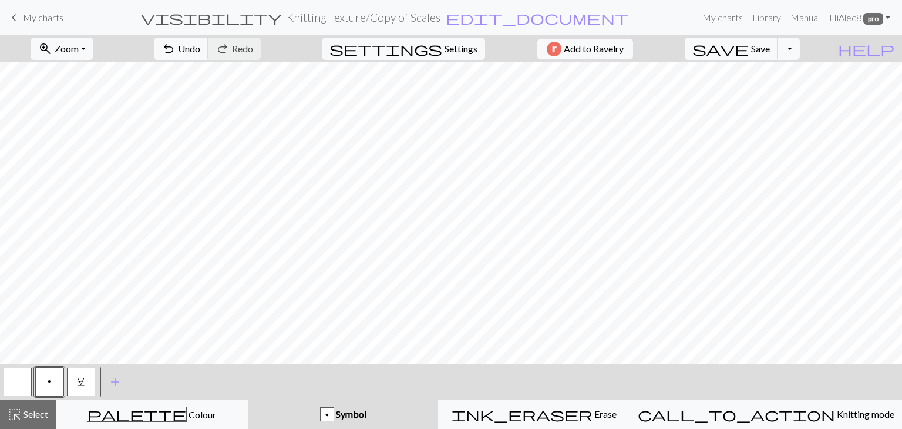
click at [437, 14] on h2 "Knitting Texture / Copy of Scales" at bounding box center [364, 18] width 154 height 14
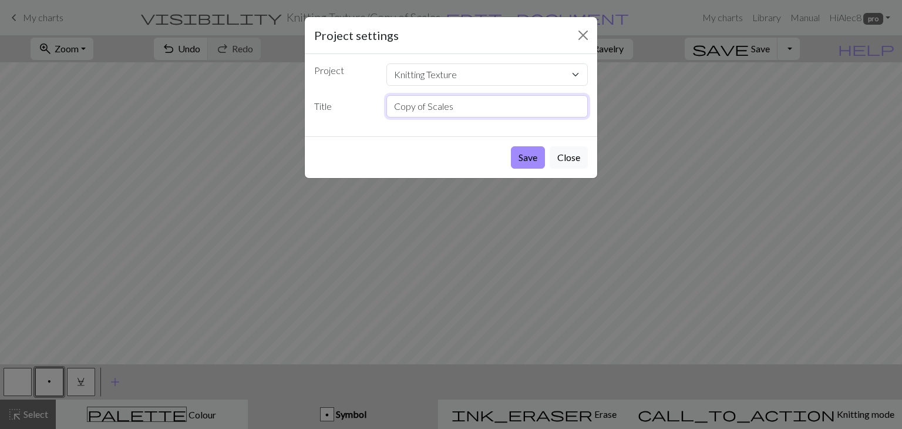
drag, startPoint x: 452, startPoint y: 113, endPoint x: 378, endPoint y: 110, distance: 73.5
click at [378, 110] on div "Title Copy of Scales" at bounding box center [451, 106] width 288 height 22
type input "Seersucker"
click at [526, 153] on button "Save" at bounding box center [528, 157] width 34 height 22
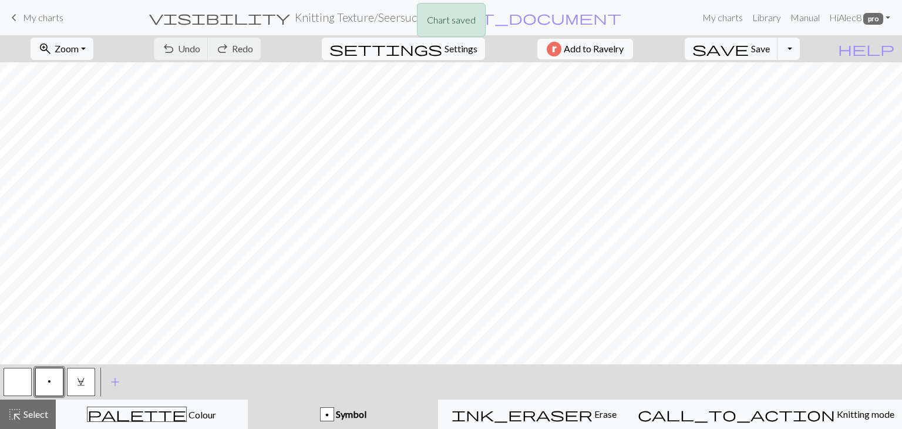
click at [448, 50] on span "Settings" at bounding box center [460, 49] width 33 height 14
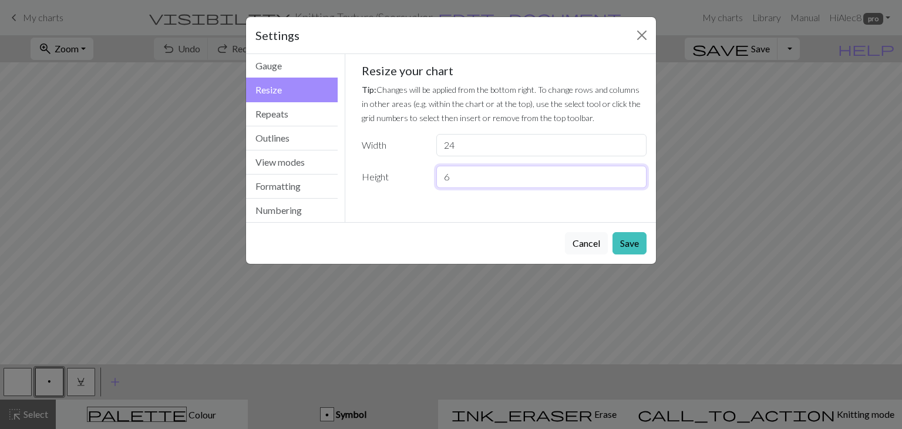
click at [638, 172] on input "6" at bounding box center [541, 177] width 210 height 22
click at [638, 172] on input "7" at bounding box center [541, 177] width 210 height 22
click at [638, 172] on input "8" at bounding box center [541, 177] width 210 height 22
click at [638, 172] on input "9" at bounding box center [541, 177] width 210 height 22
click at [638, 172] on input "10" at bounding box center [541, 177] width 210 height 22
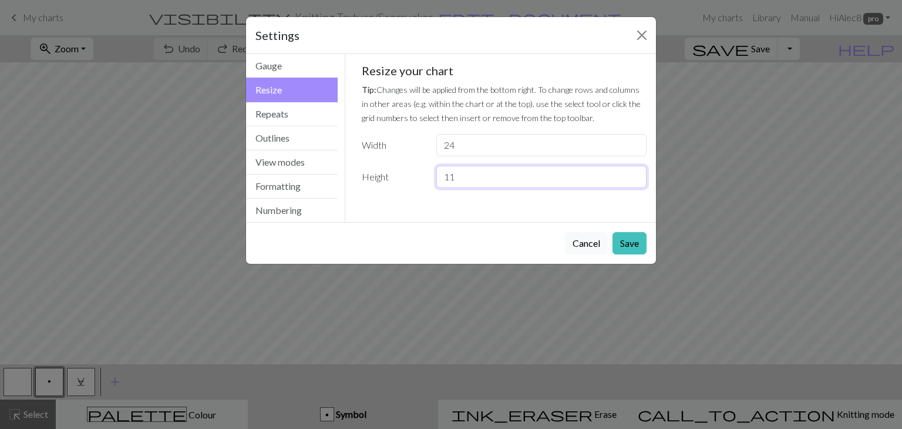
click at [638, 172] on input "11" at bounding box center [541, 177] width 210 height 22
type input "12"
click at [638, 172] on input "12" at bounding box center [541, 177] width 210 height 22
click at [629, 246] on button "Save" at bounding box center [629, 243] width 34 height 22
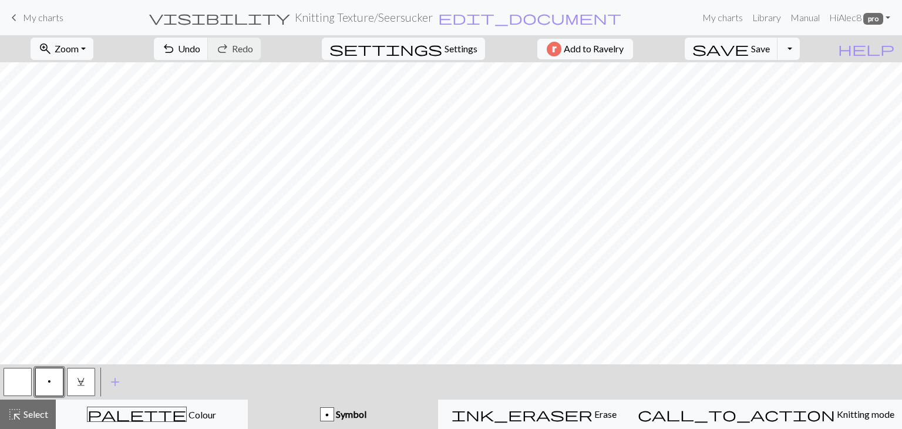
click at [8, 382] on button "button" at bounding box center [18, 382] width 28 height 28
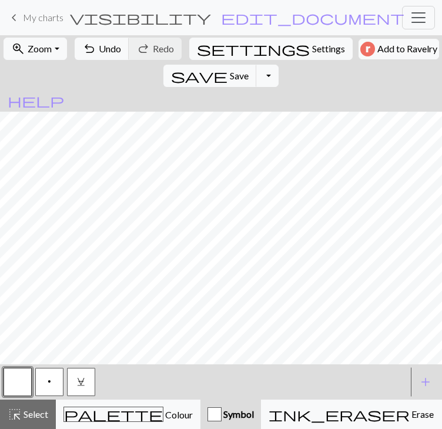
click at [56, 396] on button "p" at bounding box center [49, 382] width 28 height 28
click at [19, 396] on button "button" at bounding box center [18, 382] width 28 height 28
click at [60, 396] on button "p" at bounding box center [49, 382] width 28 height 28
click at [23, 396] on button "button" at bounding box center [18, 382] width 28 height 28
click at [312, 56] on span "Settings" at bounding box center [328, 49] width 33 height 14
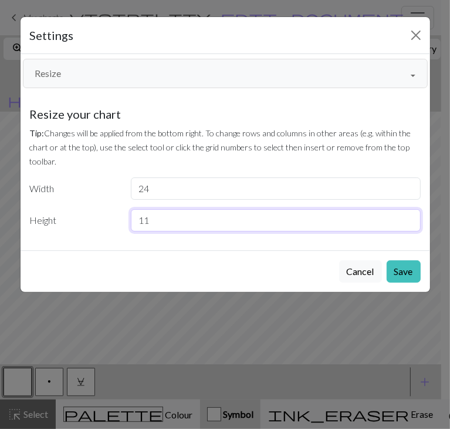
click at [410, 225] on input "11" at bounding box center [276, 220] width 290 height 22
click at [410, 225] on input "10" at bounding box center [276, 220] width 290 height 22
click at [410, 225] on input "9" at bounding box center [276, 220] width 290 height 22
click at [410, 225] on input "8" at bounding box center [276, 220] width 290 height 22
click at [410, 217] on input "9" at bounding box center [276, 220] width 290 height 22
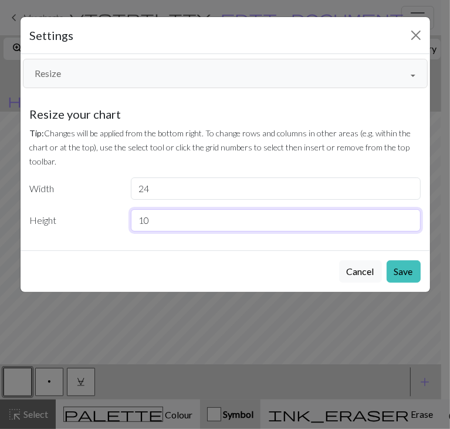
click at [410, 217] on input "10" at bounding box center [276, 220] width 290 height 22
click at [410, 217] on input "11" at bounding box center [276, 220] width 290 height 22
click at [410, 217] on input "12" at bounding box center [276, 220] width 290 height 22
click at [410, 217] on input "13" at bounding box center [276, 220] width 290 height 22
click at [410, 217] on input "14" at bounding box center [276, 220] width 290 height 22
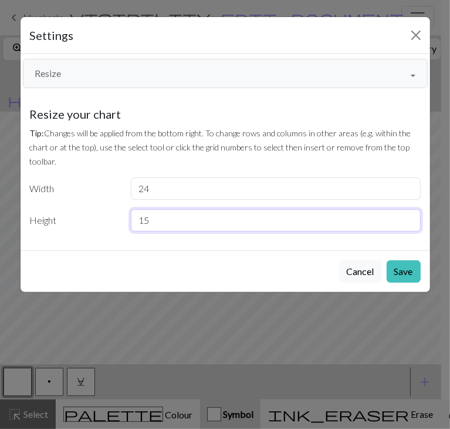
click at [410, 217] on input "15" at bounding box center [276, 220] width 290 height 22
click at [410, 217] on input "16" at bounding box center [276, 220] width 290 height 22
click at [410, 217] on input "17" at bounding box center [276, 220] width 290 height 22
type input "18"
click at [410, 217] on input "18" at bounding box center [276, 220] width 290 height 22
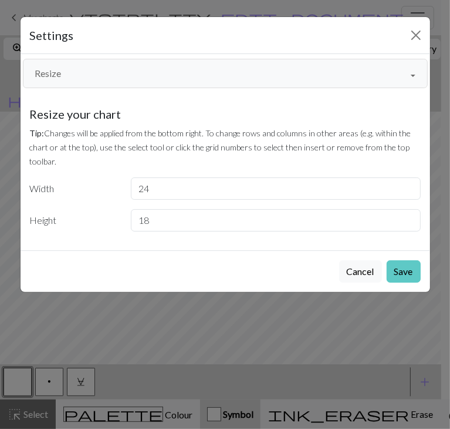
click at [408, 275] on button "Save" at bounding box center [404, 271] width 34 height 22
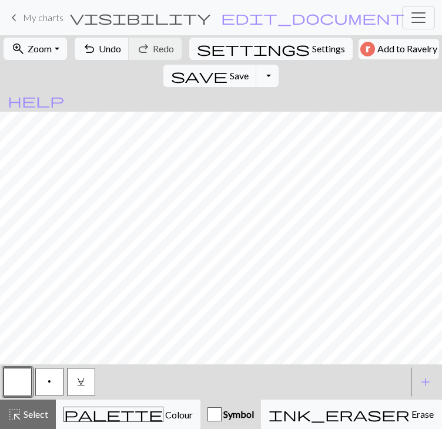
scroll to position [40, 0]
click at [28, 410] on span "Select" at bounding box center [35, 413] width 26 height 11
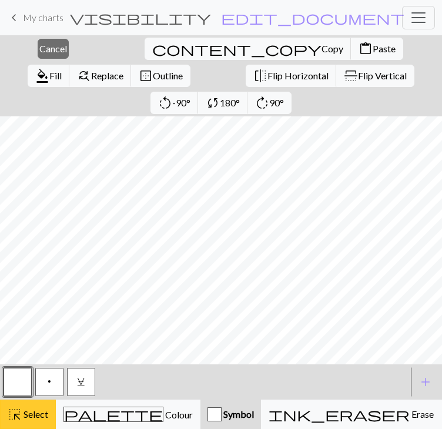
click at [29, 418] on span "Select" at bounding box center [35, 413] width 26 height 11
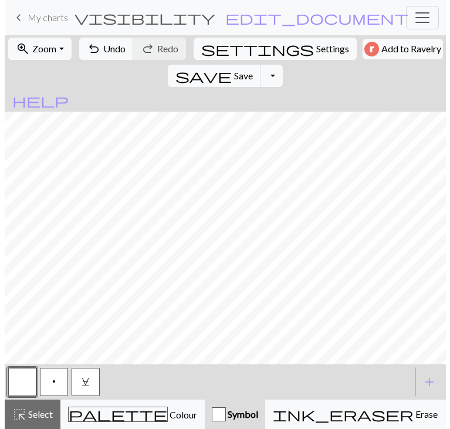
scroll to position [19, 0]
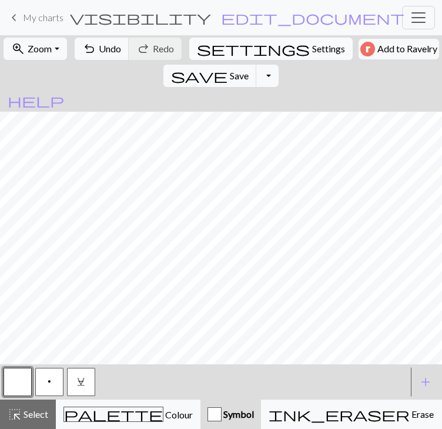
click at [312, 56] on span "Settings" at bounding box center [328, 49] width 33 height 14
select select "aran"
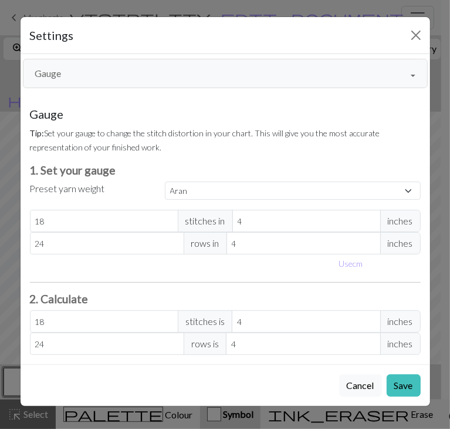
click at [204, 80] on button "Gauge" at bounding box center [225, 73] width 405 height 29
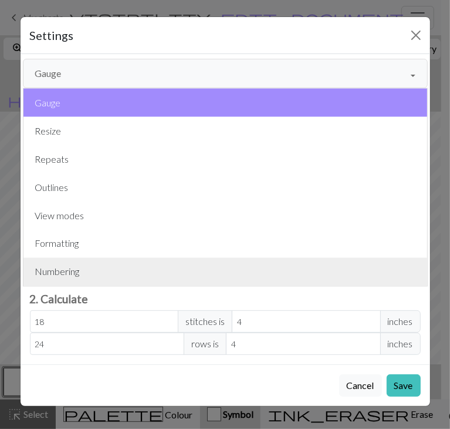
click at [205, 265] on button "Numbering" at bounding box center [225, 272] width 404 height 28
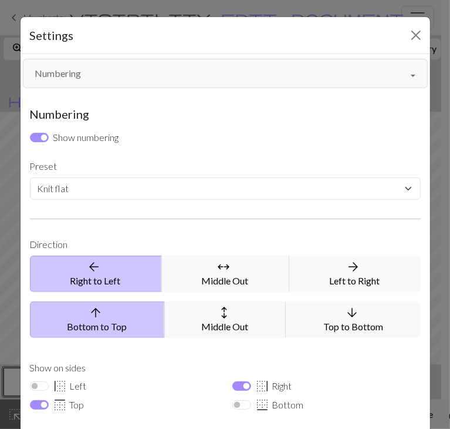
click at [177, 77] on button "Numbering" at bounding box center [225, 73] width 405 height 29
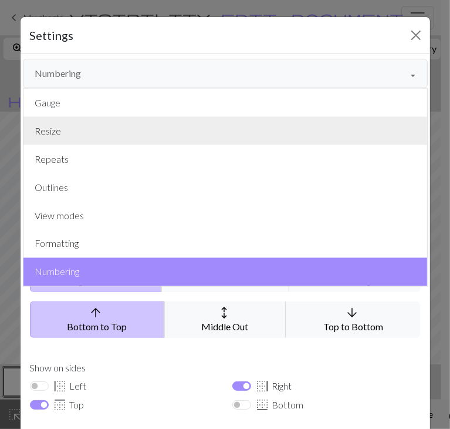
click at [150, 127] on button "Resize" at bounding box center [225, 131] width 404 height 28
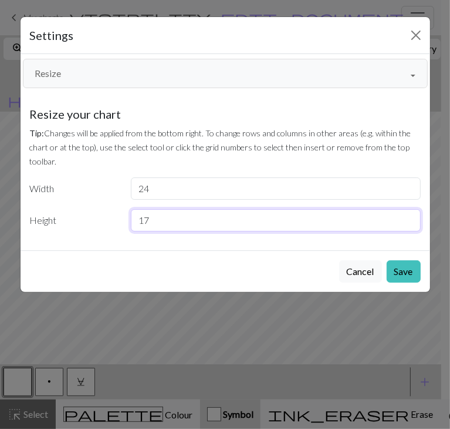
click at [411, 223] on input "17" at bounding box center [276, 220] width 290 height 22
click at [411, 223] on input "16" at bounding box center [276, 220] width 290 height 22
click at [411, 223] on input "15" at bounding box center [276, 220] width 290 height 22
click at [411, 223] on input "14" at bounding box center [276, 220] width 290 height 22
click at [411, 223] on input "13" at bounding box center [276, 220] width 290 height 22
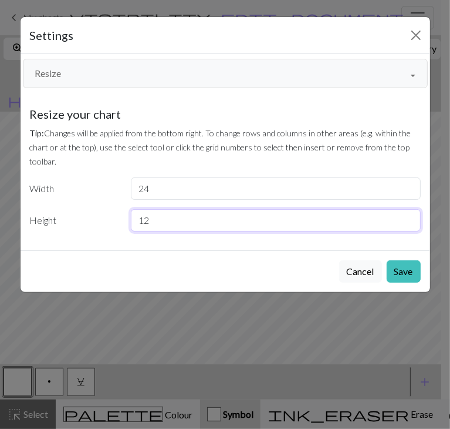
click at [411, 223] on input "12" at bounding box center [276, 220] width 290 height 22
click at [411, 223] on input "11" at bounding box center [276, 220] width 290 height 22
click at [411, 223] on input "10" at bounding box center [276, 220] width 290 height 22
click at [411, 223] on input "9" at bounding box center [276, 220] width 290 height 22
type input "8"
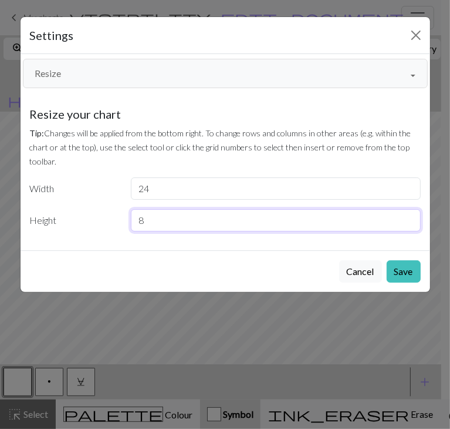
click at [411, 223] on input "8" at bounding box center [276, 220] width 290 height 22
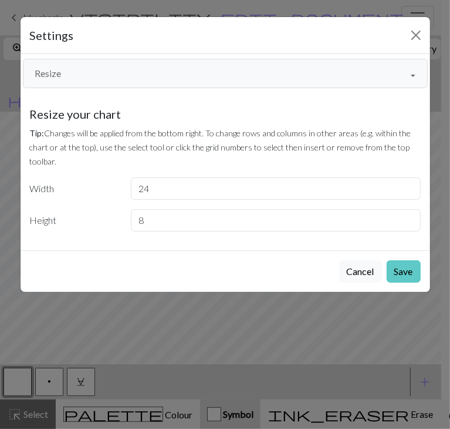
click at [415, 274] on button "Save" at bounding box center [404, 271] width 34 height 22
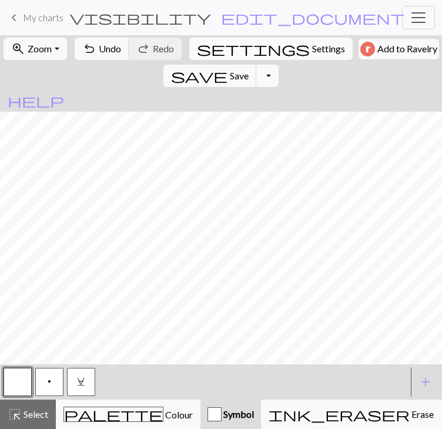
click at [312, 56] on span "Settings" at bounding box center [328, 49] width 33 height 14
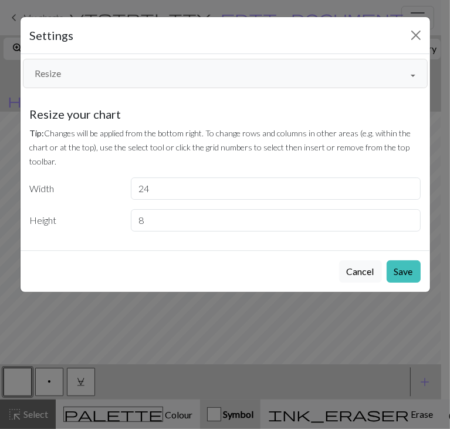
click at [228, 69] on button "Resize" at bounding box center [225, 73] width 405 height 29
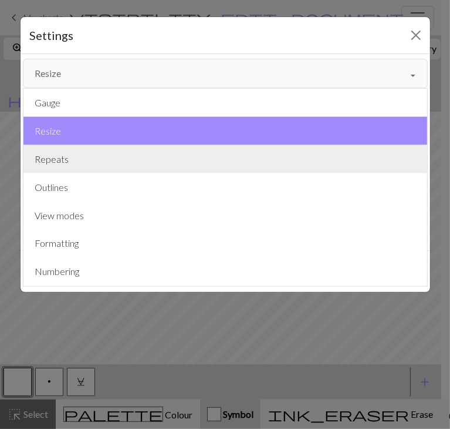
click at [103, 169] on button "Repeats" at bounding box center [225, 159] width 404 height 28
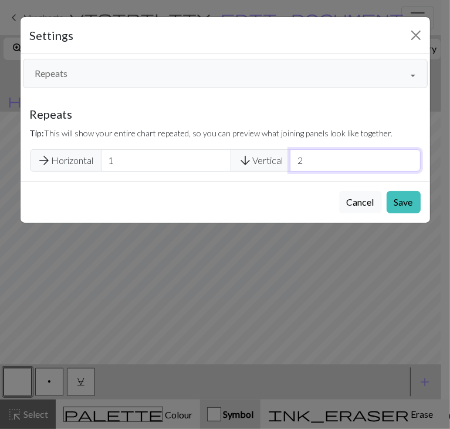
type input "2"
click at [413, 154] on input "2" at bounding box center [355, 160] width 131 height 22
click at [404, 203] on button "Save" at bounding box center [404, 202] width 34 height 22
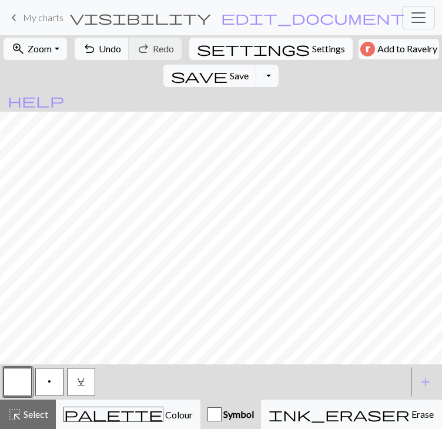
click at [312, 56] on span "Settings" at bounding box center [328, 49] width 33 height 14
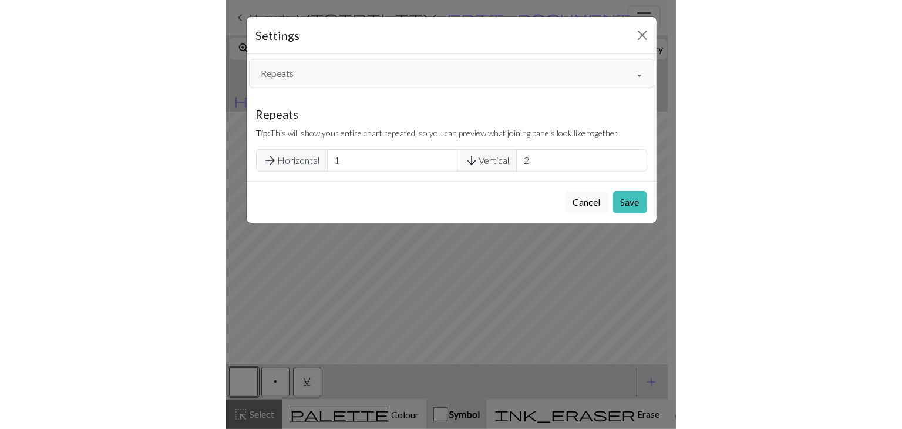
scroll to position [0, 0]
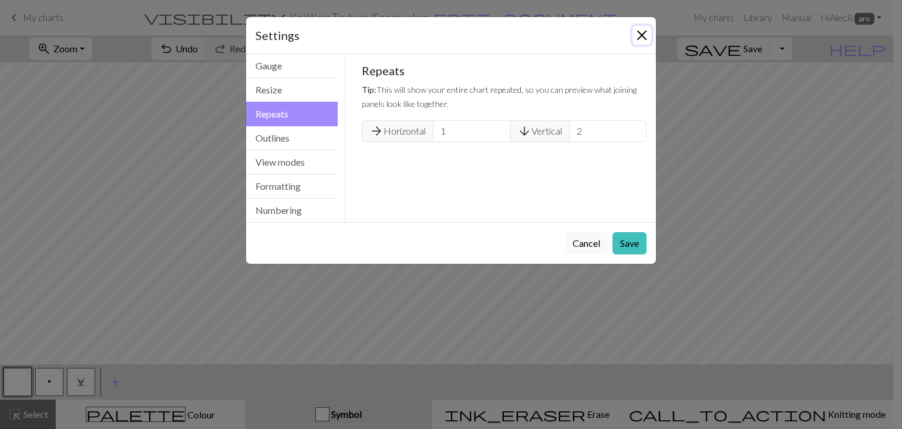
click at [648, 39] on button "Close" at bounding box center [641, 35] width 19 height 19
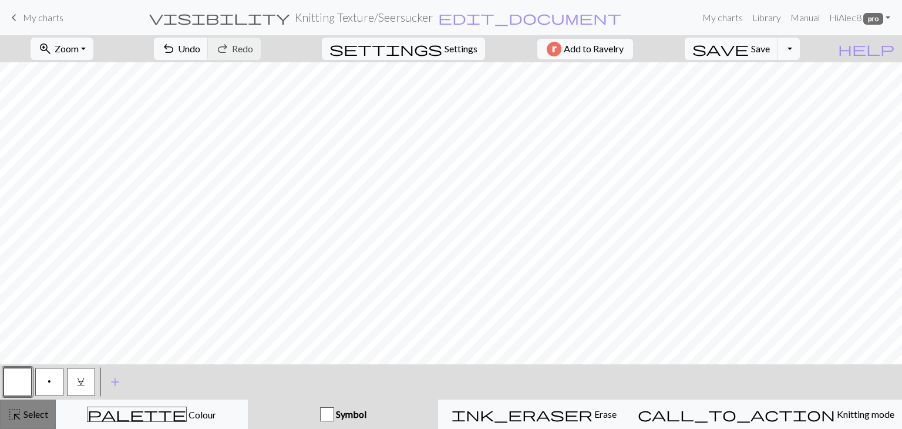
click at [47, 419] on span "Select" at bounding box center [35, 413] width 26 height 11
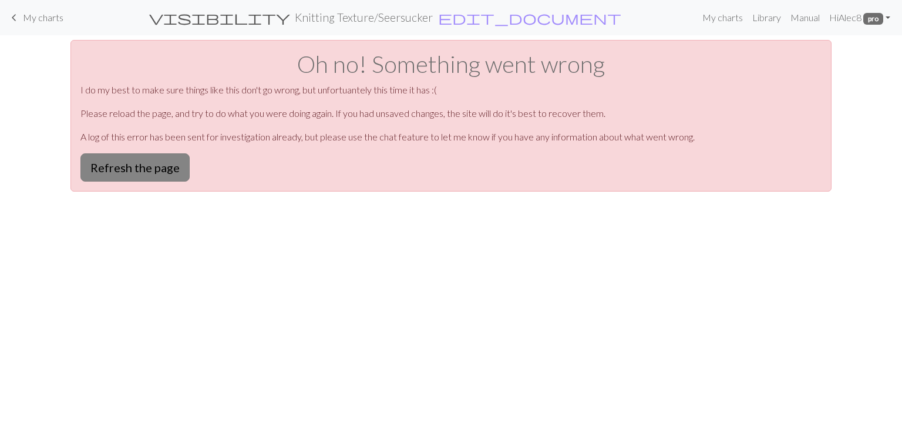
click at [103, 159] on button "Refresh the page" at bounding box center [134, 167] width 109 height 28
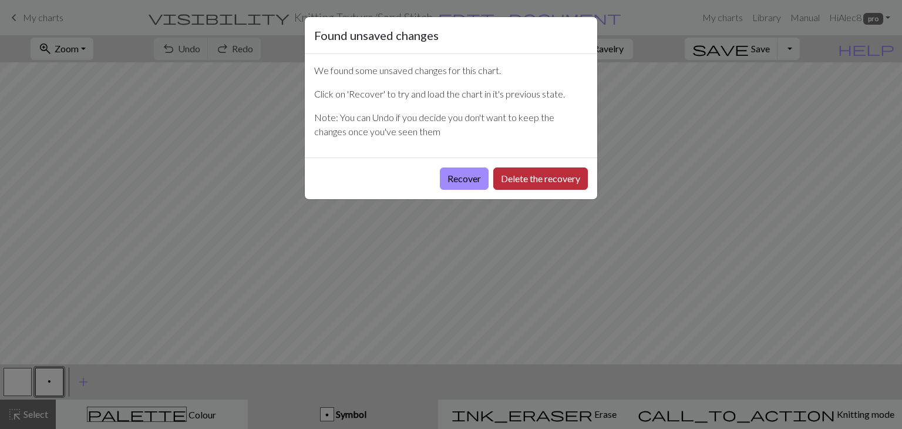
click at [523, 178] on button "Delete the recovery" at bounding box center [540, 178] width 95 height 22
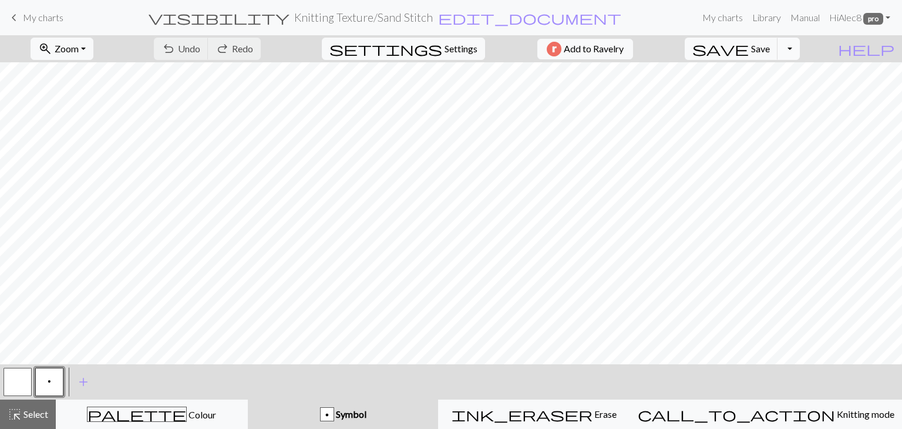
click at [800, 50] on button "Toggle Dropdown" at bounding box center [788, 49] width 22 height 22
click at [784, 76] on button "file_copy Save a copy" at bounding box center [703, 74] width 194 height 19
click at [444, 20] on h2 "Knitting Texture / Copy of Sand Stitch" at bounding box center [363, 18] width 179 height 14
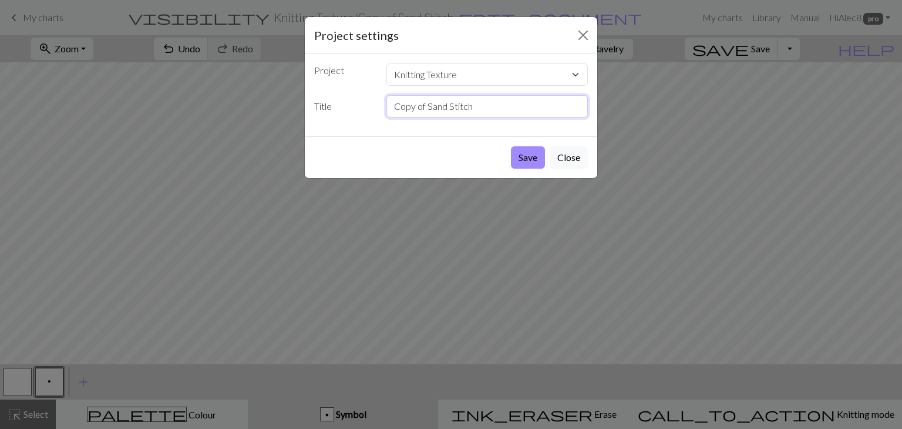
click at [463, 102] on input "Copy of Sand Stitch" at bounding box center [487, 106] width 202 height 22
drag, startPoint x: 473, startPoint y: 106, endPoint x: 375, endPoint y: 100, distance: 97.7
click at [375, 100] on div "Title Copy of Sand Stitch" at bounding box center [451, 106] width 288 height 22
type input "Diamond Brocade"
click at [524, 150] on button "Save" at bounding box center [528, 157] width 34 height 22
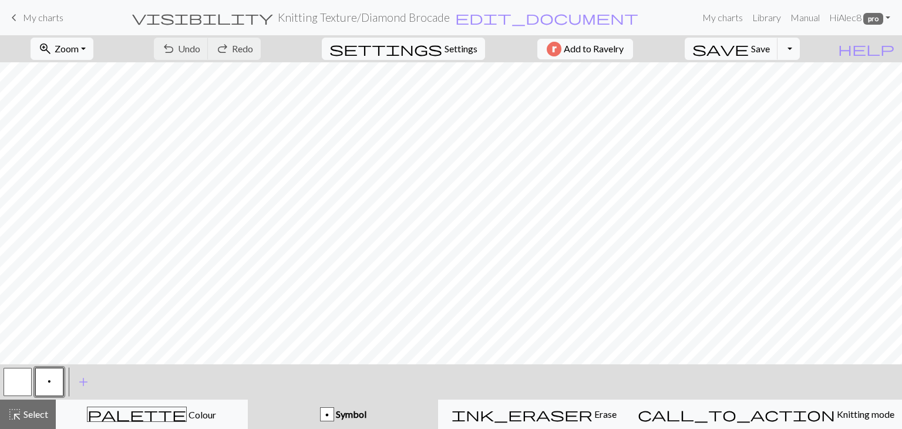
click at [22, 373] on button "button" at bounding box center [18, 382] width 28 height 28
click at [59, 379] on button "p" at bounding box center [49, 382] width 28 height 28
click at [15, 376] on button "button" at bounding box center [18, 382] width 28 height 28
click at [48, 376] on span "p" at bounding box center [50, 380] width 4 height 9
click at [8, 386] on button "button" at bounding box center [18, 382] width 28 height 28
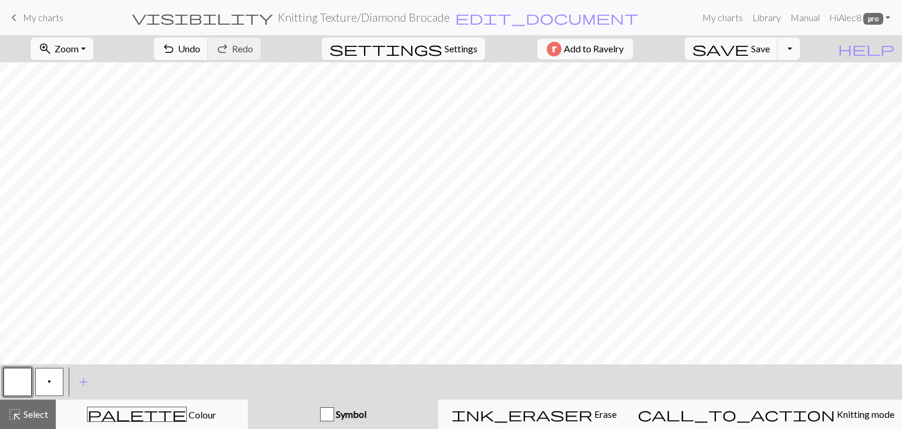
click at [48, 388] on button "p" at bounding box center [49, 382] width 28 height 28
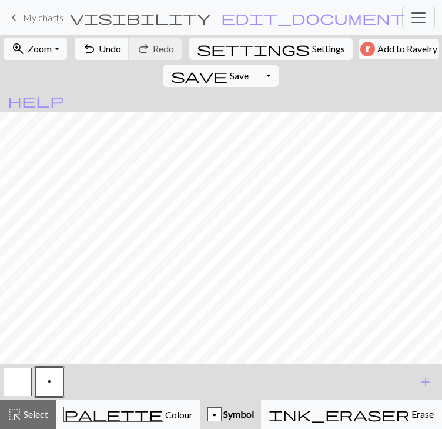
click at [15, 396] on button "button" at bounding box center [18, 382] width 28 height 28
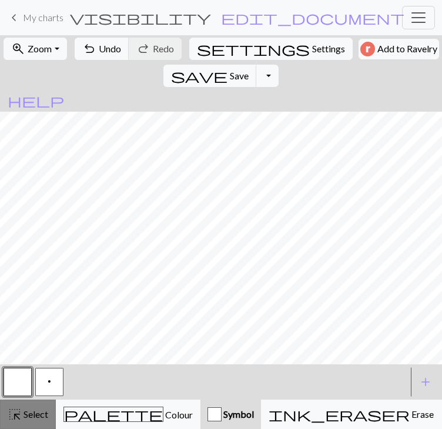
click at [22, 408] on span "Select" at bounding box center [35, 413] width 26 height 11
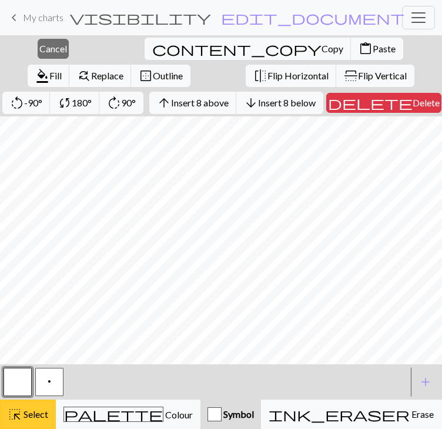
click at [31, 405] on button "highlight_alt Select Select" at bounding box center [28, 413] width 56 height 29
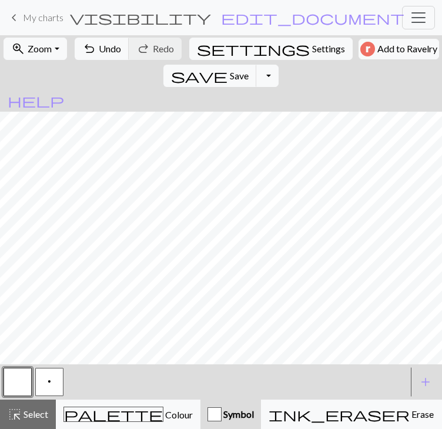
click at [24, 382] on button "button" at bounding box center [18, 382] width 28 height 28
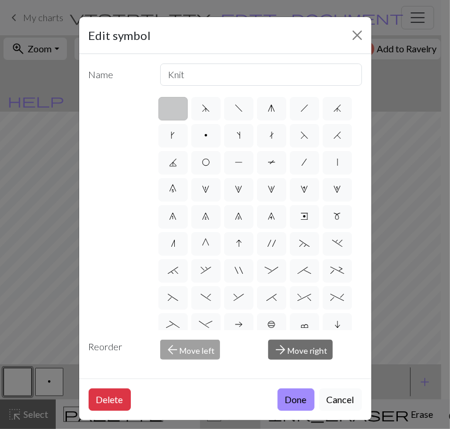
click at [326, 402] on button "Cancel" at bounding box center [340, 399] width 43 height 22
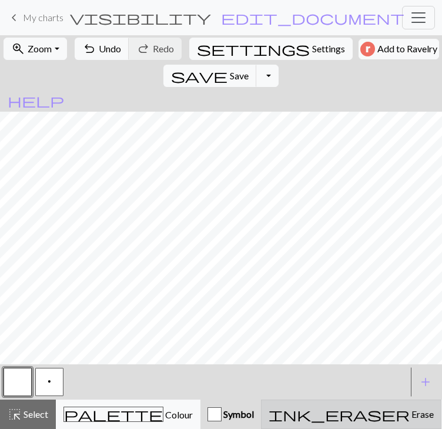
click at [326, 402] on button "ink_eraser Erase Erase" at bounding box center [351, 413] width 180 height 29
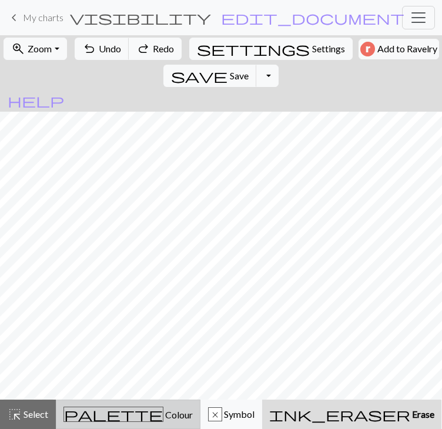
click at [103, 406] on div "palette Colour Colour" at bounding box center [127, 413] width 129 height 15
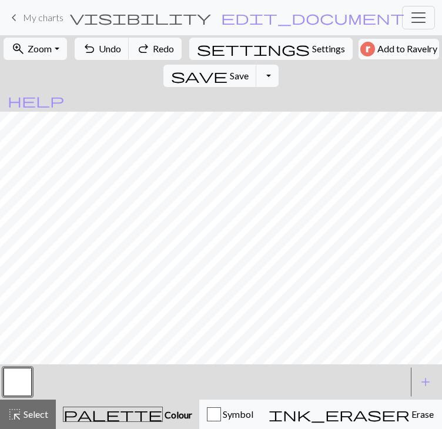
click at [9, 376] on button "button" at bounding box center [18, 382] width 28 height 28
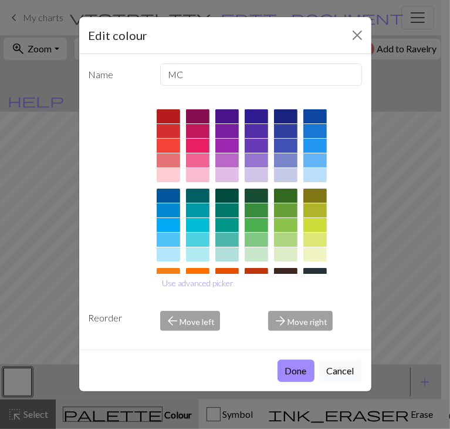
click at [333, 364] on button "Cancel" at bounding box center [340, 370] width 43 height 22
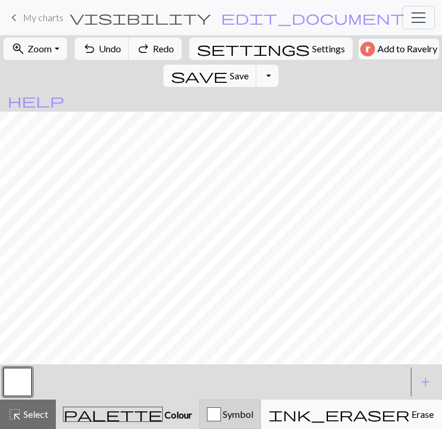
click at [207, 409] on div "button" at bounding box center [214, 414] width 14 height 14
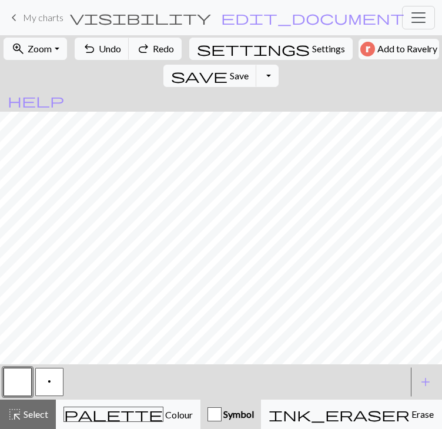
click at [20, 382] on button "button" at bounding box center [18, 382] width 28 height 28
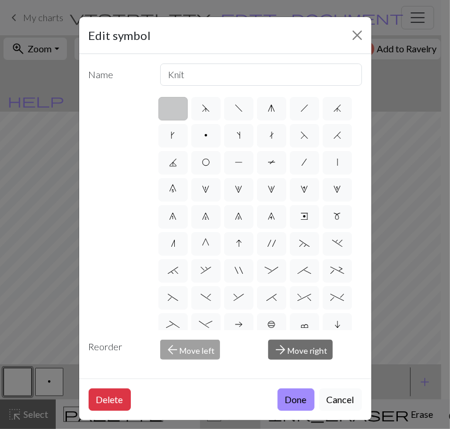
click at [336, 400] on button "Cancel" at bounding box center [340, 399] width 43 height 22
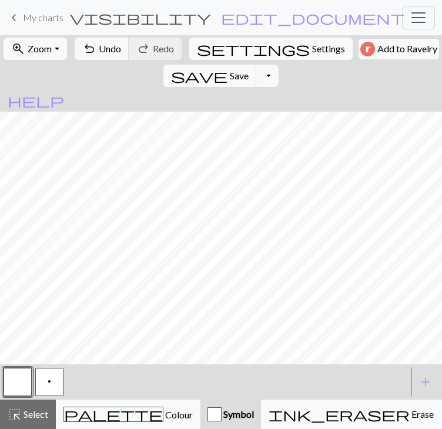
click at [312, 50] on span "Settings" at bounding box center [328, 49] width 33 height 14
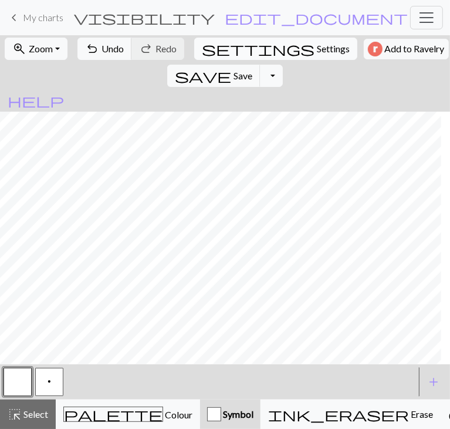
select select "aran"
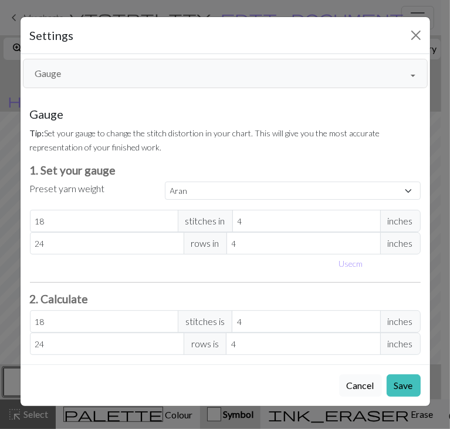
click at [374, 381] on button "Cancel" at bounding box center [360, 385] width 43 height 22
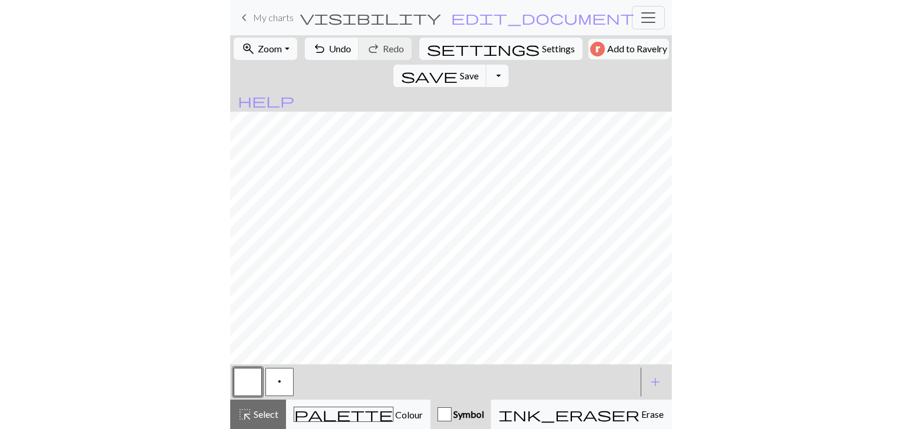
scroll to position [0, 0]
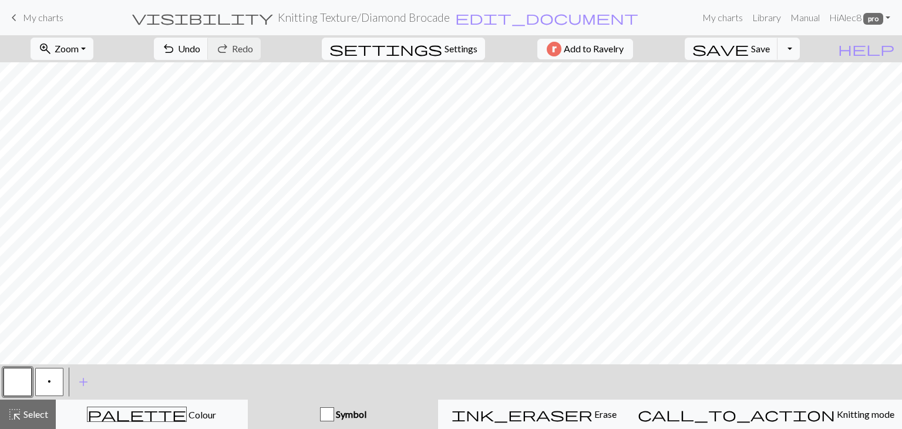
click at [457, 47] on span "Settings" at bounding box center [460, 49] width 33 height 14
select select "aran"
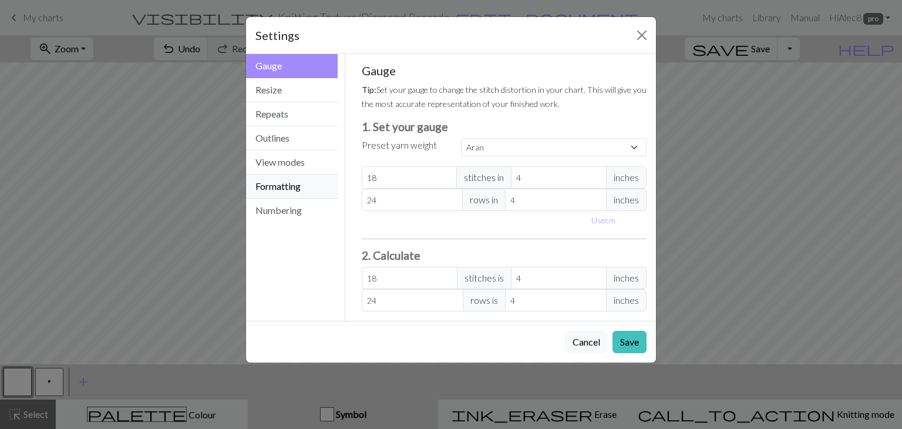
click at [305, 193] on button "Formatting" at bounding box center [292, 186] width 92 height 24
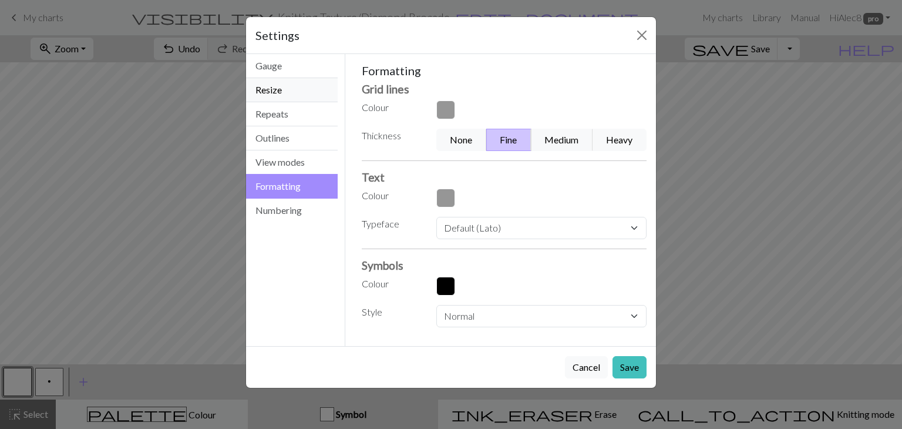
click at [315, 93] on button "Resize" at bounding box center [292, 90] width 92 height 24
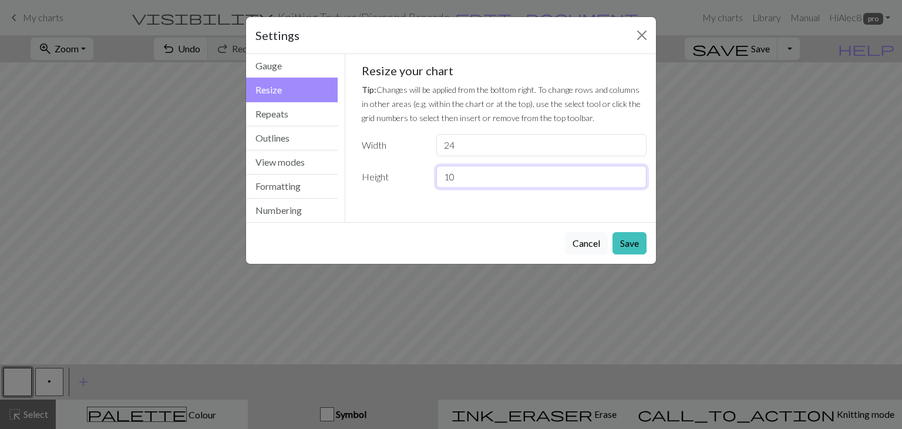
click at [634, 180] on input "10" at bounding box center [541, 177] width 210 height 22
click at [634, 180] on input "9" at bounding box center [541, 177] width 210 height 22
type input "8"
click at [634, 180] on input "8" at bounding box center [541, 177] width 210 height 22
click at [629, 245] on button "Save" at bounding box center [629, 243] width 34 height 22
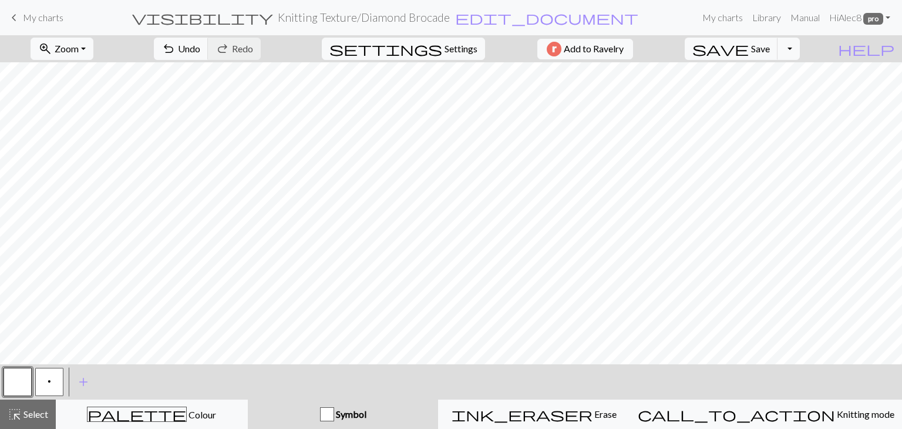
click at [629, 245] on div "Settings Resize Gauge Resize Repeats Outlines View modes Formatting Numbering G…" at bounding box center [451, 214] width 902 height 429
click at [444, 52] on span "Settings" at bounding box center [460, 49] width 33 height 14
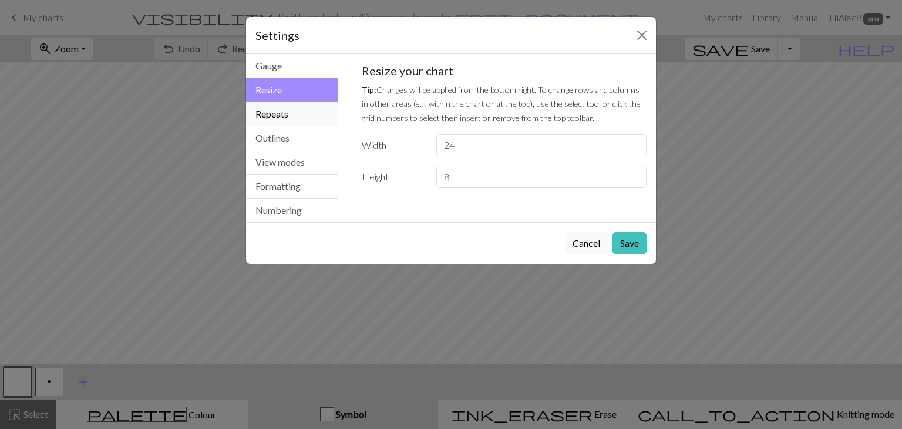
click at [294, 115] on button "Repeats" at bounding box center [292, 114] width 92 height 24
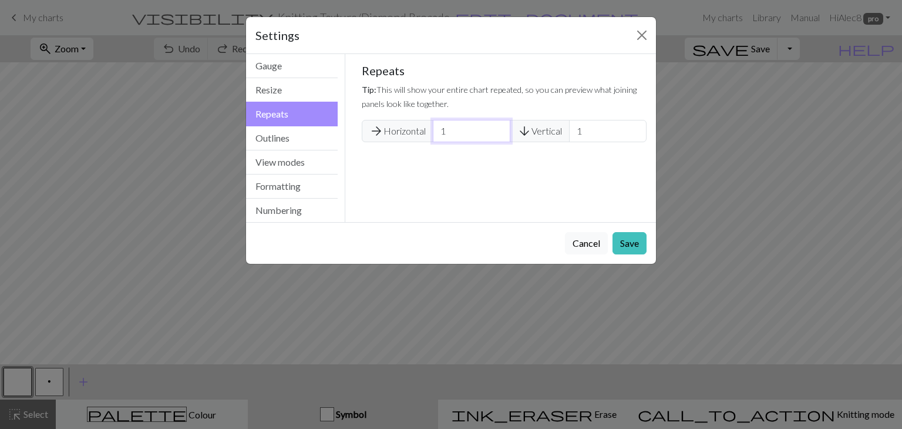
click at [451, 132] on input "1" at bounding box center [472, 131] width 78 height 22
type input "2"
click at [497, 127] on input "2" at bounding box center [472, 131] width 78 height 22
click at [640, 127] on input "1" at bounding box center [608, 131] width 78 height 22
type input "2"
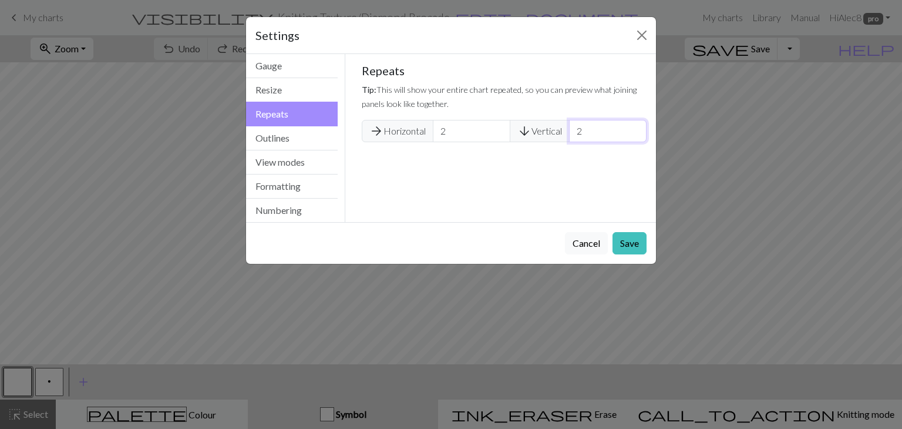
click at [633, 126] on input "2" at bounding box center [608, 131] width 78 height 22
click at [631, 245] on button "Save" at bounding box center [629, 243] width 34 height 22
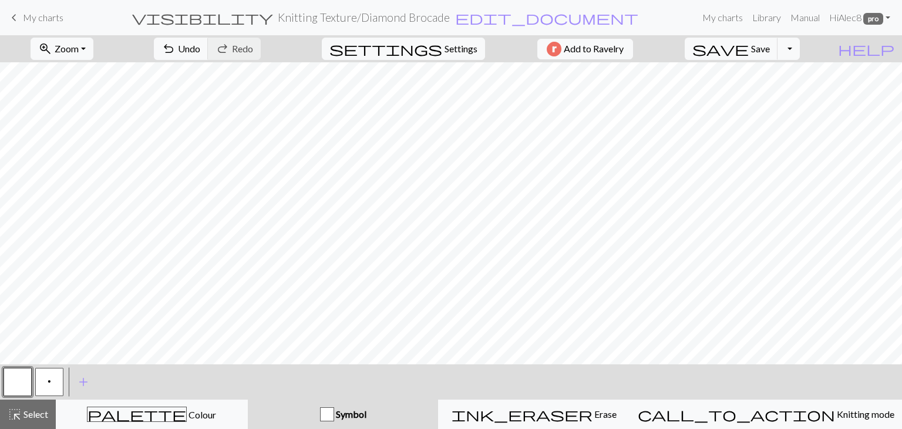
click at [465, 59] on div "settings Settings" at bounding box center [403, 48] width 181 height 27
click at [457, 53] on span "Settings" at bounding box center [460, 49] width 33 height 14
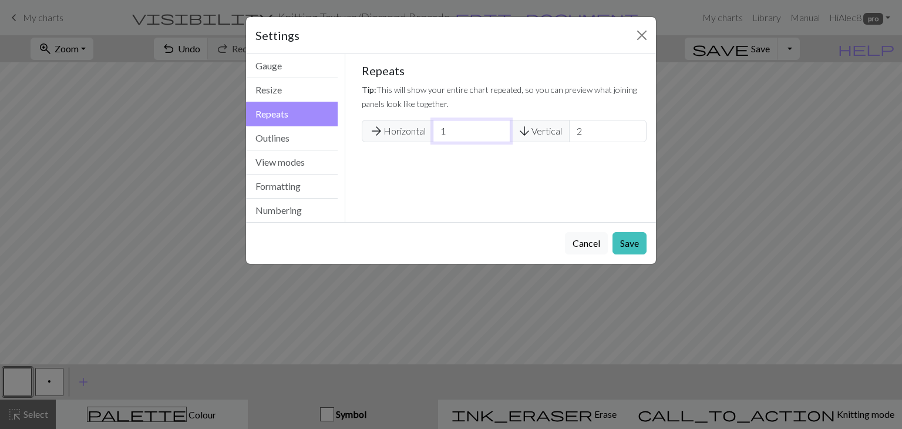
type input "1"
click at [496, 134] on input "1" at bounding box center [472, 131] width 78 height 22
type input "1"
click at [636, 134] on input "1" at bounding box center [608, 131] width 78 height 22
click at [629, 242] on button "Save" at bounding box center [629, 243] width 34 height 22
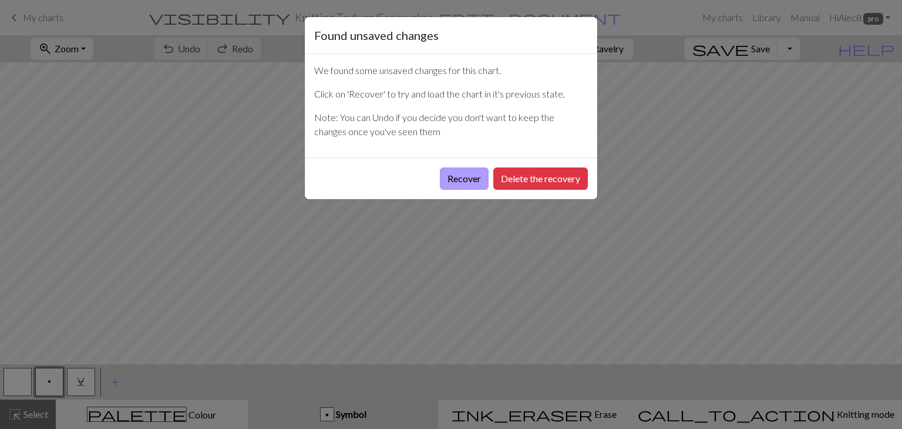
click at [456, 177] on button "Recover" at bounding box center [464, 178] width 49 height 22
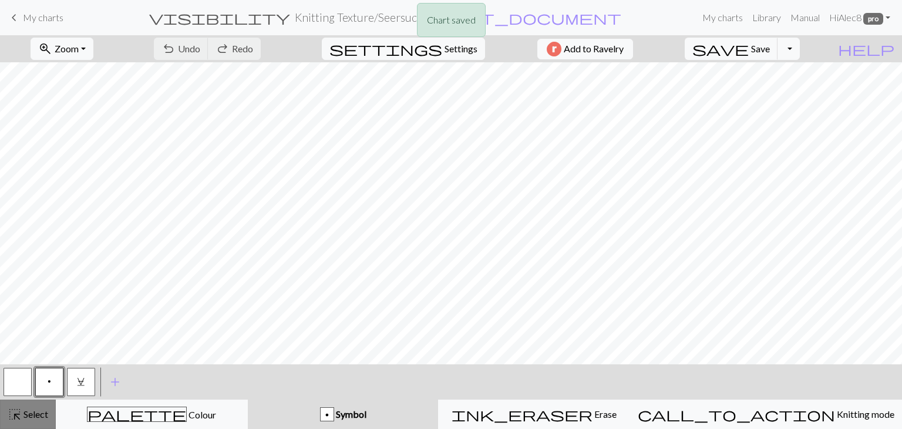
click at [23, 415] on span "Select" at bounding box center [35, 413] width 26 height 11
click at [15, 417] on span "highlight_alt" at bounding box center [15, 414] width 14 height 16
click at [45, 412] on span "Select" at bounding box center [35, 413] width 26 height 11
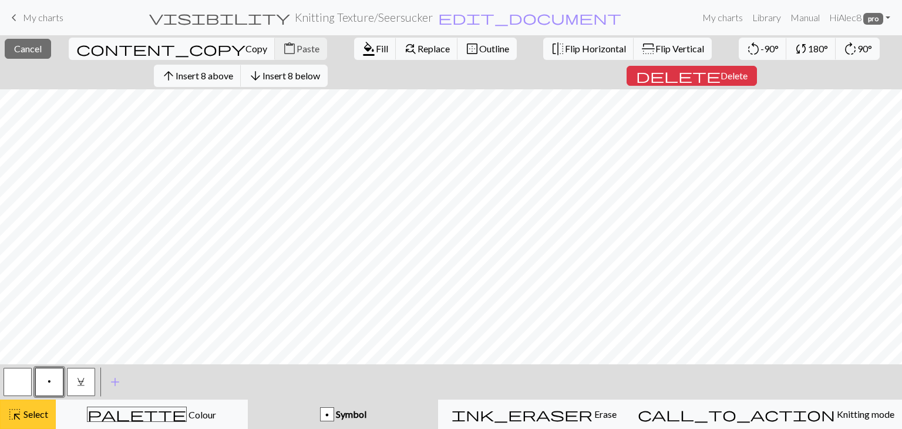
click at [25, 409] on span "Select" at bounding box center [35, 413] width 26 height 11
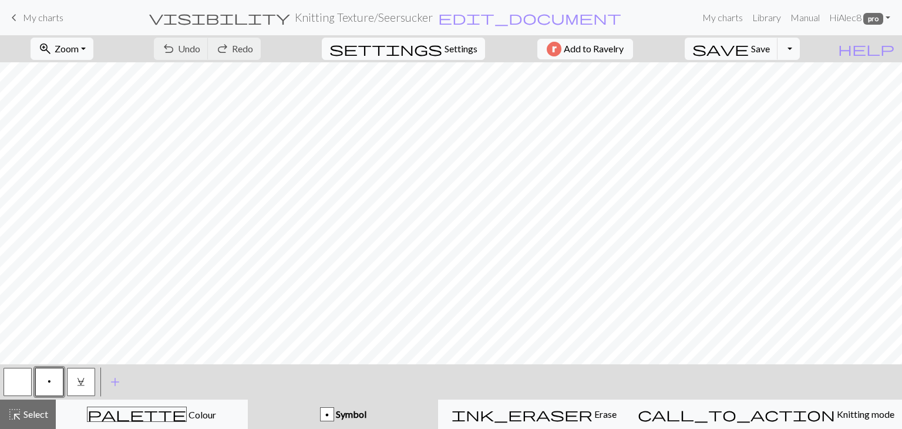
click at [456, 53] on span "Settings" at bounding box center [460, 49] width 33 height 14
select select "aran"
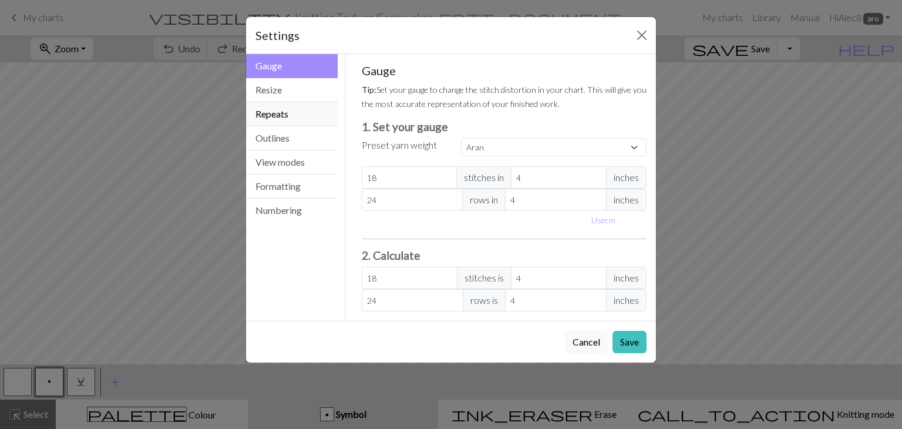
click at [319, 117] on button "Repeats" at bounding box center [292, 114] width 92 height 24
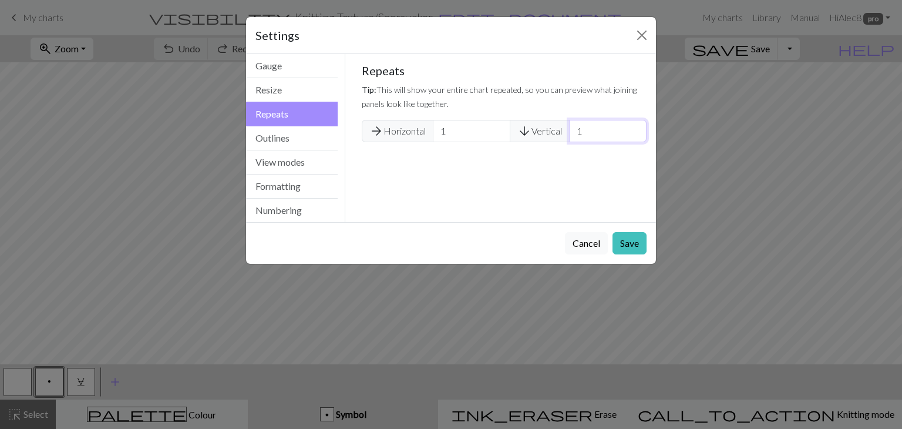
type input "1"
click at [631, 134] on input "1" at bounding box center [608, 131] width 78 height 22
click at [628, 238] on button "Save" at bounding box center [629, 243] width 34 height 22
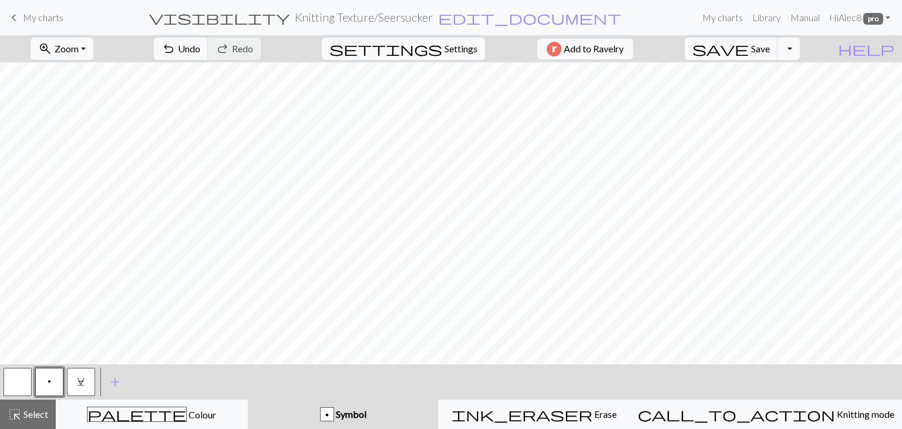
click at [450, 52] on span "Settings" at bounding box center [460, 49] width 33 height 14
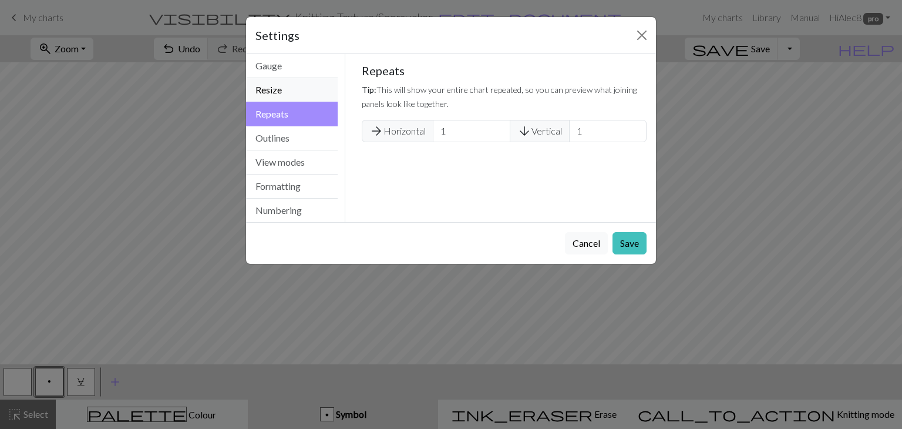
click at [295, 95] on button "Resize" at bounding box center [292, 90] width 92 height 24
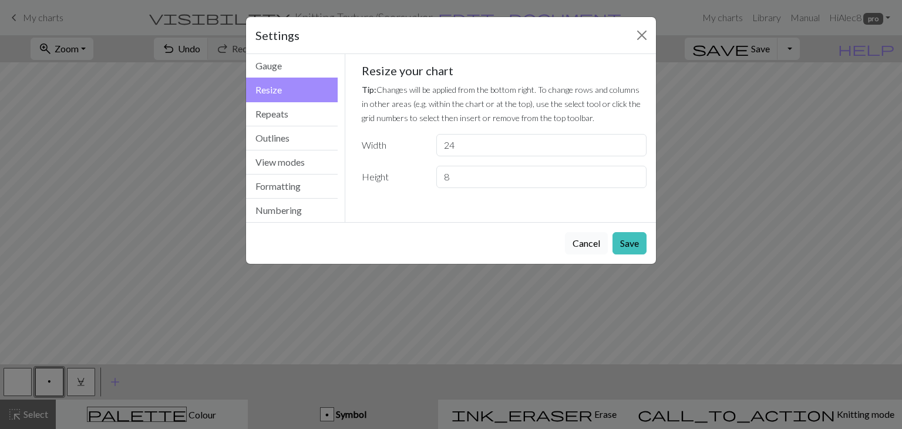
click at [581, 246] on button "Cancel" at bounding box center [586, 243] width 43 height 22
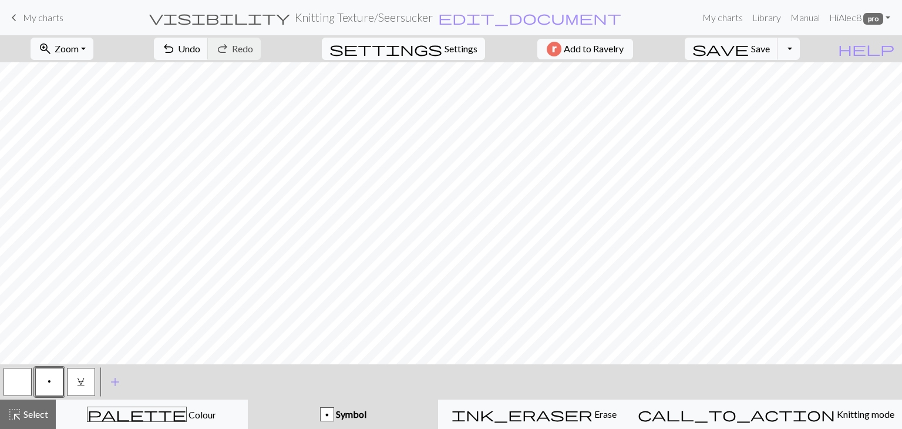
click at [444, 55] on span "Settings" at bounding box center [460, 49] width 33 height 14
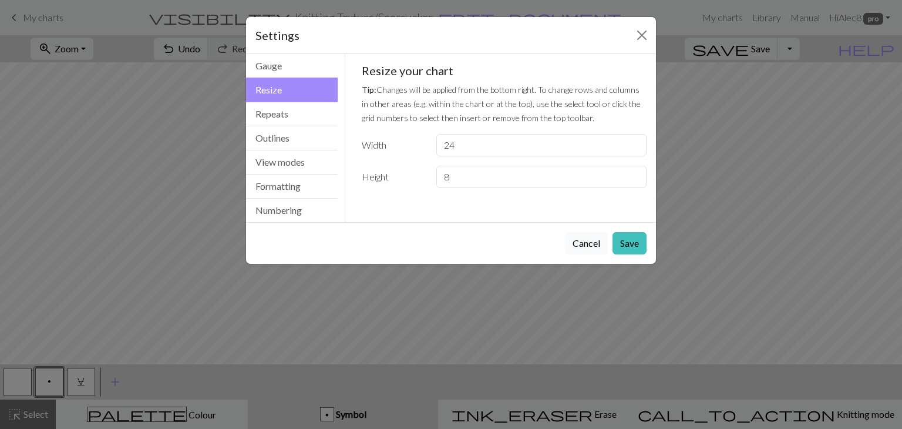
click at [587, 245] on button "Cancel" at bounding box center [586, 243] width 43 height 22
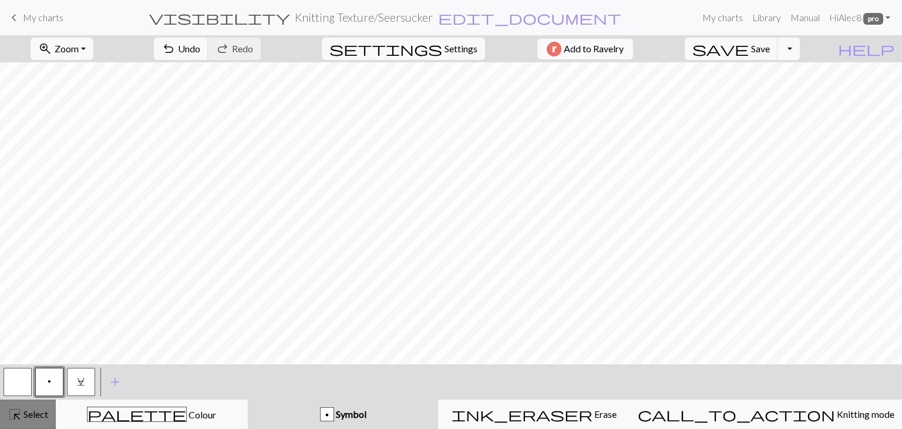
click at [39, 408] on span "Select" at bounding box center [35, 413] width 26 height 11
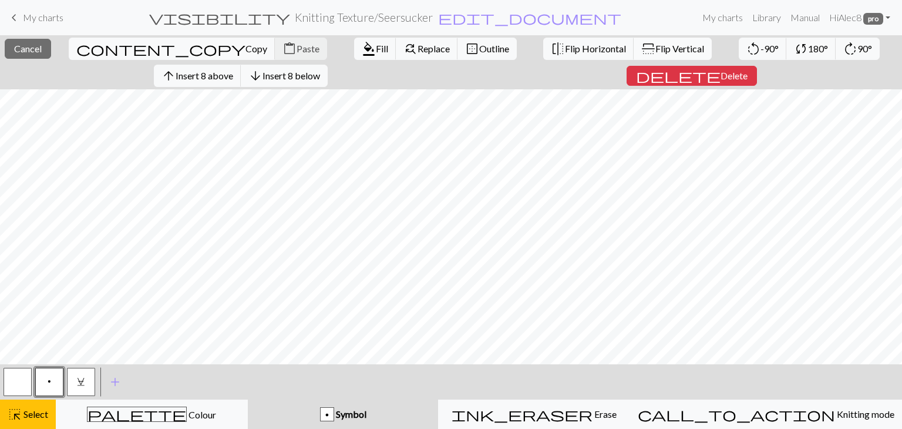
click at [634, 39] on button "flip Flip Vertical" at bounding box center [673, 49] width 78 height 22
click at [12, 419] on span "highlight_alt" at bounding box center [15, 414] width 14 height 16
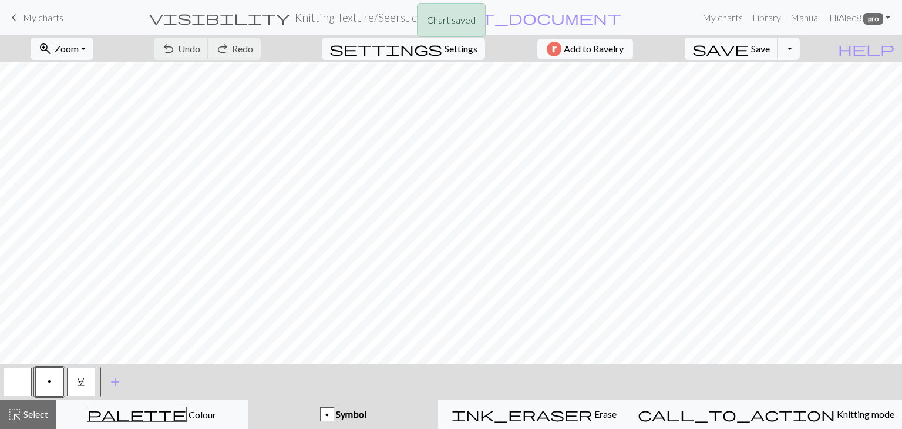
click at [783, 38] on div "Chart saved" at bounding box center [451, 23] width 902 height 46
click at [789, 43] on div "Chart saved" at bounding box center [451, 23] width 902 height 46
click at [800, 50] on button "Toggle Dropdown" at bounding box center [788, 49] width 22 height 22
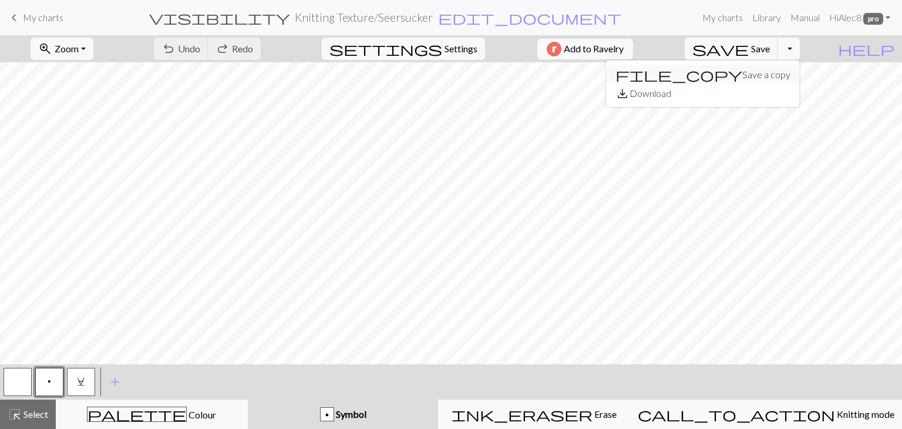
click at [789, 69] on button "file_copy Save a copy" at bounding box center [703, 74] width 194 height 19
click at [22, 382] on button "button" at bounding box center [18, 382] width 28 height 28
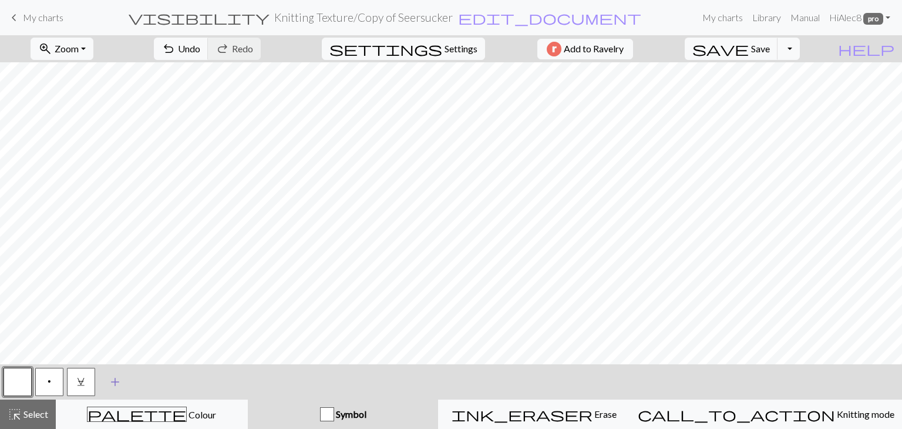
click at [115, 381] on span "add" at bounding box center [115, 381] width 14 height 16
click at [102, 384] on button "button" at bounding box center [113, 382] width 28 height 28
click at [113, 384] on button "button" at bounding box center [113, 382] width 28 height 28
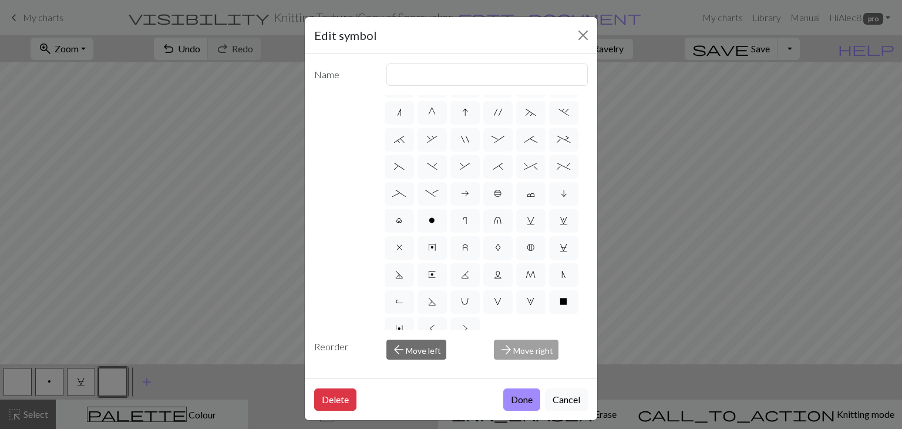
scroll to position [225, 0]
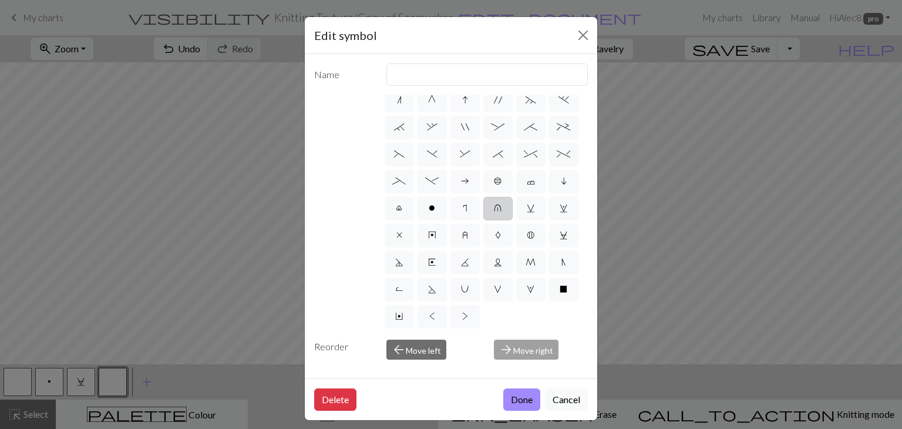
click at [494, 203] on span "u" at bounding box center [498, 207] width 8 height 9
click at [494, 344] on input "u" at bounding box center [498, 348] width 8 height 8
radio input "true"
type input "k1 in row below"
click at [527, 286] on span "W" at bounding box center [531, 288] width 8 height 9
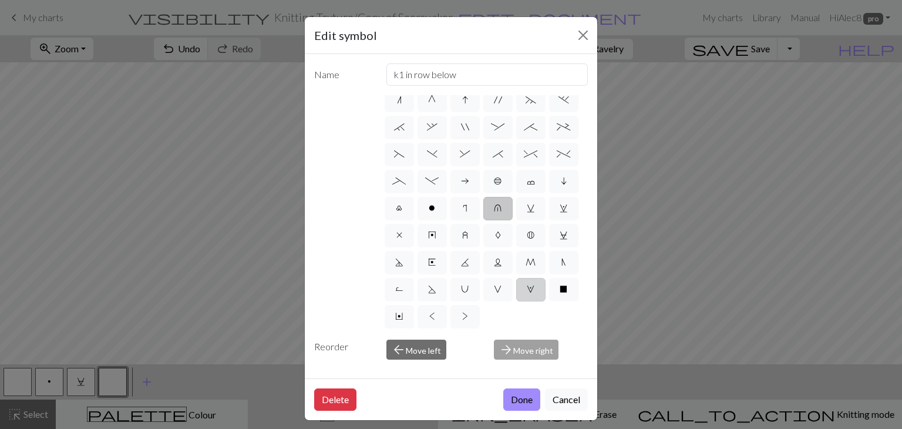
click at [527, 425] on input "W" at bounding box center [531, 429] width 8 height 8
radio input "true"
type input "k1, yo, k1"
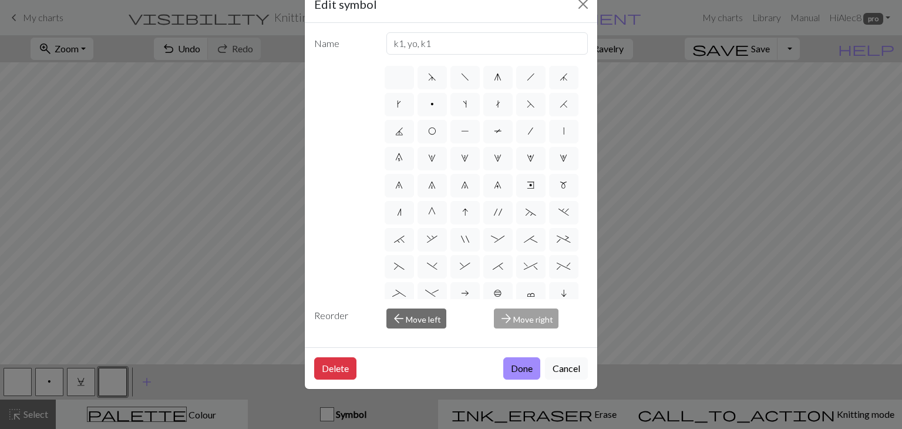
scroll to position [0, 0]
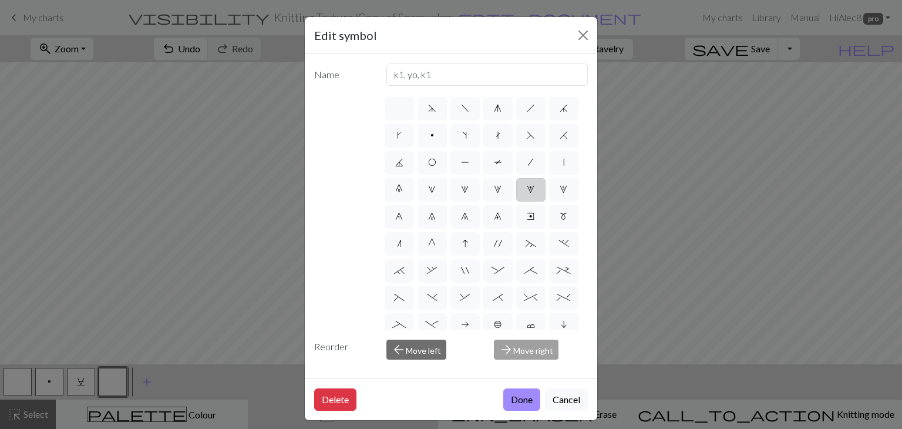
click at [516, 201] on label "4" at bounding box center [530, 189] width 29 height 23
click at [527, 190] on input "4" at bounding box center [531, 186] width 8 height 8
radio input "true"
type input "increase 4"
click at [462, 248] on span "I" at bounding box center [465, 242] width 6 height 9
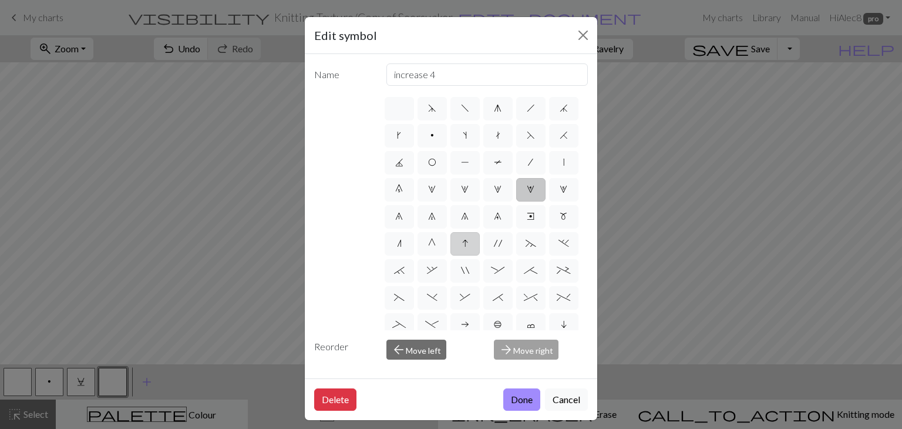
click at [462, 244] on input "I" at bounding box center [466, 240] width 8 height 8
radio input "true"
type input "sk2p"
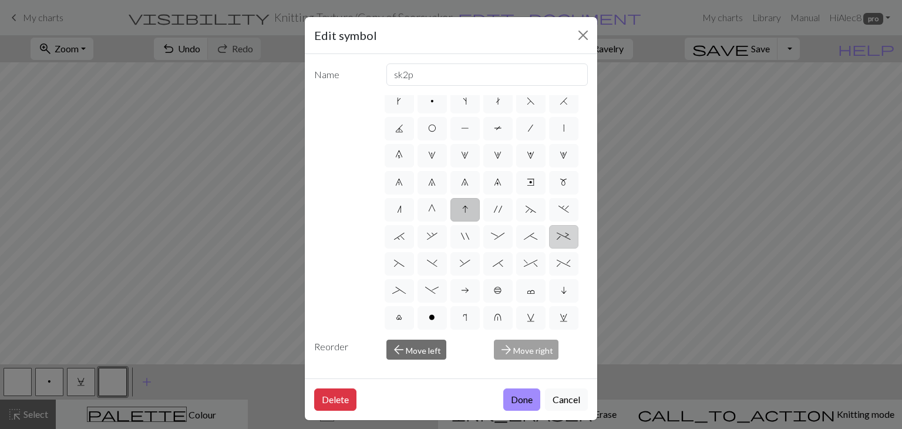
click at [557, 241] on span "+" at bounding box center [564, 235] width 14 height 9
click at [557, 271] on input "+" at bounding box center [561, 267] width 8 height 8
radio input "true"
type input "2 stitch left purl twist cable"
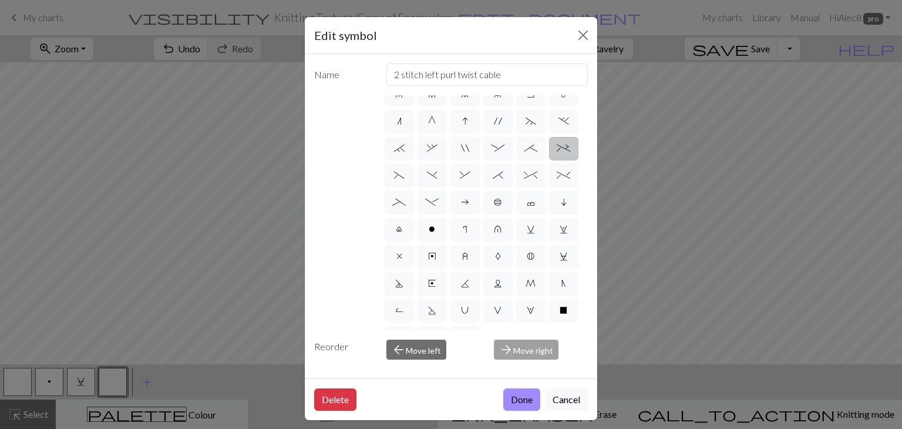
scroll to position [123, 0]
click at [494, 205] on span "b" at bounding box center [498, 200] width 8 height 9
click at [494, 317] on input "b" at bounding box center [498, 321] width 8 height 8
radio input "true"
type input "Peppercorn"
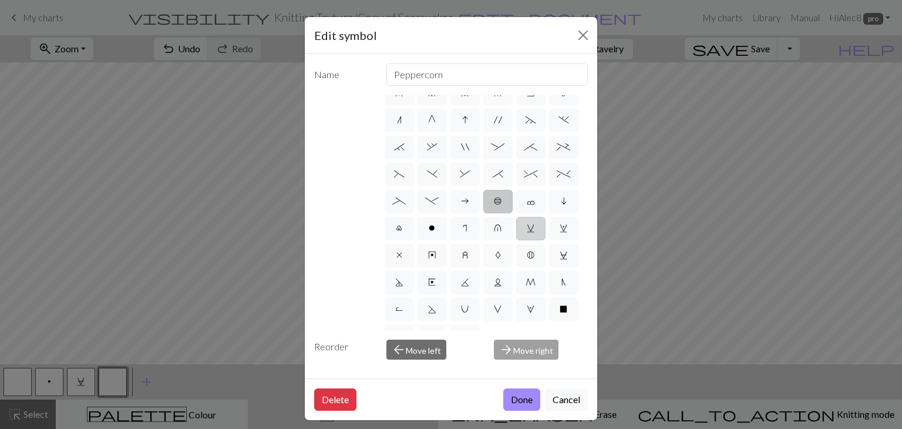
click at [516, 240] on label "v" at bounding box center [530, 228] width 29 height 23
click at [527, 344] on input "v" at bounding box center [531, 348] width 8 height 8
radio input "true"
type input "sl1 knitwise"
click at [560, 233] on span "w" at bounding box center [564, 227] width 8 height 9
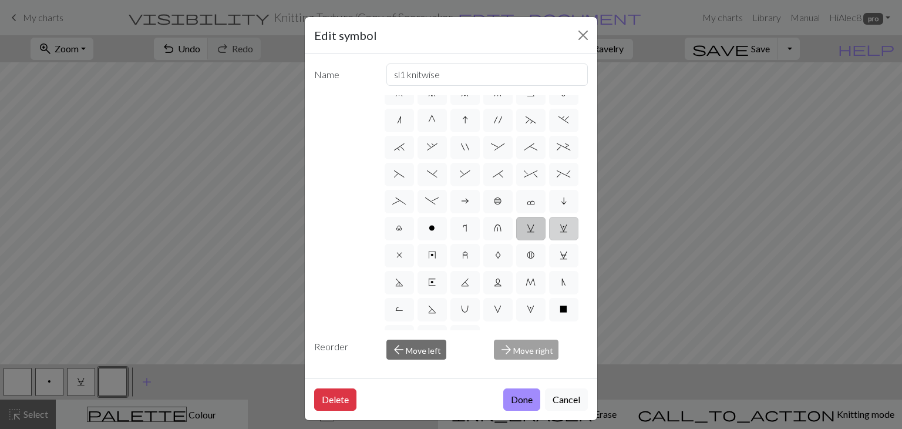
click at [560, 344] on input "w" at bounding box center [564, 348] width 8 height 8
radio input "true"
type input "p1, yo, p1"
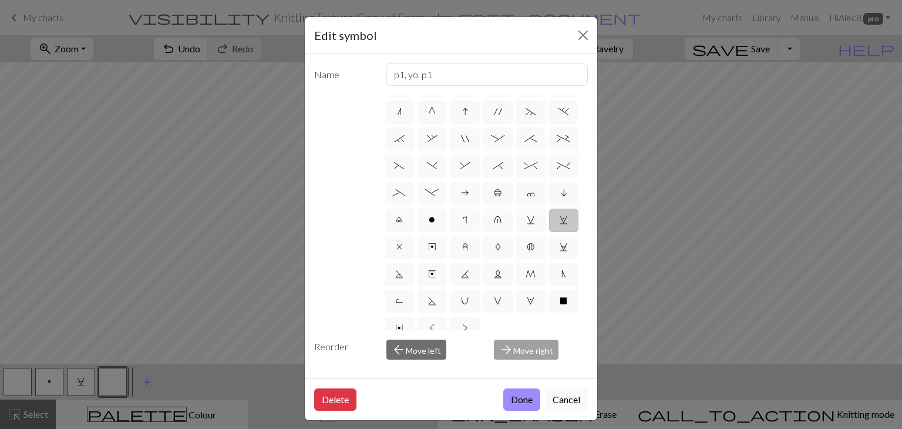
scroll to position [133, 0]
click at [463, 223] on span "r" at bounding box center [465, 218] width 4 height 9
click at [463, 344] on input "r" at bounding box center [467, 348] width 8 height 8
radio input "true"
type input "knit by wrapping yarn over"
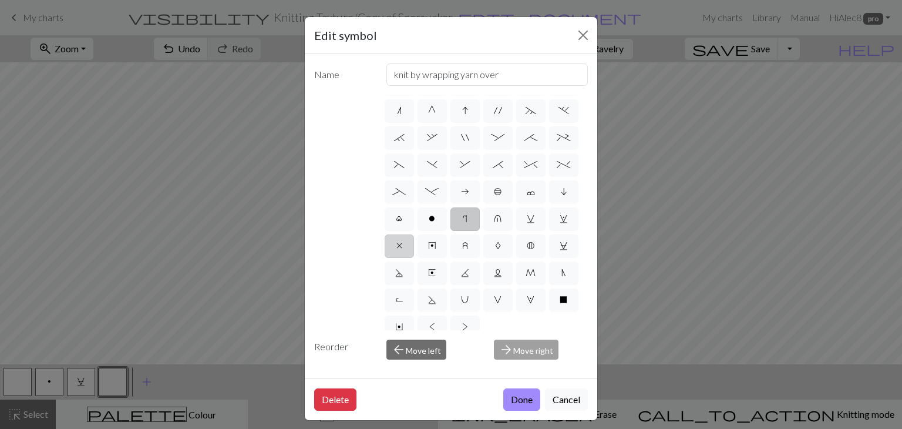
click at [389, 258] on label "x" at bounding box center [399, 245] width 29 height 23
click at [396, 371] on input "x" at bounding box center [400, 375] width 8 height 8
radio input "true"
type input "no stitch"
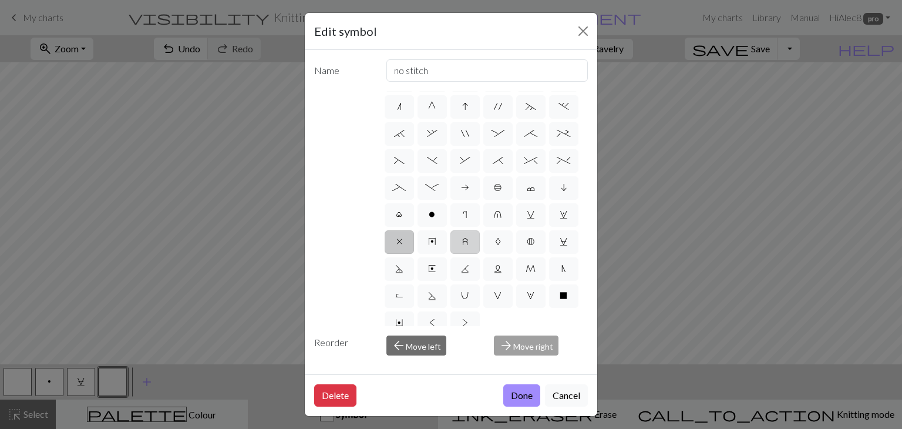
click at [463, 246] on span "z" at bounding box center [465, 241] width 6 height 9
click at [463, 367] on input "z" at bounding box center [466, 371] width 8 height 8
radio input "true"
type input "twisted stitch in row below"
click at [499, 254] on label "A" at bounding box center [497, 241] width 29 height 23
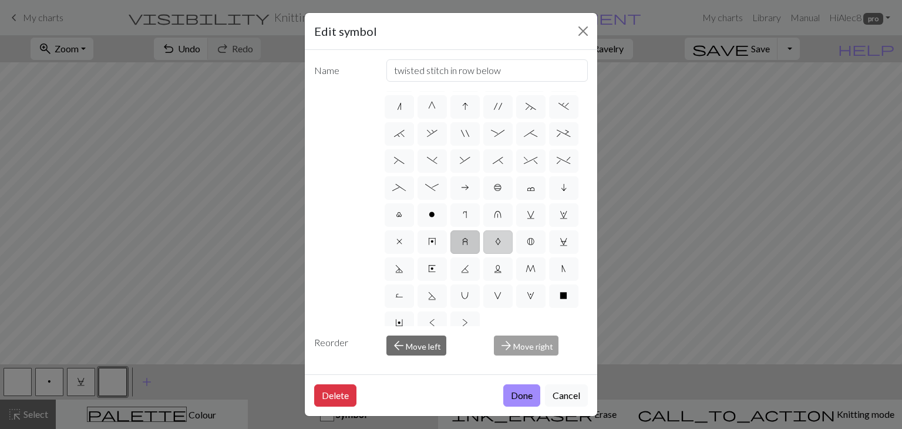
click at [499, 367] on input "A" at bounding box center [499, 371] width 8 height 8
radio input "true"
click at [495, 246] on span "A" at bounding box center [498, 241] width 6 height 9
click at [495, 367] on input "A" at bounding box center [499, 371] width 8 height 8
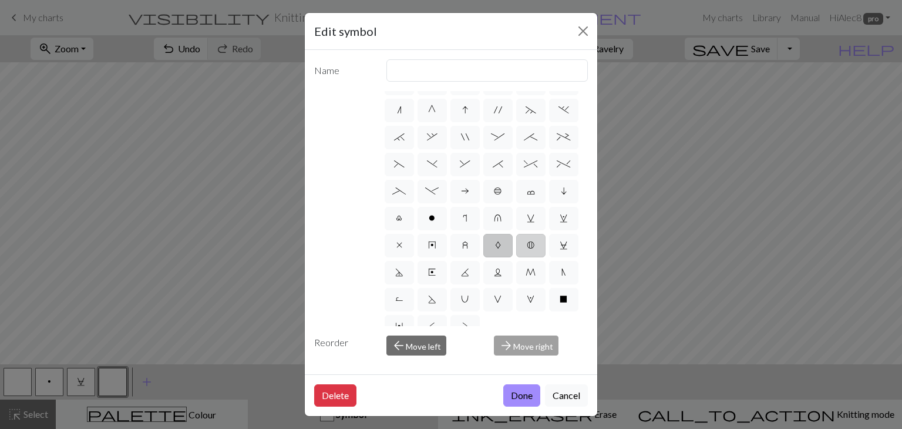
click at [527, 250] on span "B" at bounding box center [531, 244] width 8 height 9
click at [527, 367] on input "B" at bounding box center [531, 371] width 8 height 8
radio input "true"
type input "Bobble"
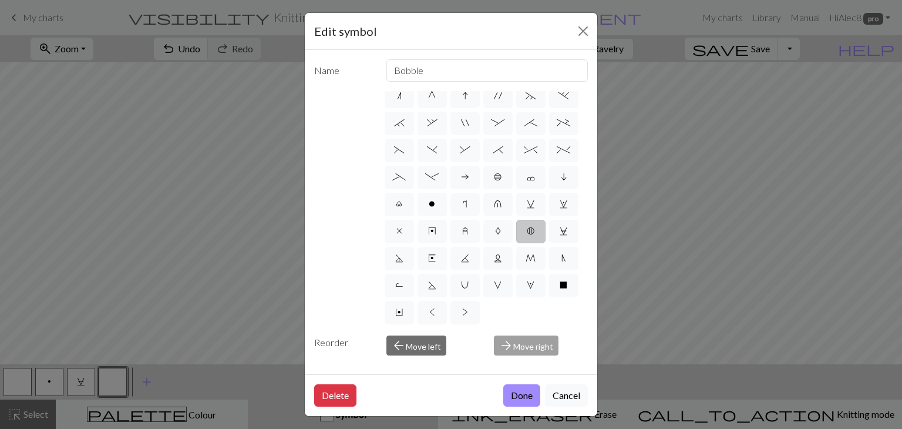
scroll to position [211, 0]
click at [469, 280] on span "U" at bounding box center [465, 284] width 8 height 9
click at [469, 421] on input "U" at bounding box center [465, 425] width 8 height 8
radio input "true"
type input "eyelet"
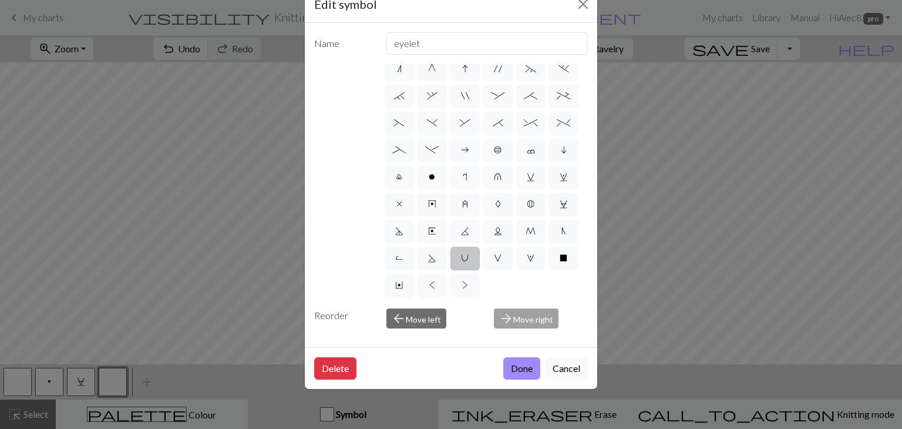
scroll to position [193, 0]
click at [525, 226] on span "M" at bounding box center [530, 230] width 10 height 9
click at [525, 367] on input "M" at bounding box center [529, 371] width 8 height 8
radio input "true"
type input "m1"
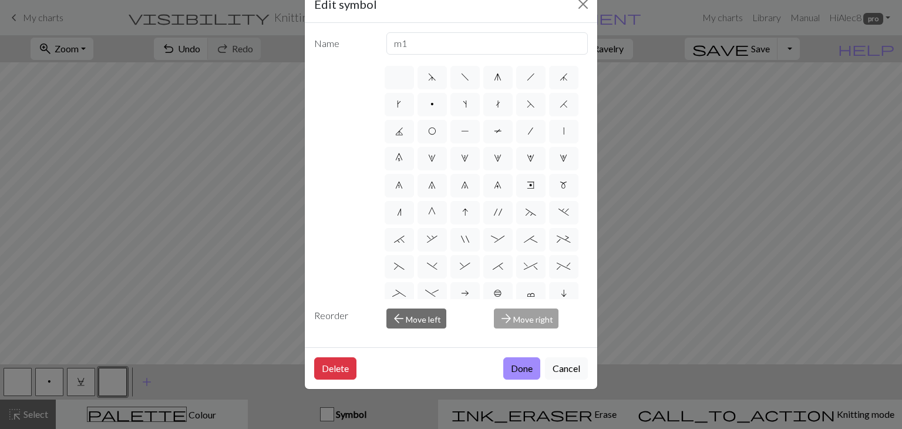
scroll to position [225, 0]
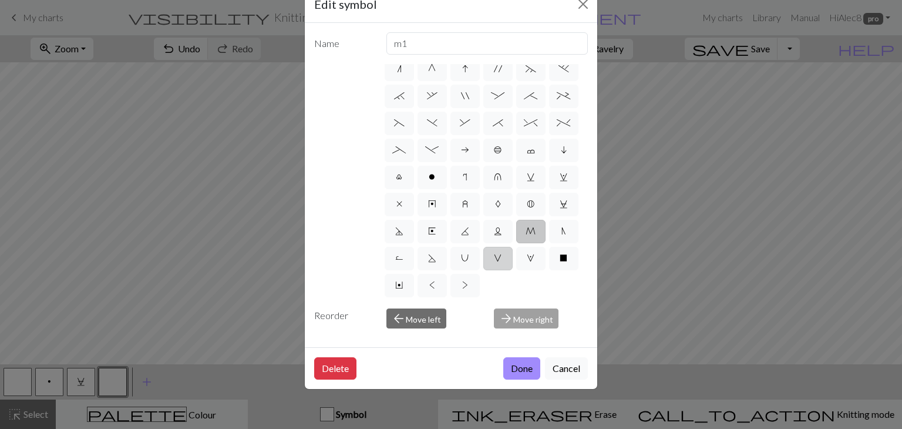
click at [483, 247] on label "V" at bounding box center [497, 258] width 29 height 23
click at [494, 394] on input "V" at bounding box center [498, 398] width 8 height 8
radio input "true"
type input "sl1 purlwise"
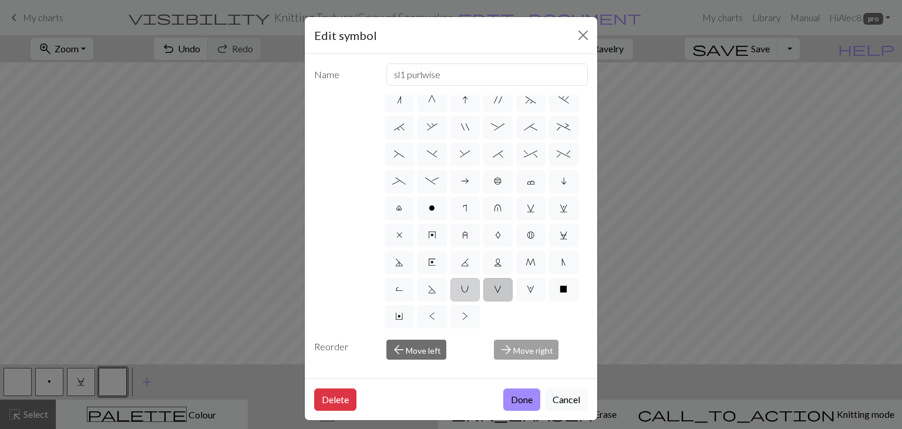
click at [480, 278] on label "U" at bounding box center [464, 289] width 29 height 23
click at [469, 425] on input "U" at bounding box center [465, 429] width 8 height 8
radio input "true"
type input "eyelet"
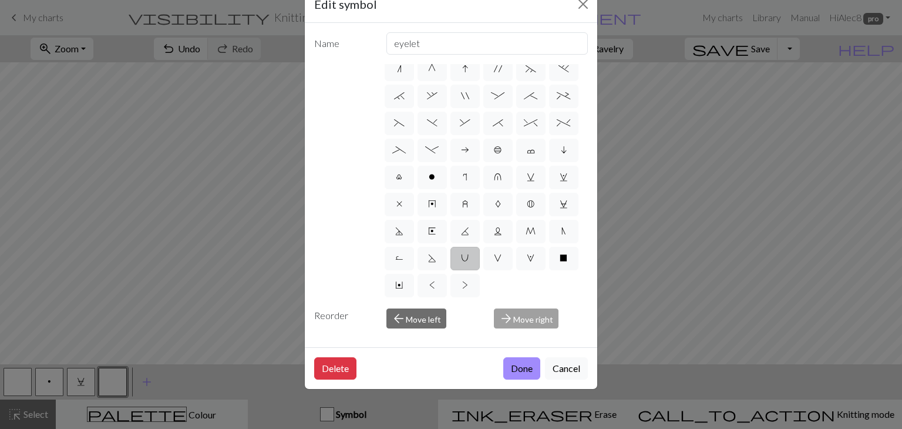
scroll to position [220, 0]
click at [483, 166] on label "u" at bounding box center [497, 177] width 29 height 23
click at [494, 313] on input "u" at bounding box center [498, 317] width 8 height 8
radio input "true"
type input "k1 in row below"
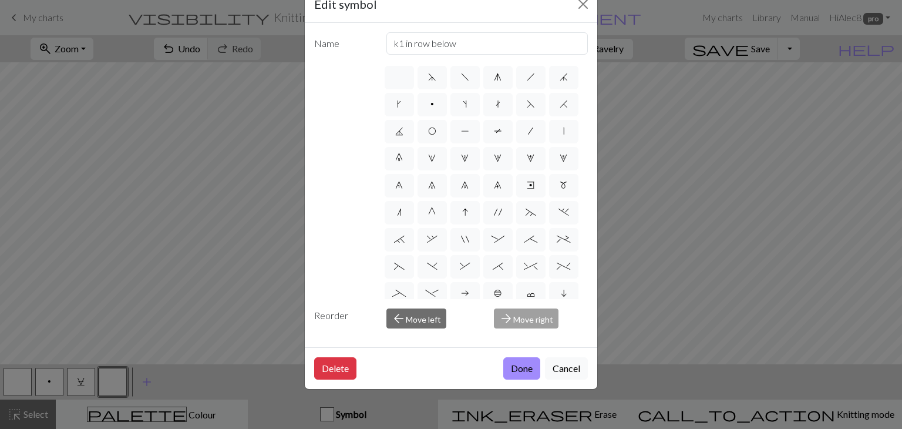
scroll to position [0, 0]
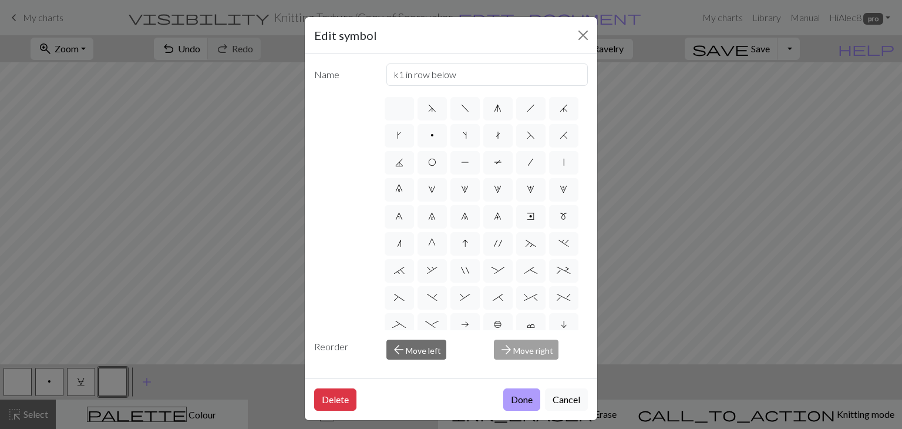
click at [524, 403] on button "Done" at bounding box center [521, 399] width 37 height 22
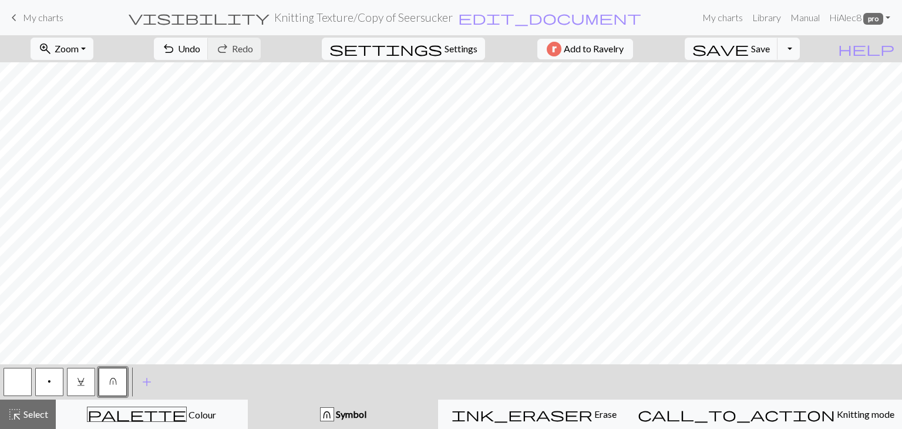
click at [7, 386] on button "button" at bounding box center [18, 382] width 28 height 28
click at [82, 388] on button "C" at bounding box center [81, 382] width 28 height 28
click at [78, 384] on span "C" at bounding box center [81, 380] width 8 height 9
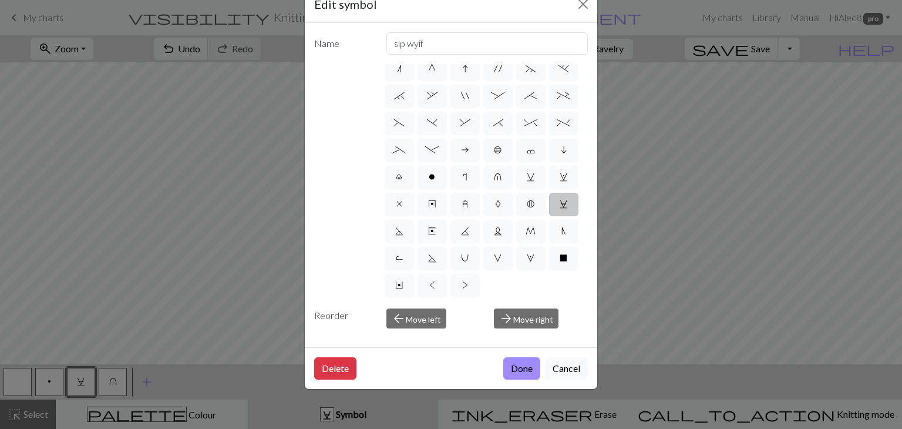
scroll to position [214, 0]
click at [560, 172] on span "w" at bounding box center [564, 176] width 8 height 9
click at [560, 313] on input "w" at bounding box center [564, 317] width 8 height 8
radio input "true"
type input "p1, yo, p1"
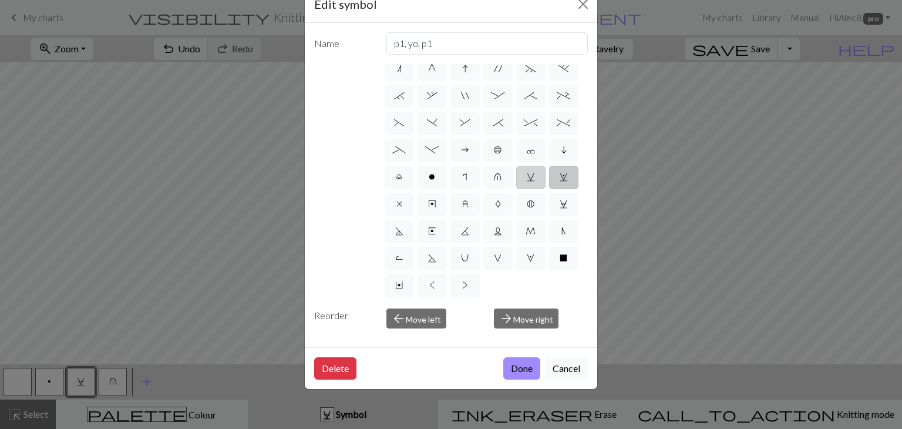
click at [527, 172] on span "v" at bounding box center [531, 176] width 8 height 9
click at [527, 313] on input "v" at bounding box center [531, 317] width 8 height 8
radio input "true"
type input "sl1 knitwise"
click at [517, 357] on button "Done" at bounding box center [521, 368] width 37 height 22
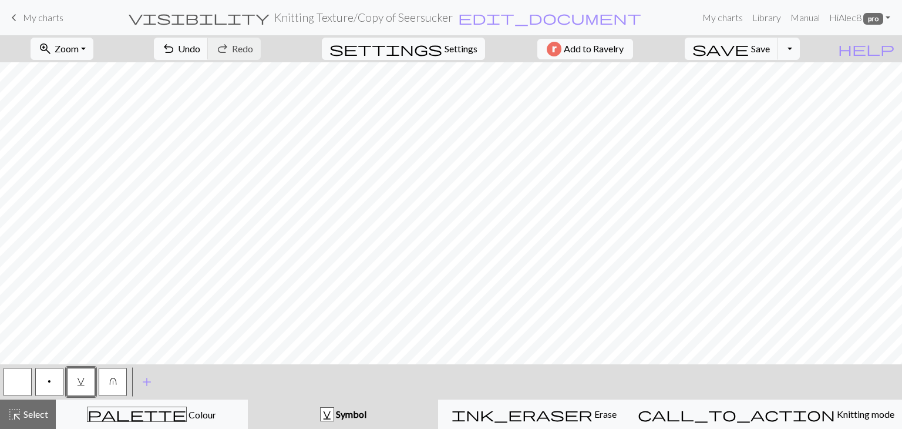
click at [79, 388] on button "v" at bounding box center [81, 382] width 28 height 28
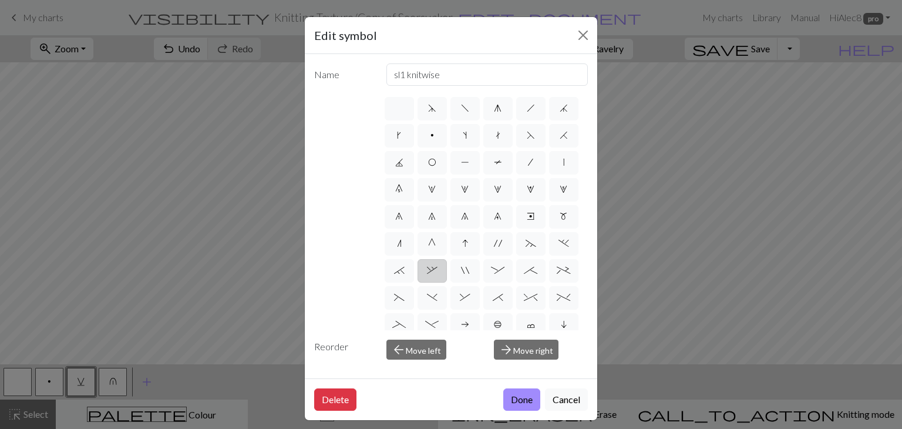
scroll to position [225, 0]
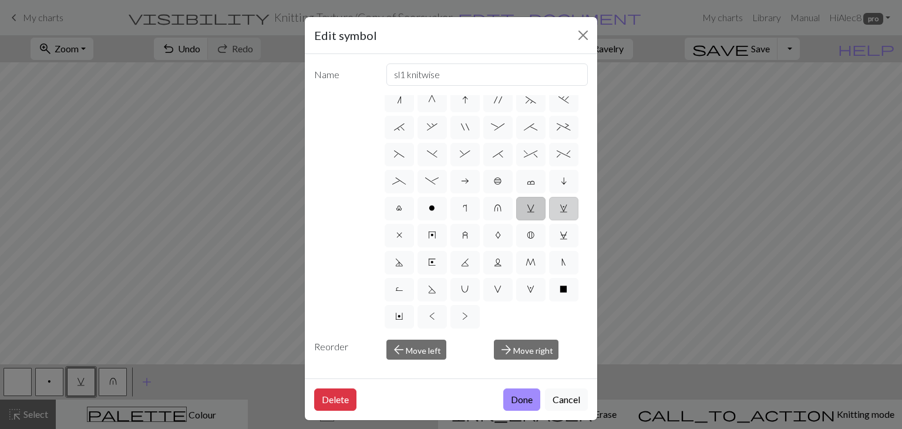
click at [549, 197] on label "w" at bounding box center [563, 208] width 29 height 23
click at [560, 344] on input "w" at bounding box center [564, 348] width 8 height 8
radio input "true"
type input "p1, yo, p1"
click at [560, 233] on span "C" at bounding box center [564, 234] width 8 height 9
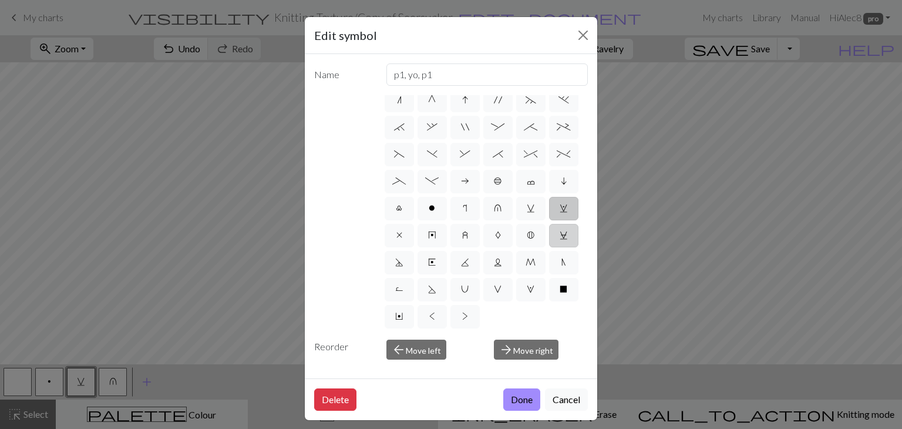
click at [560, 371] on input "C" at bounding box center [564, 375] width 8 height 8
radio input "true"
type input "slp wyif"
drag, startPoint x: 561, startPoint y: 252, endPoint x: 427, endPoint y: 292, distance: 139.1
click at [527, 292] on span "W" at bounding box center [531, 288] width 8 height 9
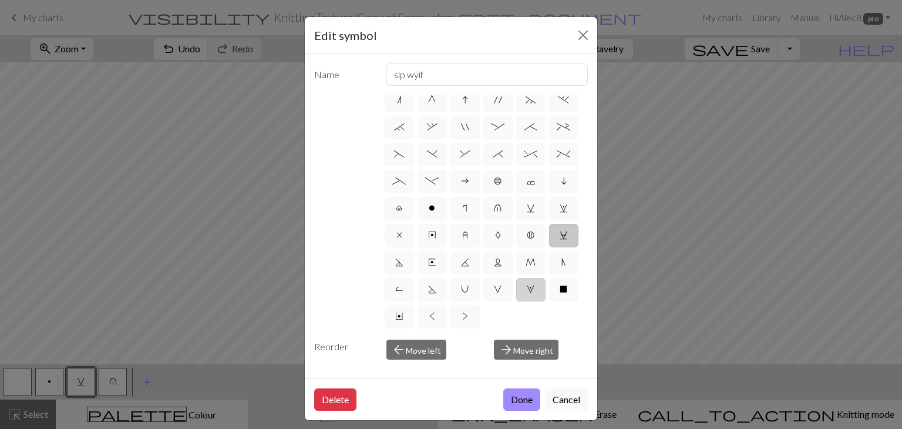
click at [527, 425] on input "W" at bounding box center [531, 429] width 8 height 8
radio input "true"
type input "k1, yo, k1"
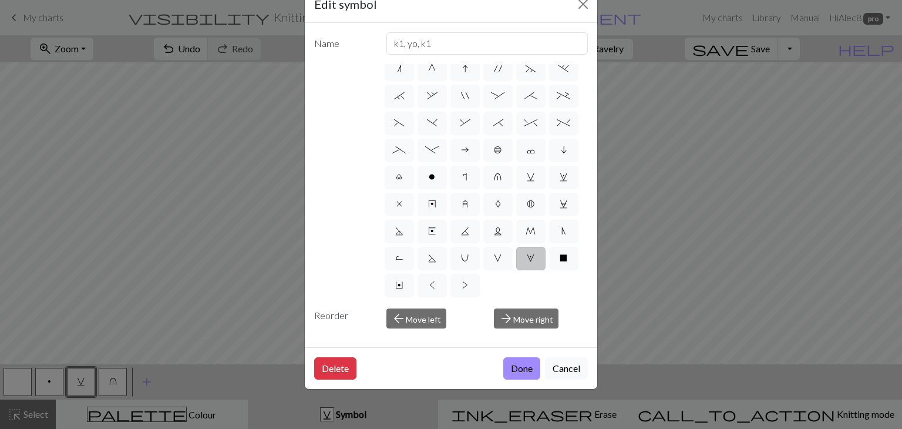
scroll to position [37, 0]
click at [519, 363] on button "Done" at bounding box center [521, 368] width 37 height 22
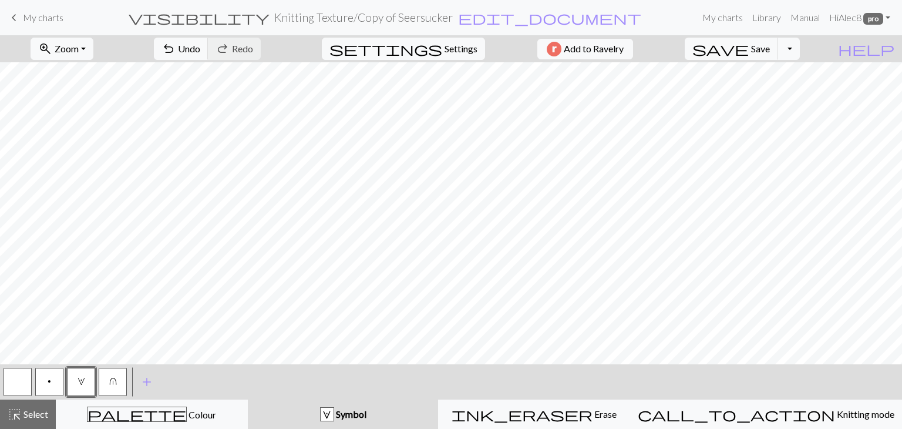
click at [110, 383] on span "u" at bounding box center [113, 380] width 8 height 9
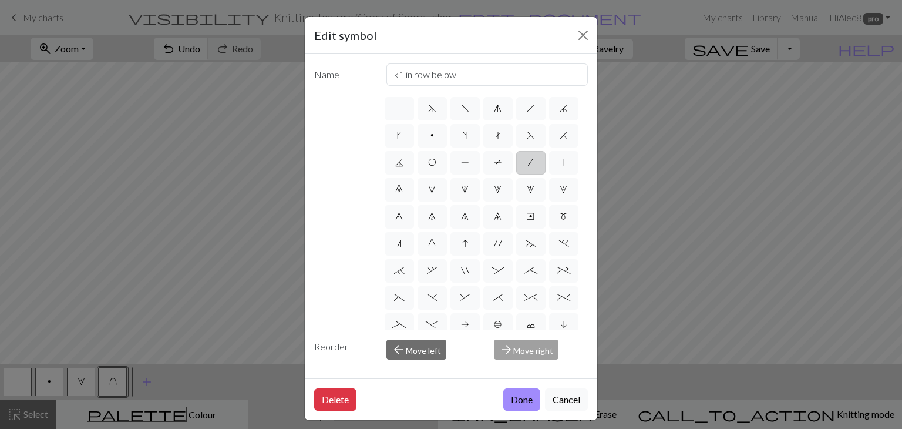
click at [528, 167] on span "/" at bounding box center [530, 161] width 5 height 9
click at [528, 163] on input "/" at bounding box center [532, 159] width 8 height 8
radio input "true"
type input "right leaning decrease"
click at [549, 174] on label "|" at bounding box center [563, 162] width 29 height 23
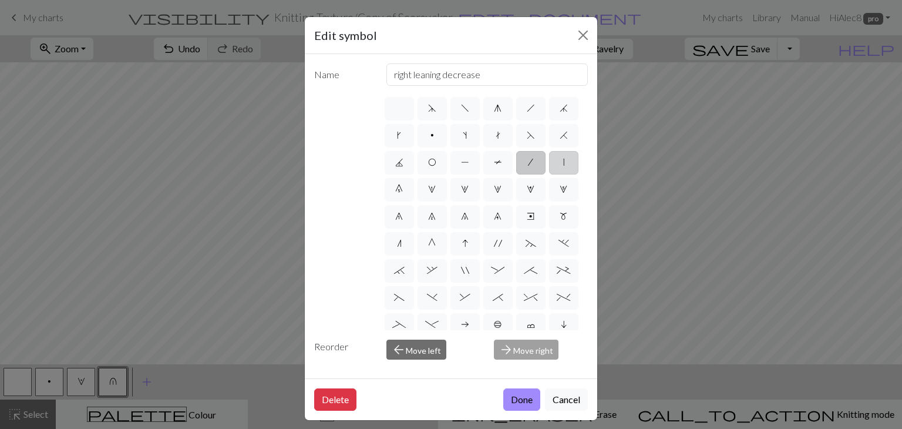
click at [563, 163] on input "|" at bounding box center [567, 159] width 8 height 8
radio input "true"
type input "slip stitch"
click at [518, 403] on button "Done" at bounding box center [521, 399] width 37 height 22
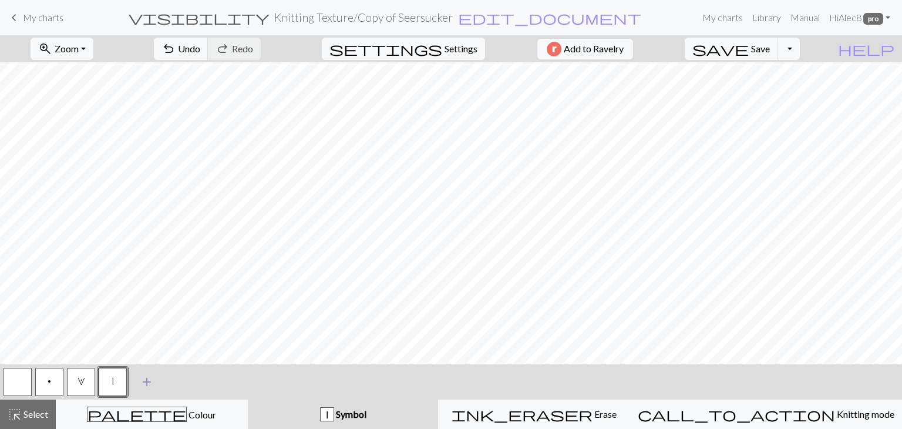
click at [149, 384] on span "add" at bounding box center [147, 381] width 14 height 16
click at [141, 386] on button "button" at bounding box center [144, 382] width 28 height 28
click at [144, 379] on button "button" at bounding box center [144, 382] width 28 height 28
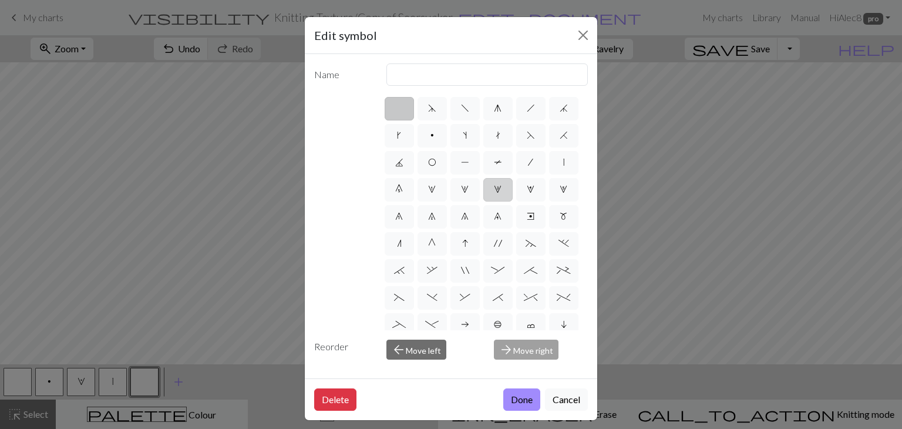
click at [494, 194] on span "3" at bounding box center [498, 188] width 8 height 9
click at [494, 190] on input "3" at bounding box center [498, 186] width 8 height 8
radio input "true"
type input "increase 3"
click at [450, 228] on label "8" at bounding box center [464, 216] width 29 height 23
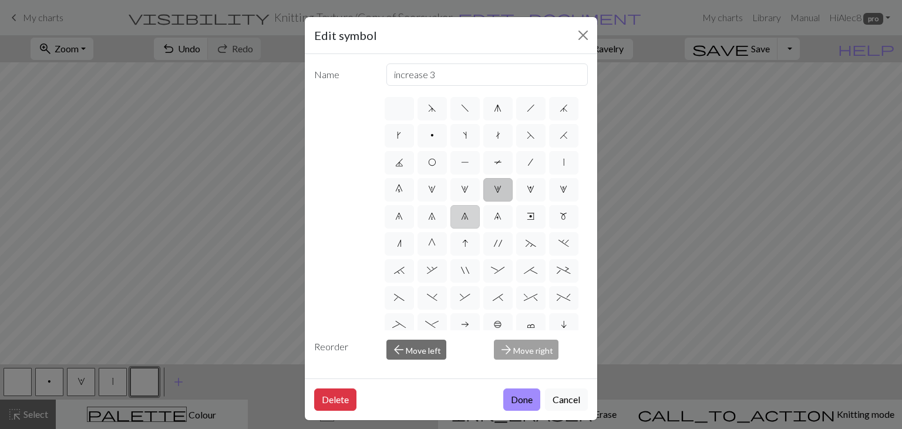
click at [461, 217] on input "8" at bounding box center [465, 213] width 8 height 8
radio input "true"
type input "decrease 3"
click at [496, 113] on label "g" at bounding box center [497, 108] width 29 height 23
click at [496, 109] on input "g" at bounding box center [498, 105] width 8 height 8
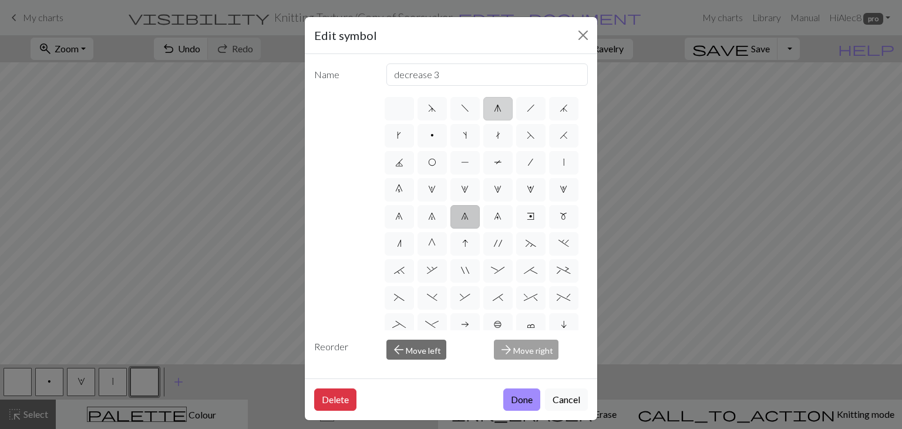
radio input "true"
type input "sk2p"
click at [560, 113] on span "j" at bounding box center [564, 107] width 8 height 9
click at [560, 109] on input "j" at bounding box center [564, 105] width 8 height 8
radio input "true"
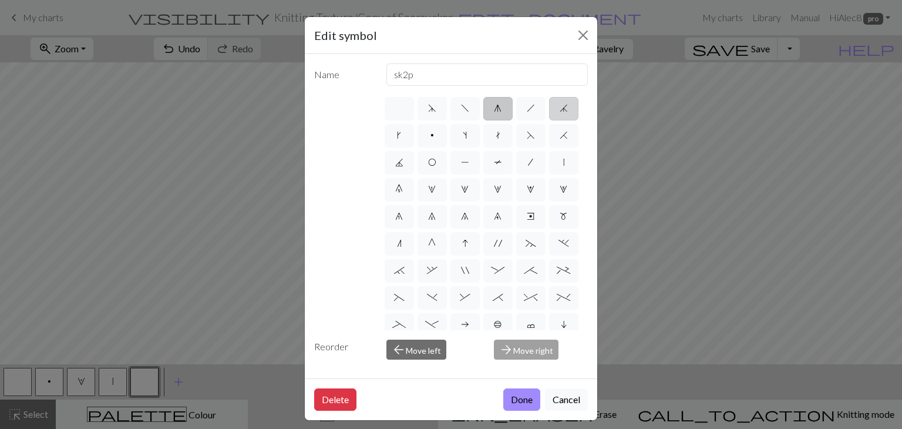
type input "k3tog"
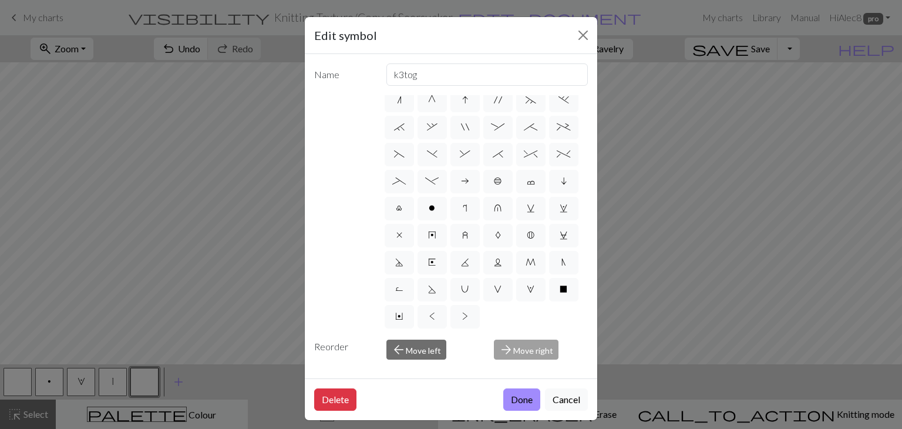
scroll to position [225, 0]
click at [506, 403] on button "Done" at bounding box center [521, 399] width 37 height 22
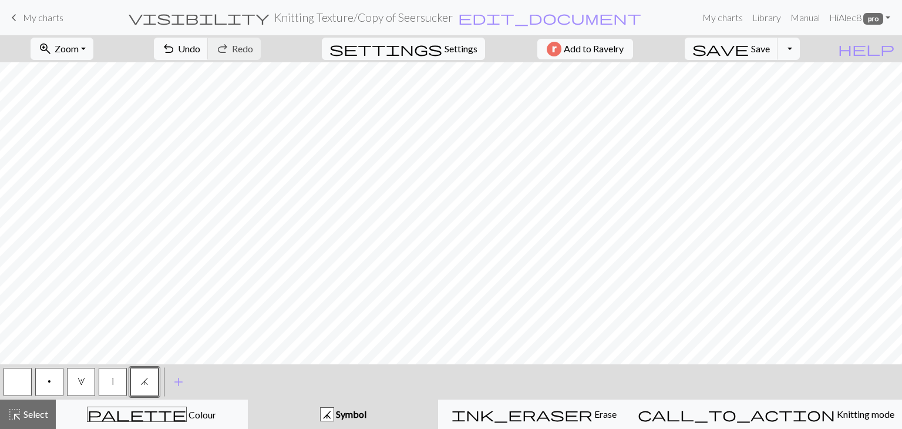
click at [114, 376] on button "|" at bounding box center [113, 382] width 28 height 28
click at [40, 423] on button "highlight_alt Select Select" at bounding box center [28, 413] width 56 height 29
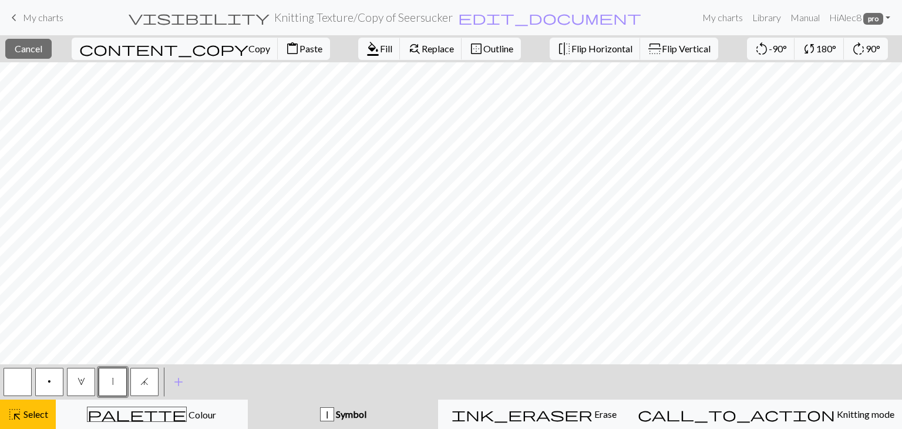
click at [26, 383] on button "button" at bounding box center [18, 382] width 28 height 28
click at [21, 416] on span "highlight_alt" at bounding box center [15, 414] width 14 height 16
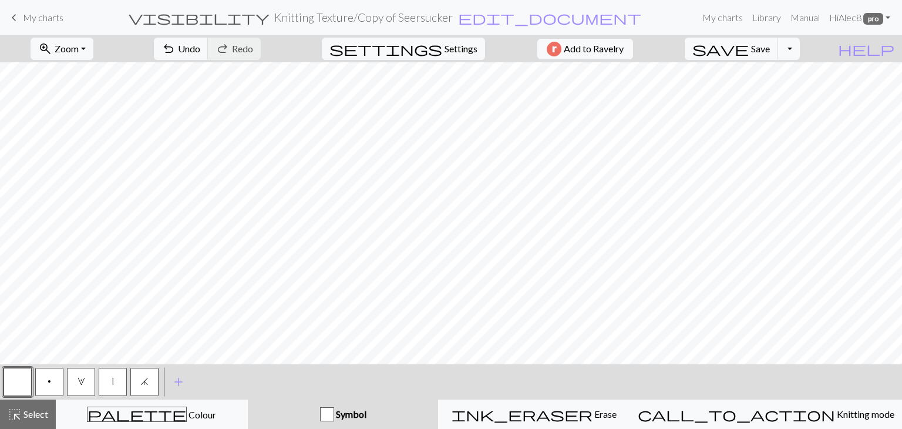
click at [107, 383] on button "|" at bounding box center [113, 382] width 28 height 28
click at [80, 378] on span "W" at bounding box center [82, 380] width 8 height 9
click at [466, 50] on span "Settings" at bounding box center [460, 49] width 33 height 14
select select "aran"
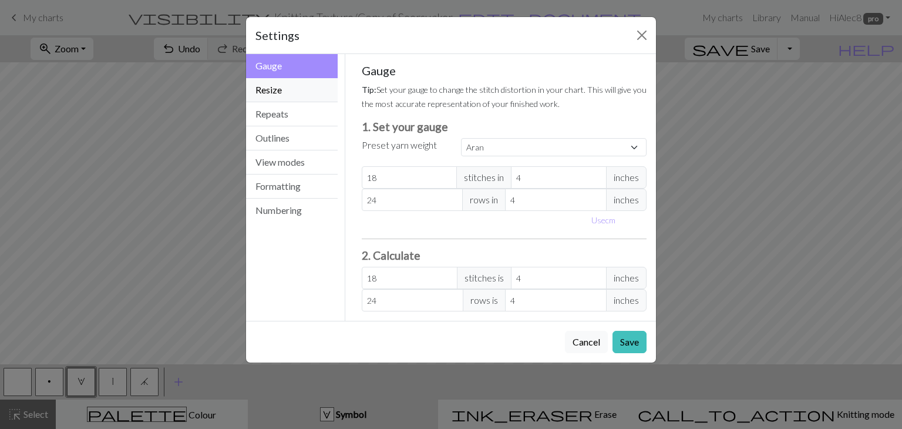
click at [287, 89] on button "Resize" at bounding box center [292, 90] width 92 height 24
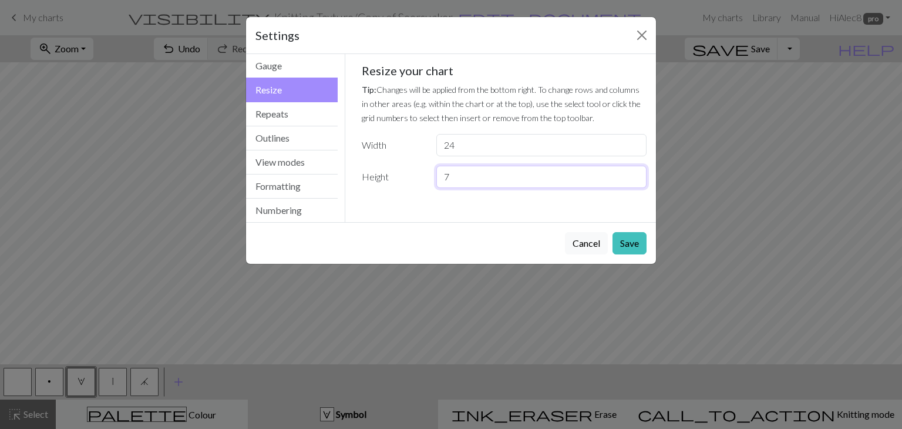
click at [636, 177] on input "7" at bounding box center [541, 177] width 210 height 22
click at [635, 171] on input "8" at bounding box center [541, 177] width 210 height 22
click at [635, 171] on input "9" at bounding box center [541, 177] width 210 height 22
type input "10"
click at [635, 171] on input "10" at bounding box center [541, 177] width 210 height 22
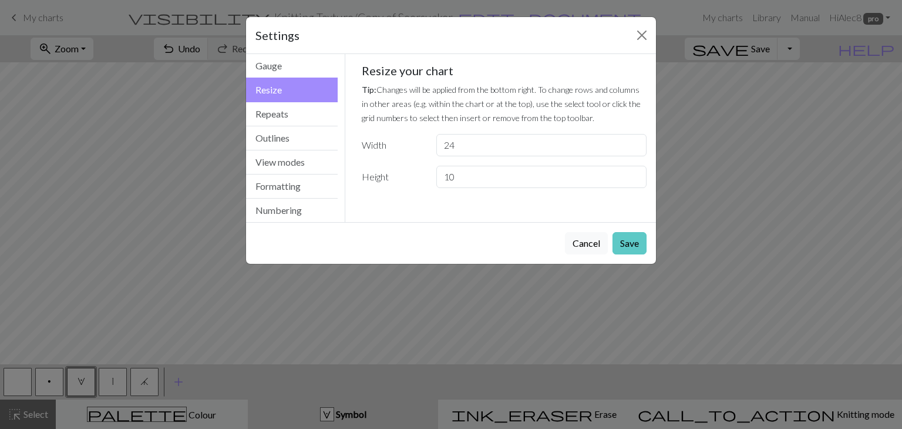
click at [632, 247] on button "Save" at bounding box center [629, 243] width 34 height 22
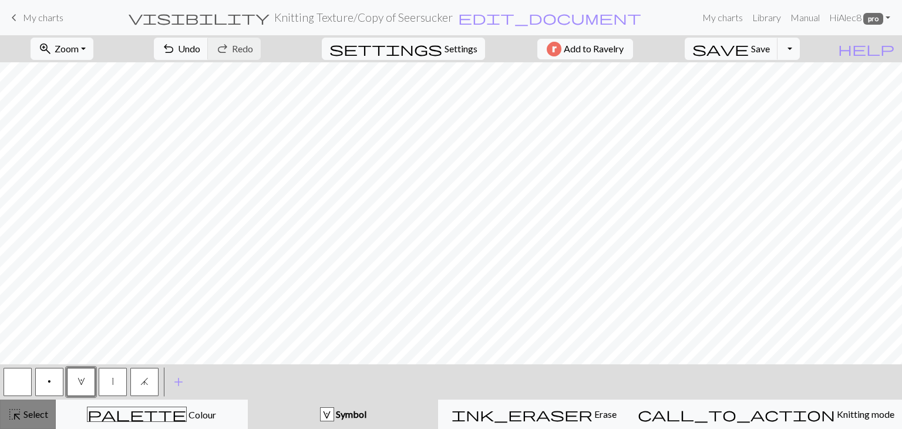
click at [32, 407] on div "highlight_alt Select Select" at bounding box center [28, 414] width 41 height 14
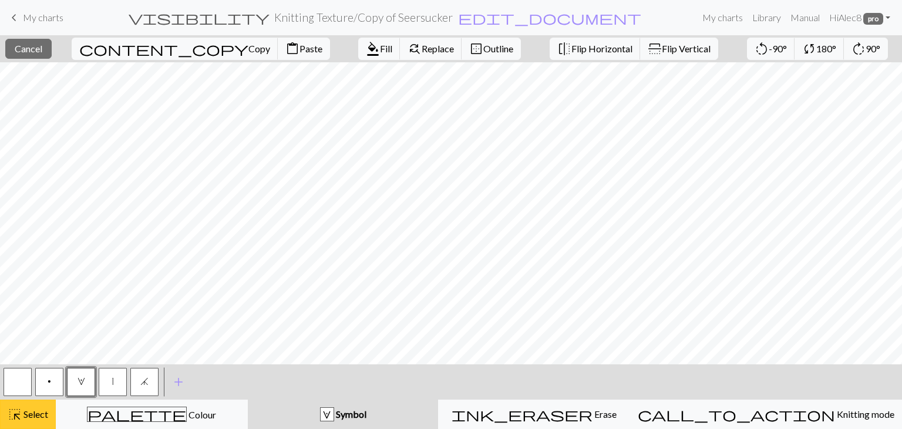
click at [36, 414] on span "Select" at bounding box center [35, 413] width 26 height 11
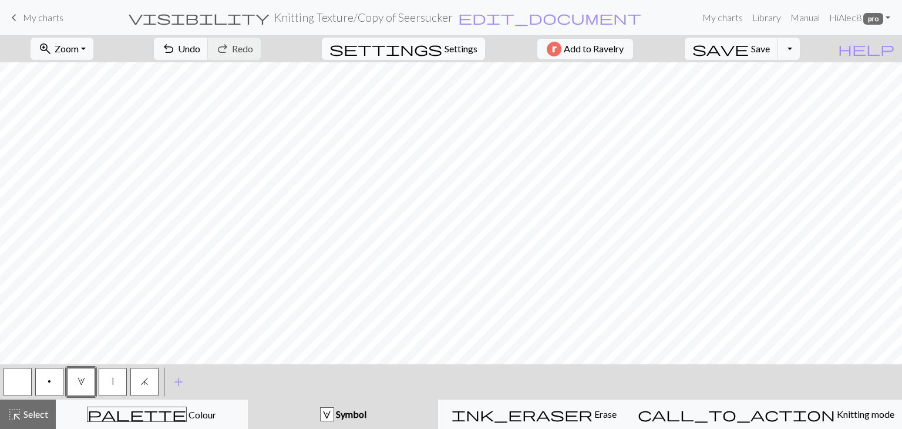
click at [453, 49] on span "Settings" at bounding box center [460, 49] width 33 height 14
select select "aran"
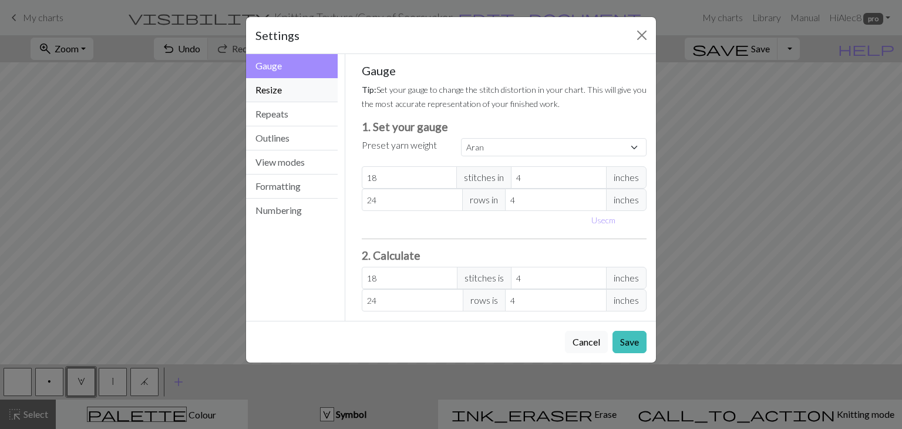
click at [276, 95] on button "Resize" at bounding box center [292, 90] width 92 height 24
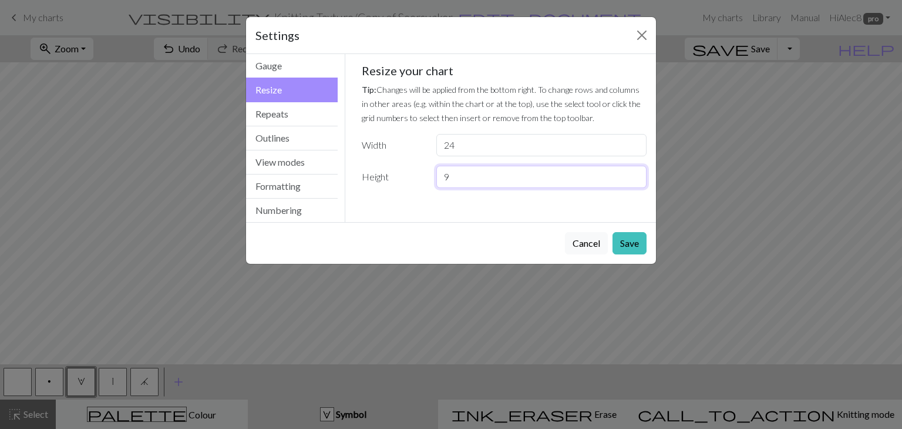
click at [635, 181] on input "9" at bounding box center [541, 177] width 210 height 22
type input "8"
click at [635, 181] on input "8" at bounding box center [541, 177] width 210 height 22
click at [639, 242] on button "Save" at bounding box center [629, 243] width 34 height 22
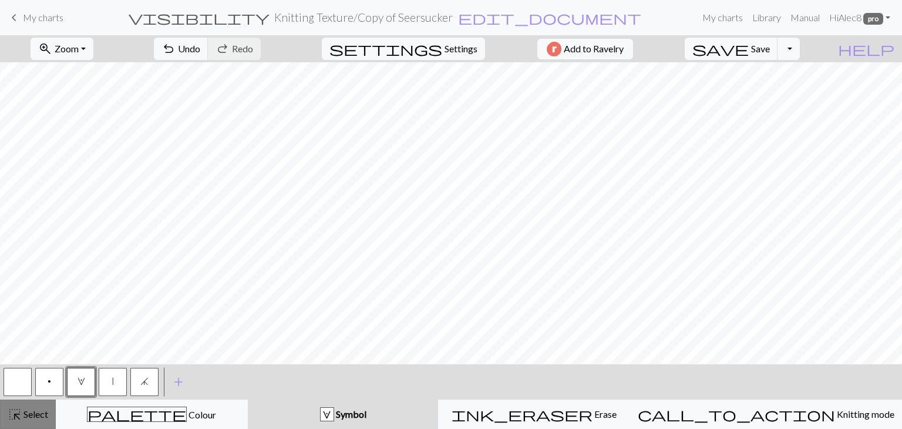
click at [38, 411] on span "Select" at bounding box center [35, 413] width 26 height 11
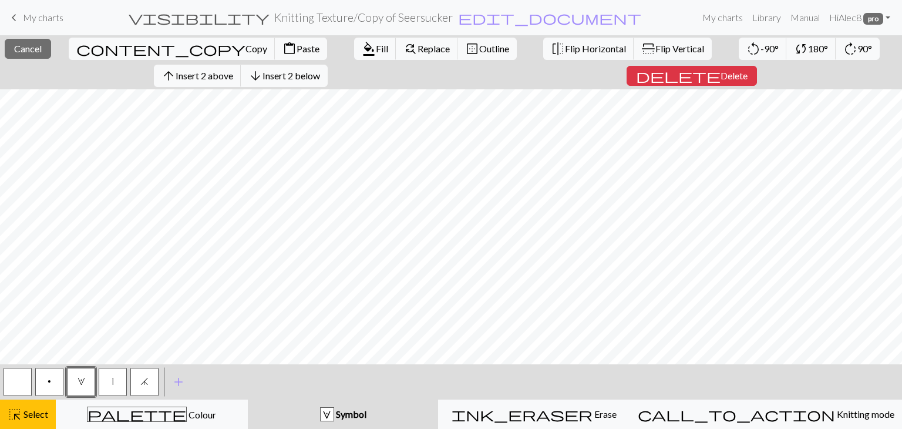
click at [23, 381] on button "button" at bounding box center [18, 382] width 28 height 28
click at [32, 419] on span "Select" at bounding box center [35, 413] width 26 height 11
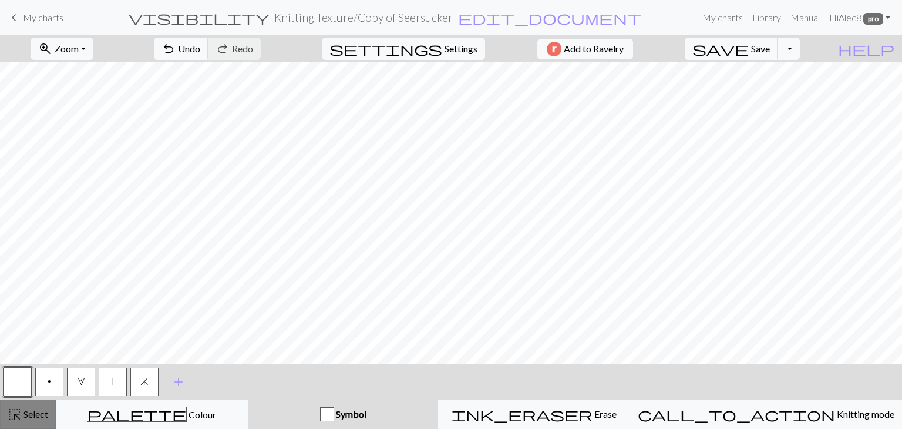
click at [31, 409] on span "Select" at bounding box center [35, 413] width 26 height 11
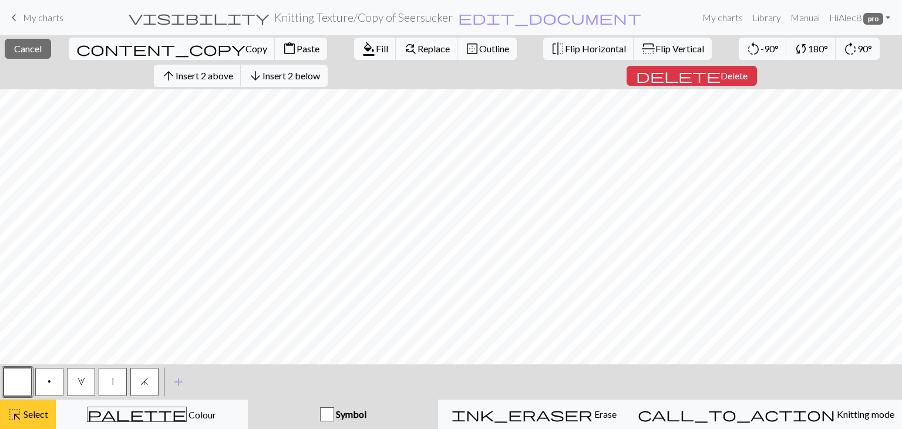
click at [15, 412] on span "highlight_alt" at bounding box center [15, 414] width 14 height 16
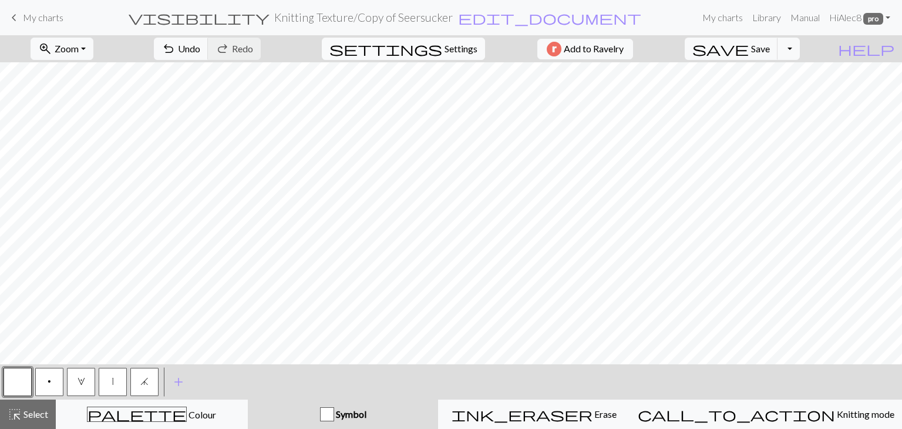
click at [455, 48] on span "Settings" at bounding box center [460, 49] width 33 height 14
select select "aran"
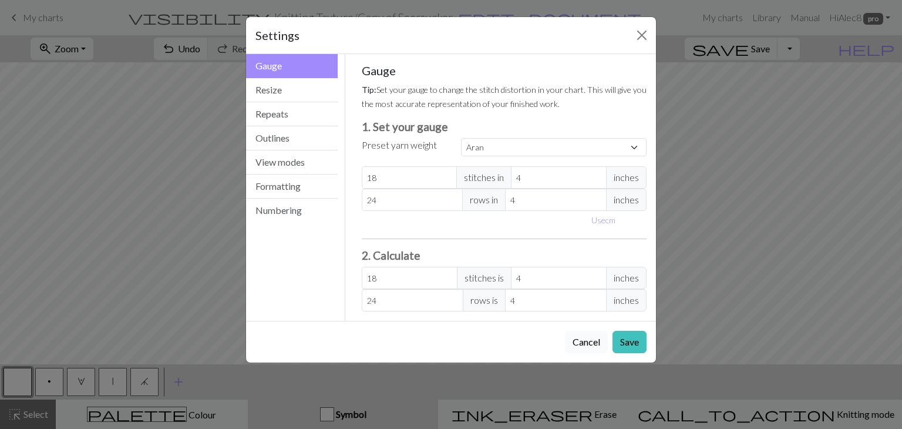
click at [581, 336] on button "Cancel" at bounding box center [586, 342] width 43 height 22
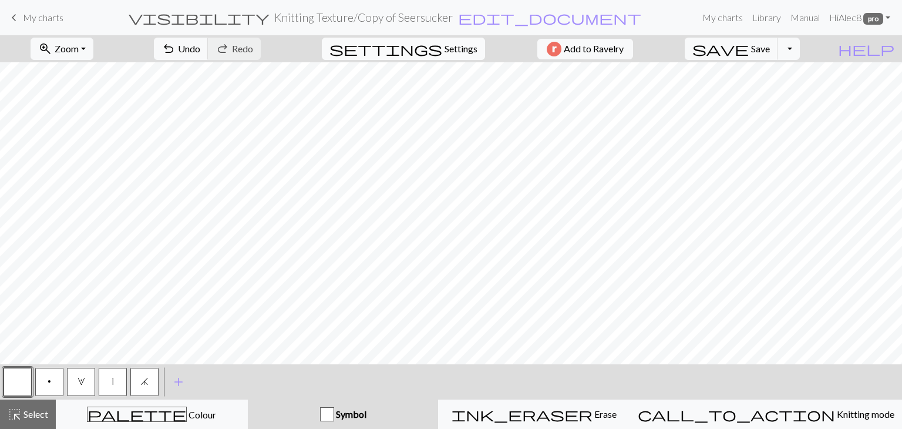
click at [464, 59] on button "settings Settings" at bounding box center [403, 49] width 163 height 22
select select "aran"
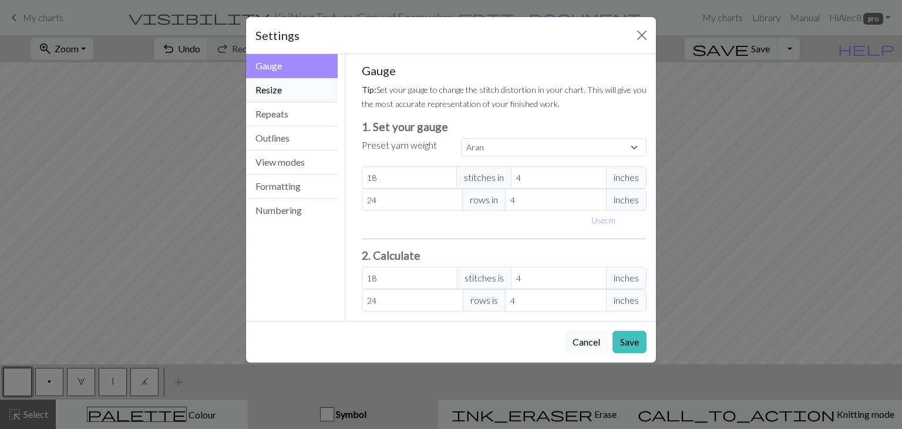
click at [301, 96] on button "Resize" at bounding box center [292, 90] width 92 height 24
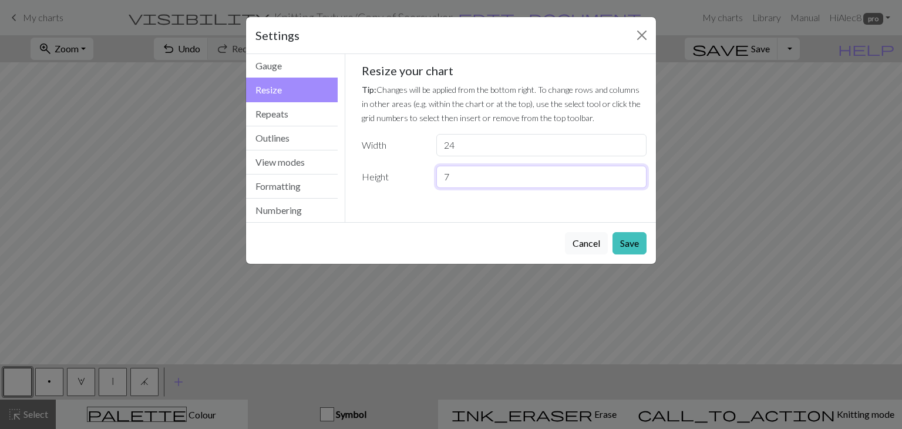
type input "7"
click at [635, 180] on input "7" at bounding box center [541, 177] width 210 height 22
click at [630, 240] on button "Save" at bounding box center [629, 243] width 34 height 22
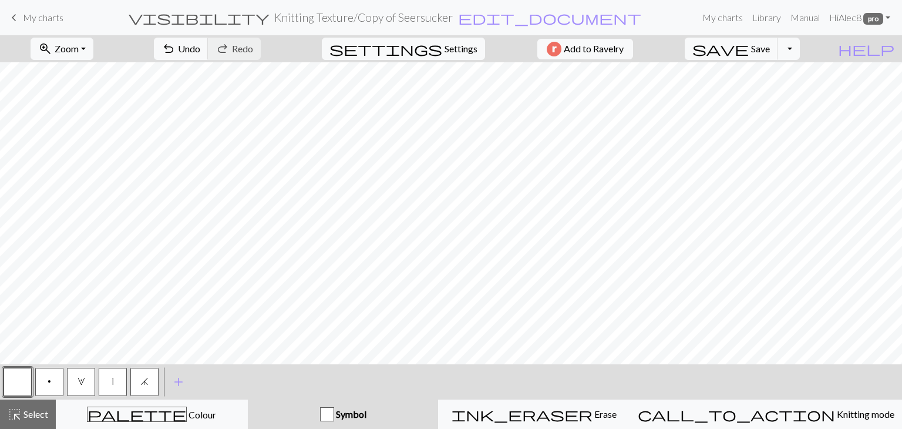
click at [452, 22] on h2 "Knitting Texture / Copy of Seersucker" at bounding box center [363, 18] width 178 height 14
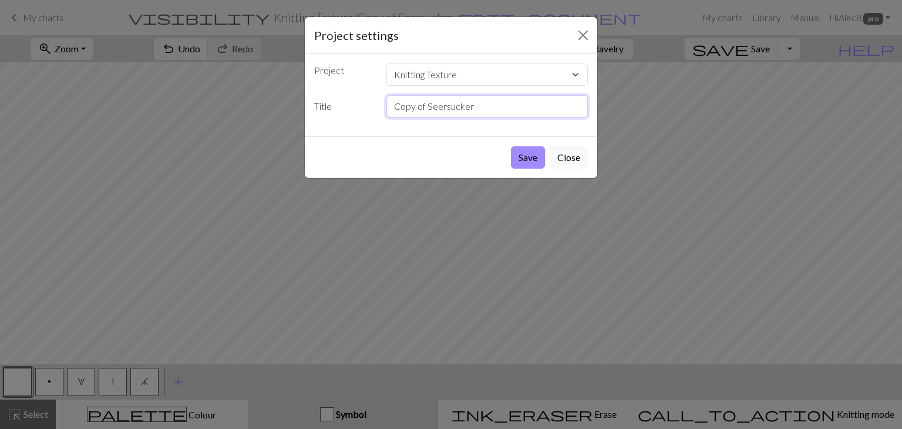
click at [486, 109] on input "Copy of Seersucker" at bounding box center [487, 106] width 202 height 22
type input "C"
type input "Tiny Dots (SW)"
click at [526, 153] on button "Save" at bounding box center [528, 157] width 34 height 22
